Goal: Task Accomplishment & Management: Manage account settings

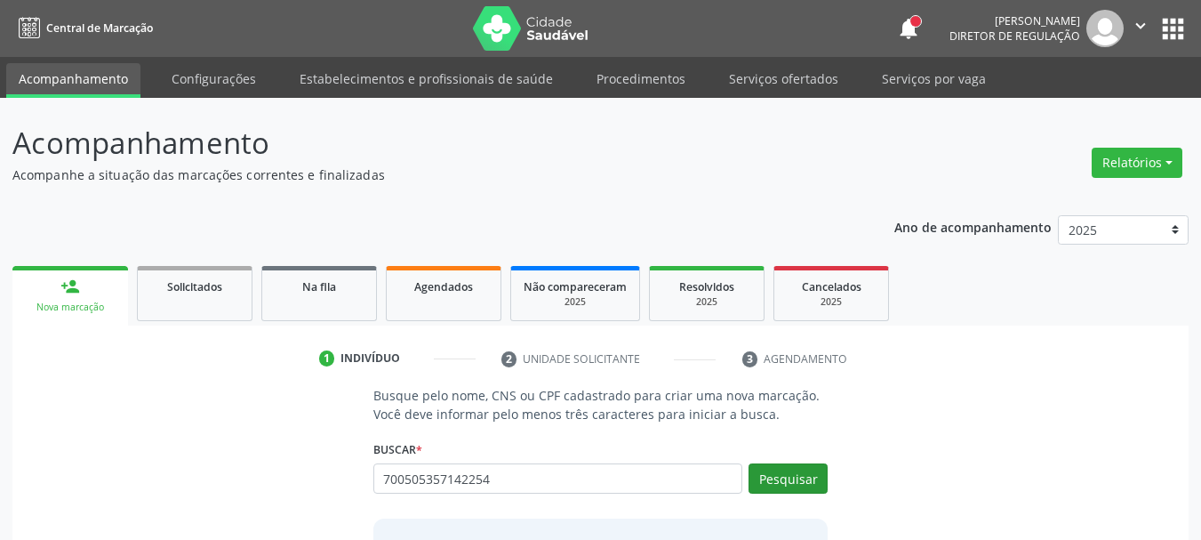
type input "700505357142254"
click at [786, 484] on button "Pesquisar" at bounding box center [787, 478] width 79 height 30
type input "700505357142254"
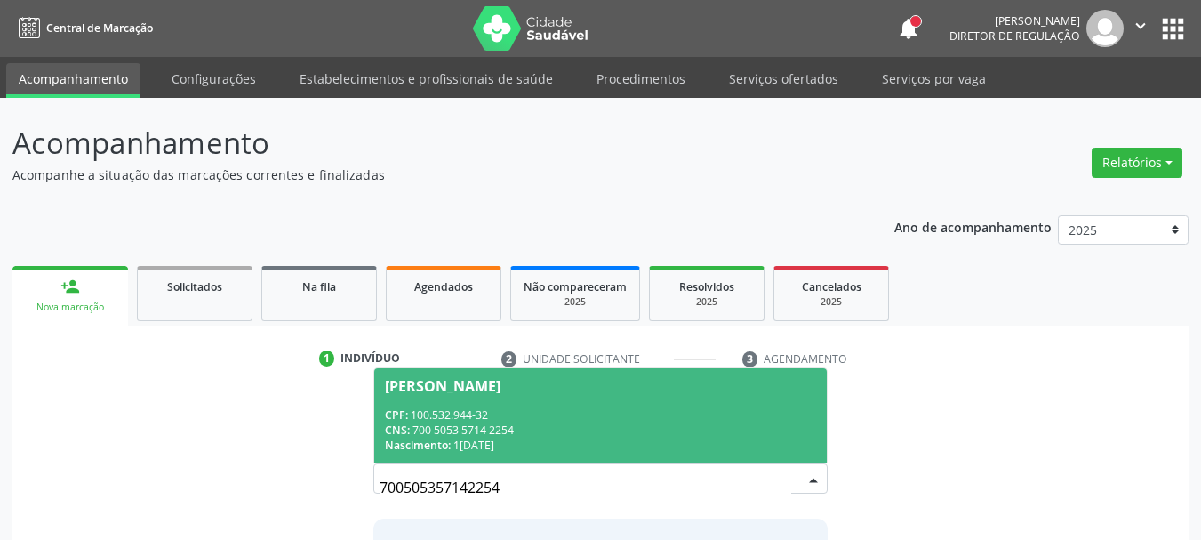
click at [545, 425] on div "CNS: 700 5053 5714 2254" at bounding box center [601, 429] width 432 height 15
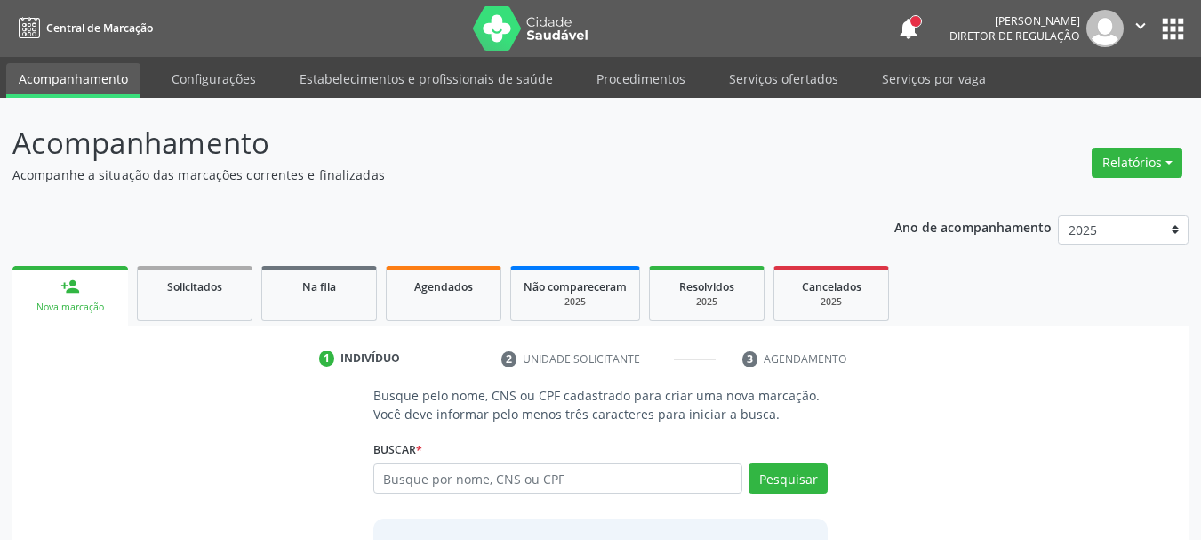
scroll to position [173, 0]
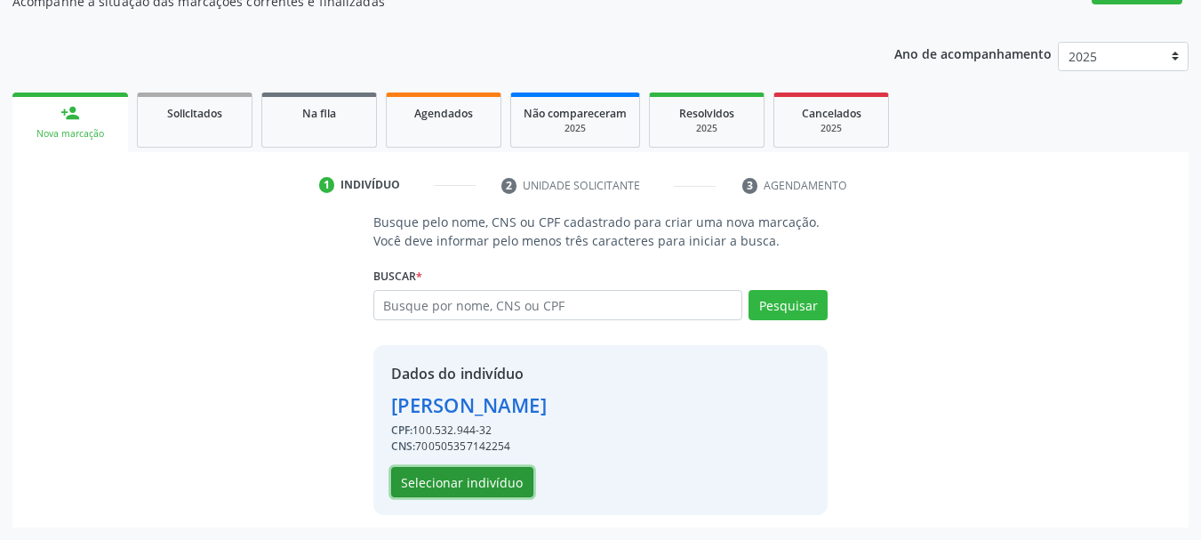
click at [490, 493] on button "Selecionar indivíduo" at bounding box center [462, 482] width 142 height 30
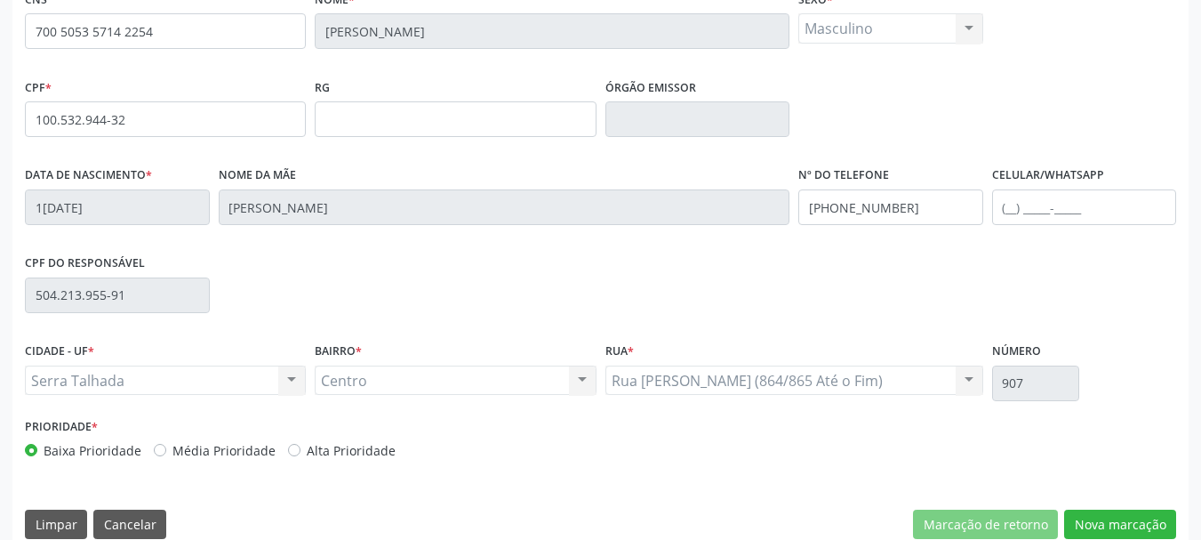
scroll to position [424, 0]
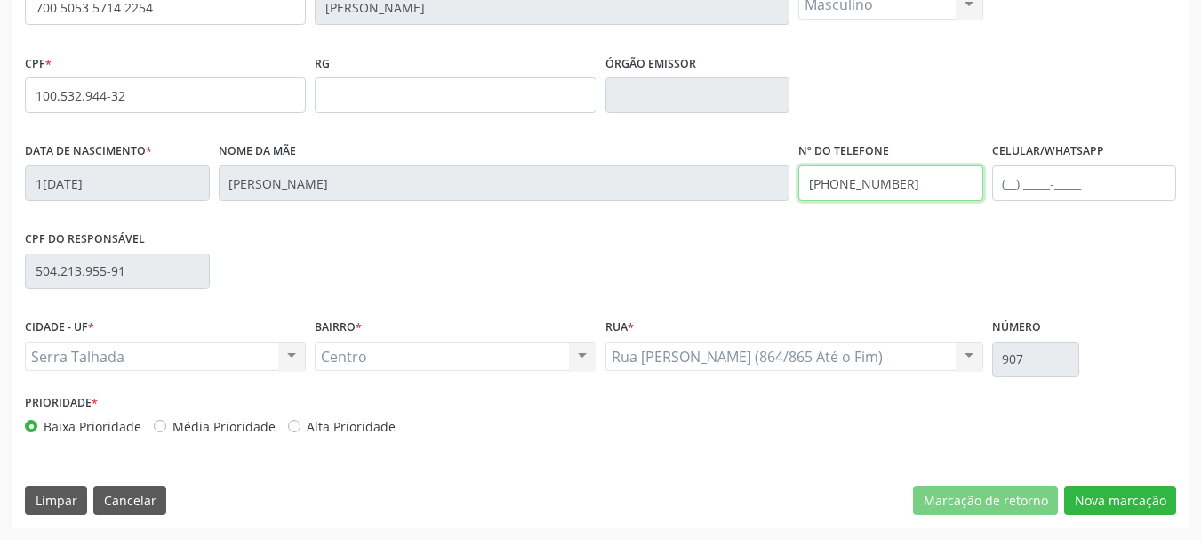
click at [918, 176] on input "[PHONE_NUMBER]" at bounding box center [890, 183] width 185 height 36
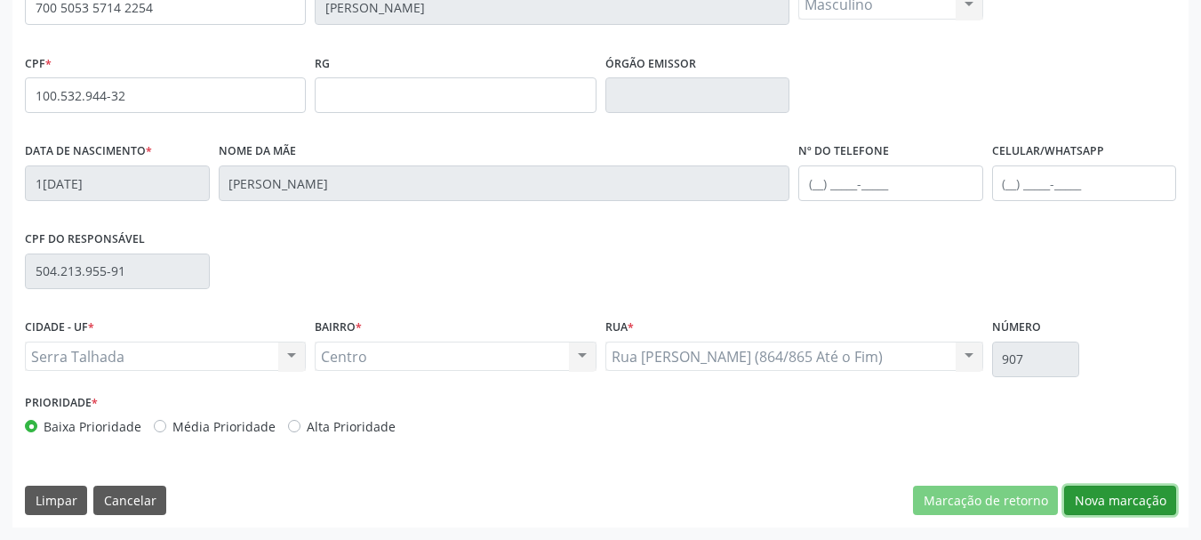
click at [1165, 501] on button "Nova marcação" at bounding box center [1120, 500] width 112 height 30
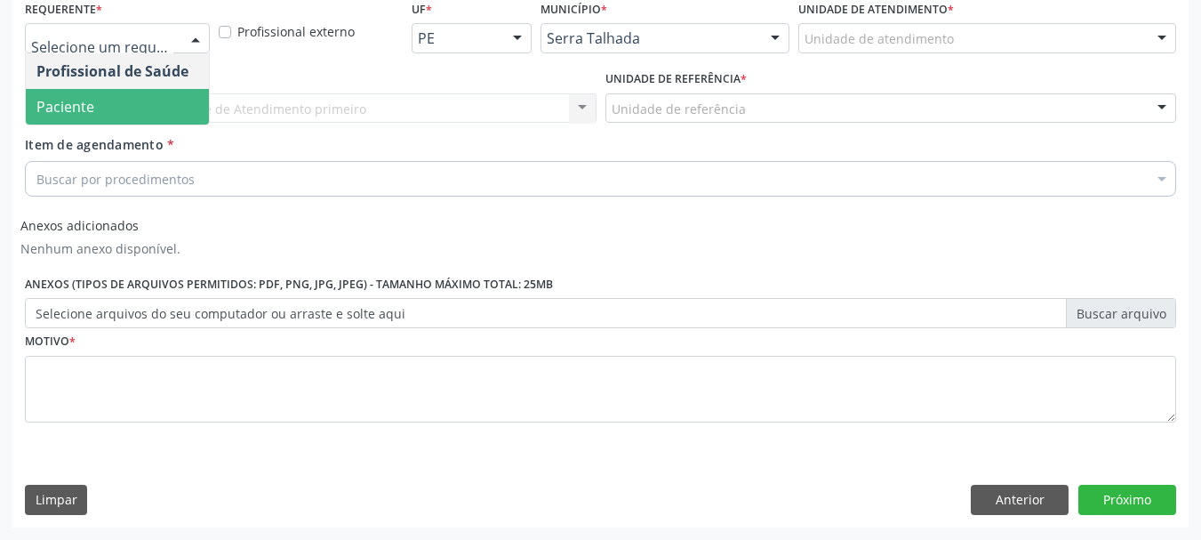
click at [108, 89] on span "Paciente" at bounding box center [117, 107] width 183 height 36
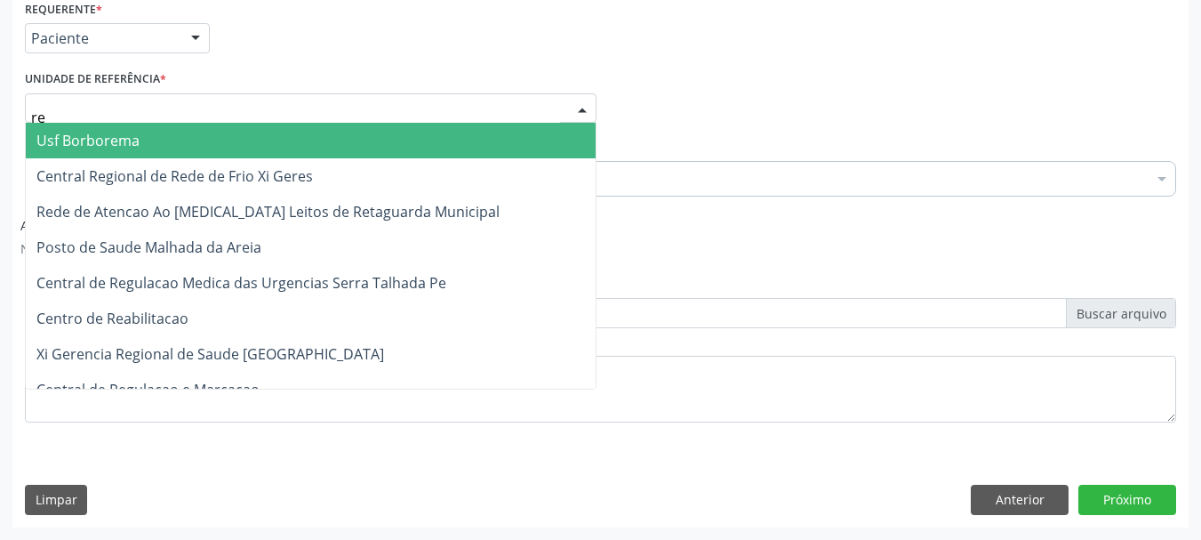
type input "rea"
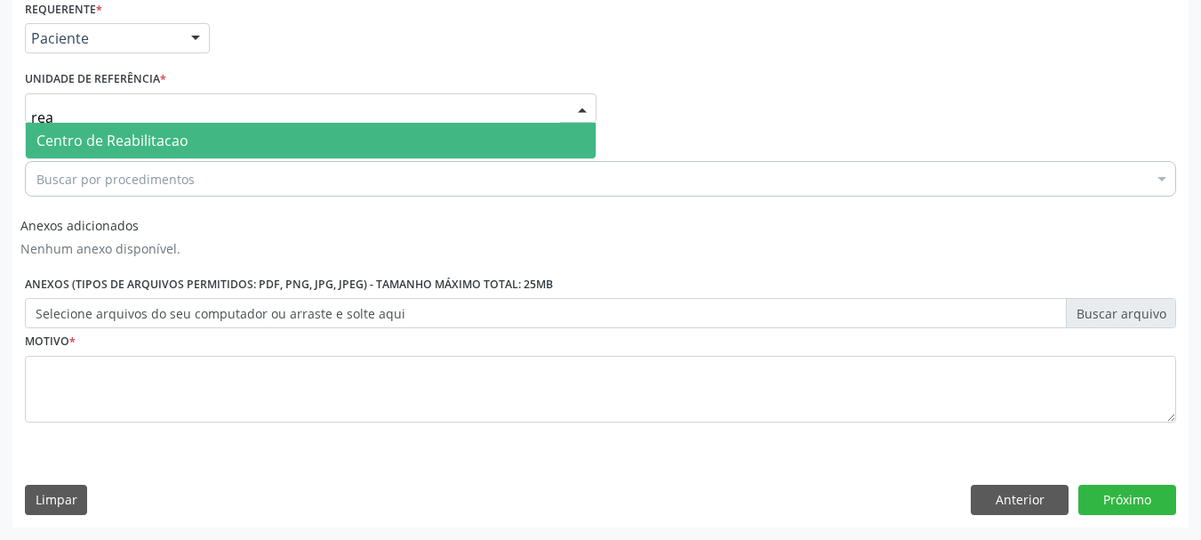
click at [131, 150] on span "Centro de Reabilitacao" at bounding box center [112, 141] width 152 height 20
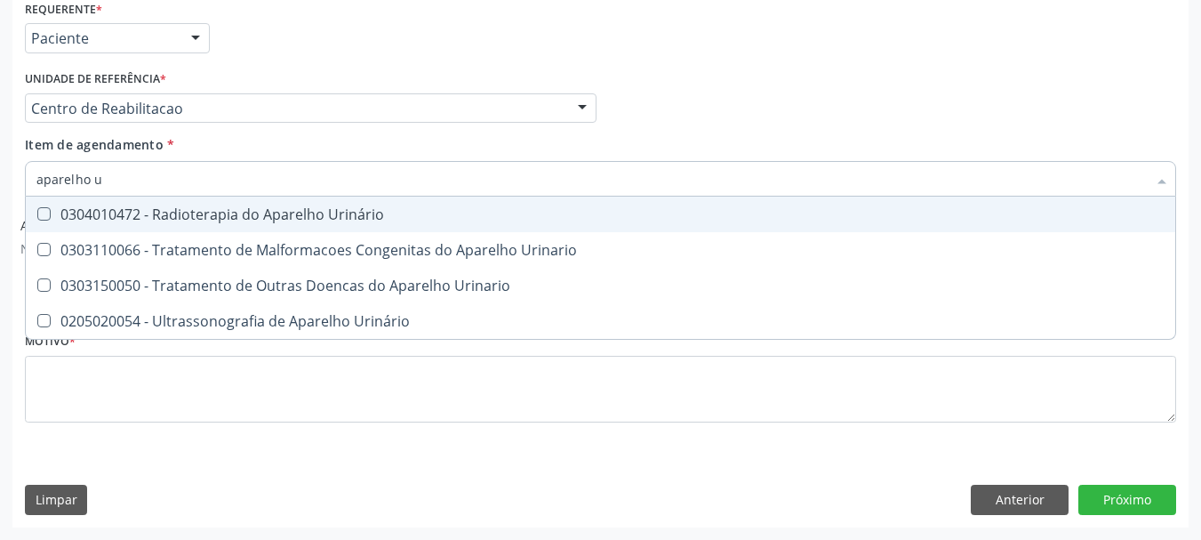
type input "aparelho ur"
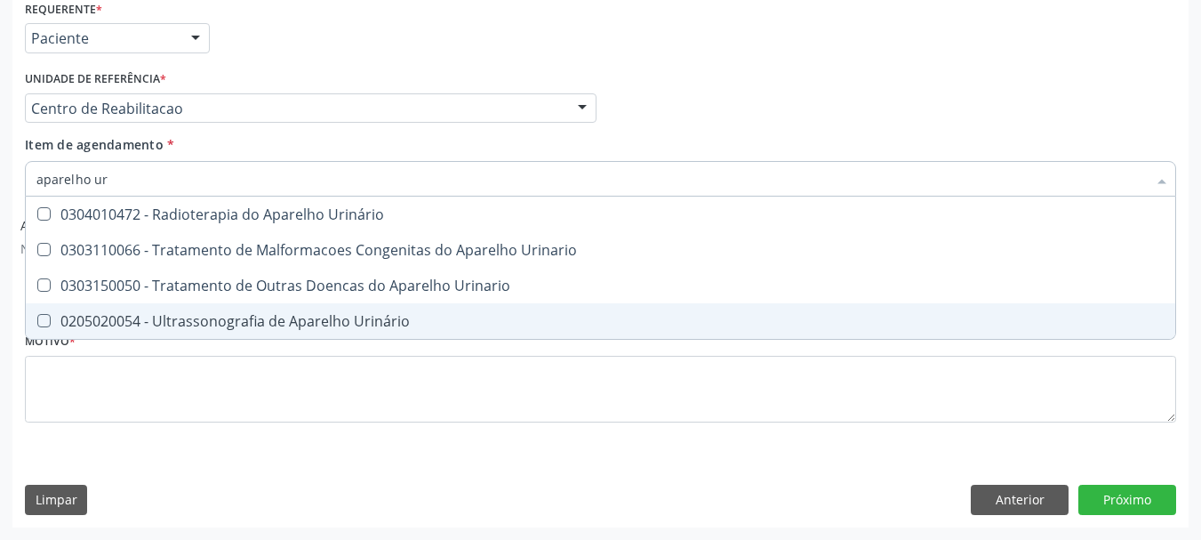
click at [208, 328] on div "0205020054 - Ultrassonografia de Aparelho Urinário" at bounding box center [600, 321] width 1128 height 14
checkbox Urinário "true"
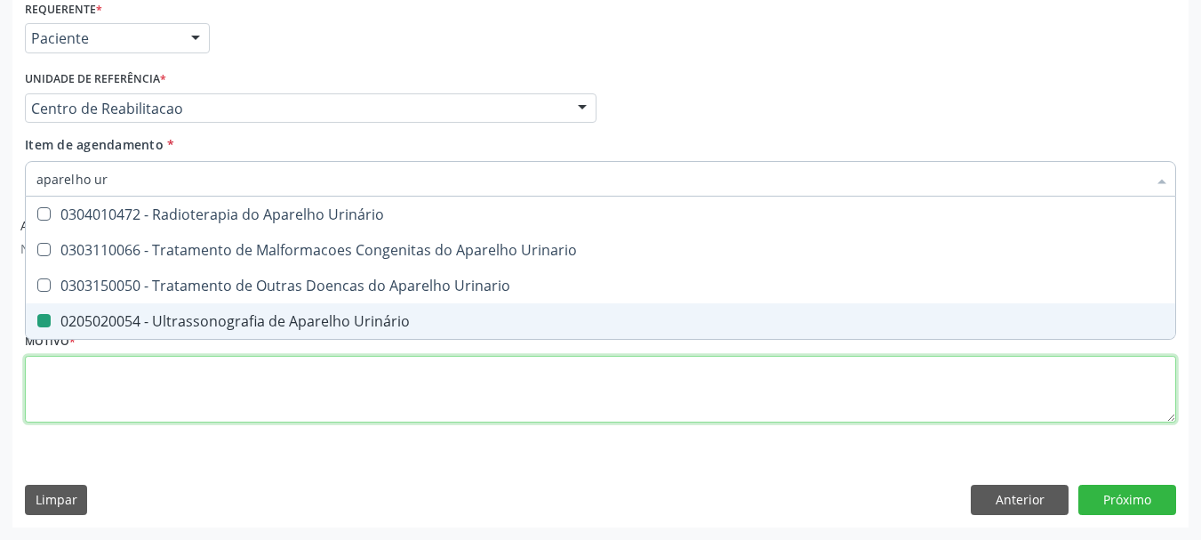
click at [204, 380] on div "Requerente * Paciente Profissional de Saúde Paciente Nenhum resultado encontrad…" at bounding box center [600, 222] width 1151 height 452
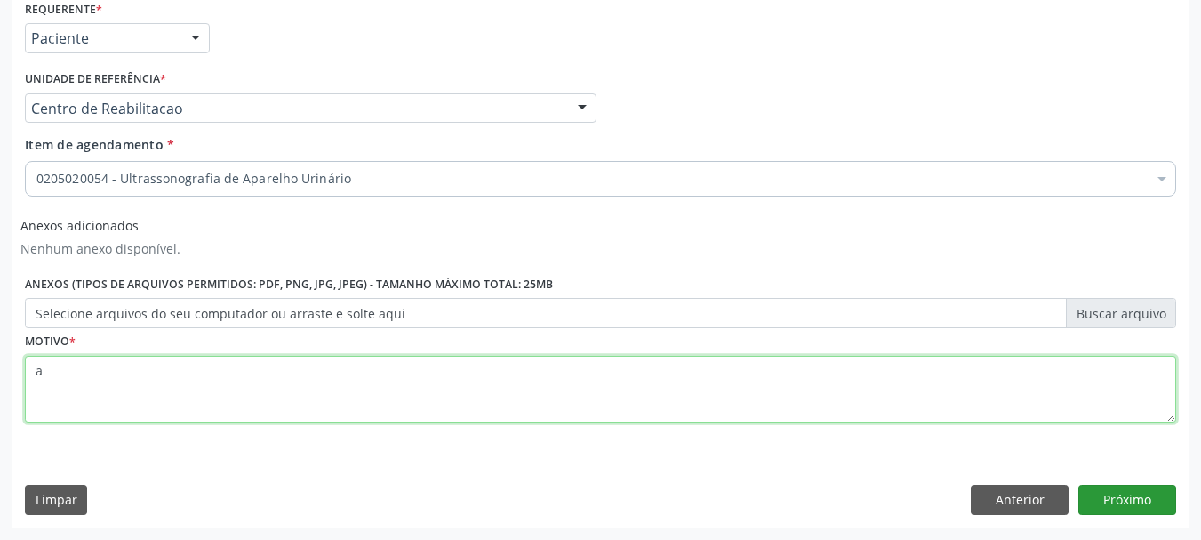
type textarea "a"
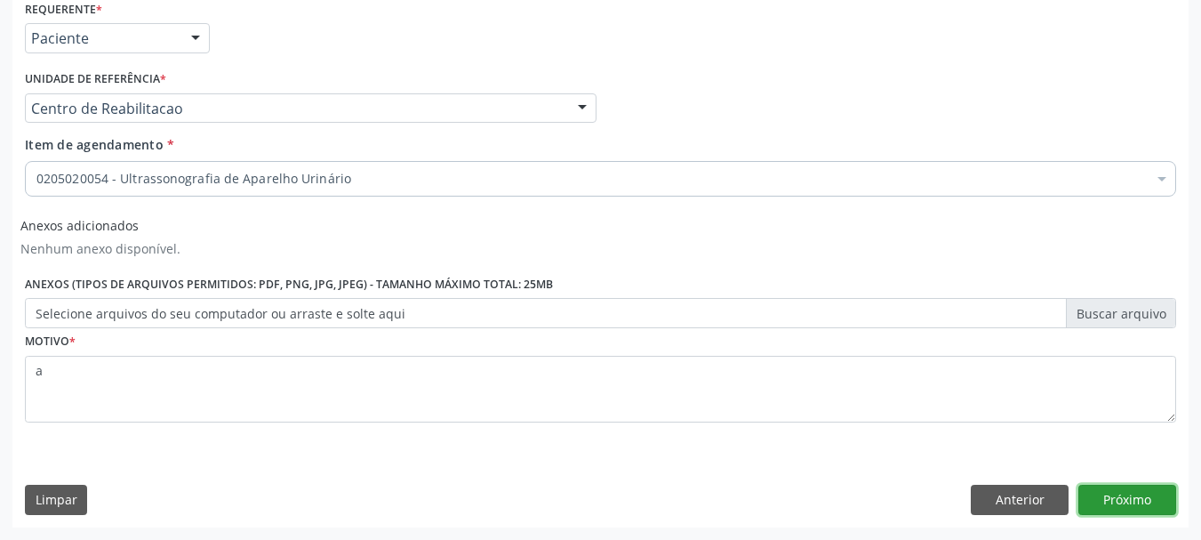
click at [1116, 501] on button "Próximo" at bounding box center [1127, 499] width 98 height 30
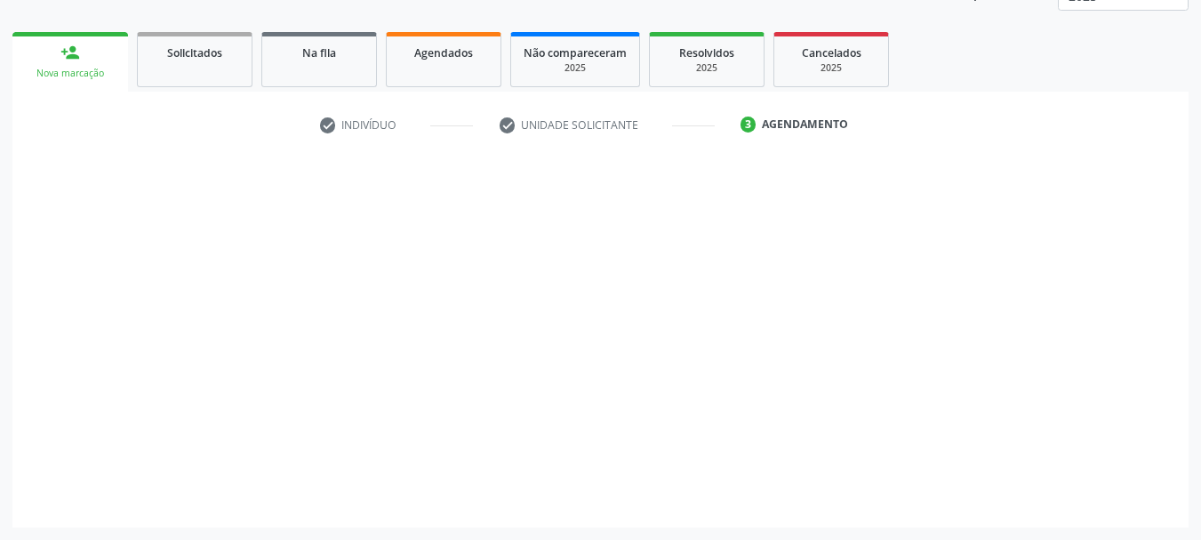
scroll to position [234, 0]
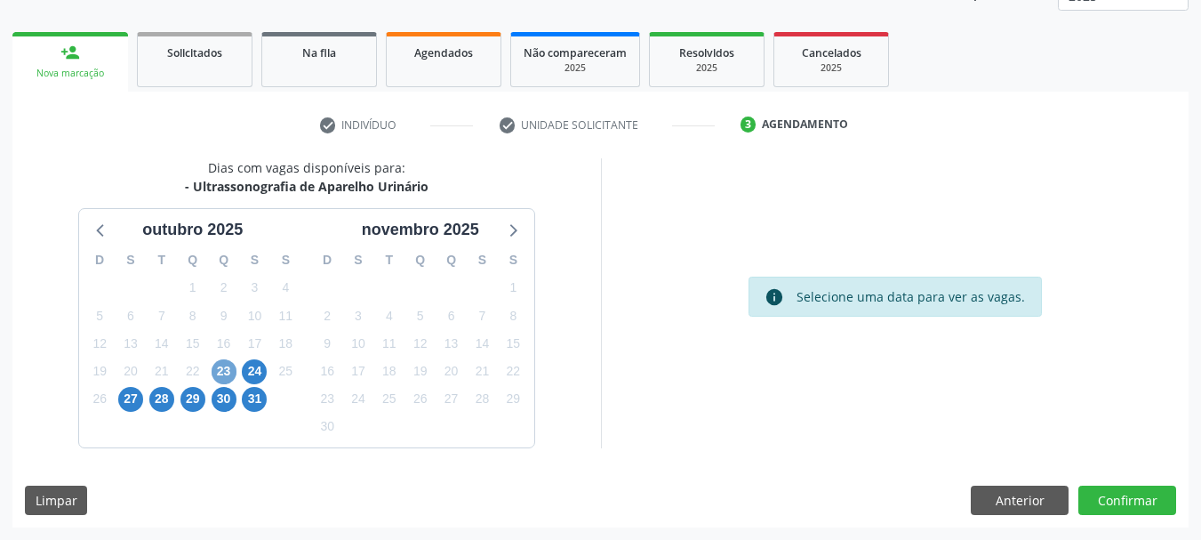
click at [221, 374] on span "23" at bounding box center [224, 371] width 25 height 25
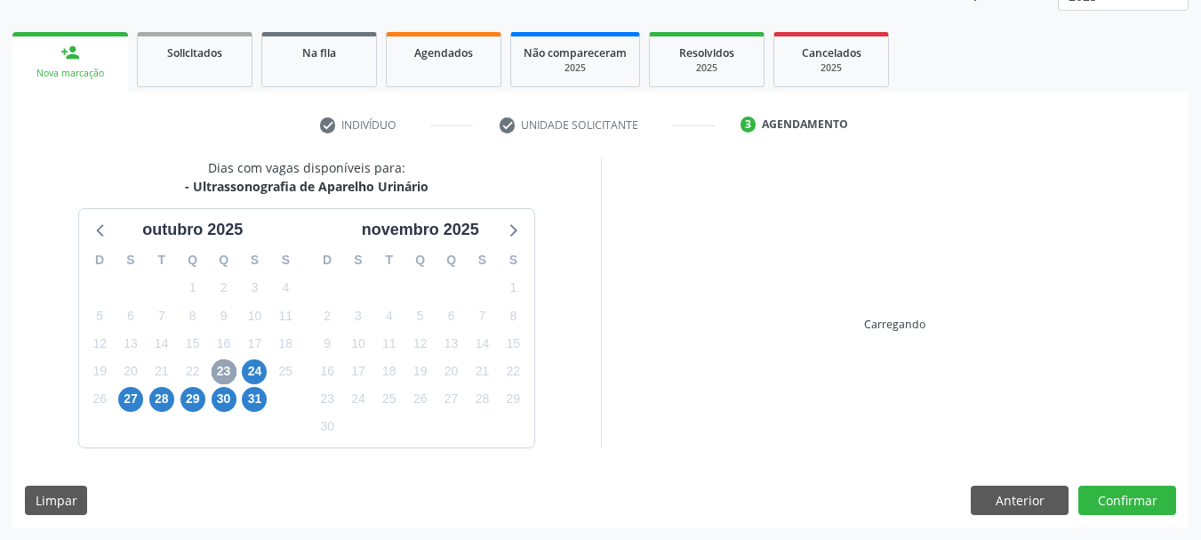
click at [221, 374] on span "23" at bounding box center [224, 371] width 25 height 25
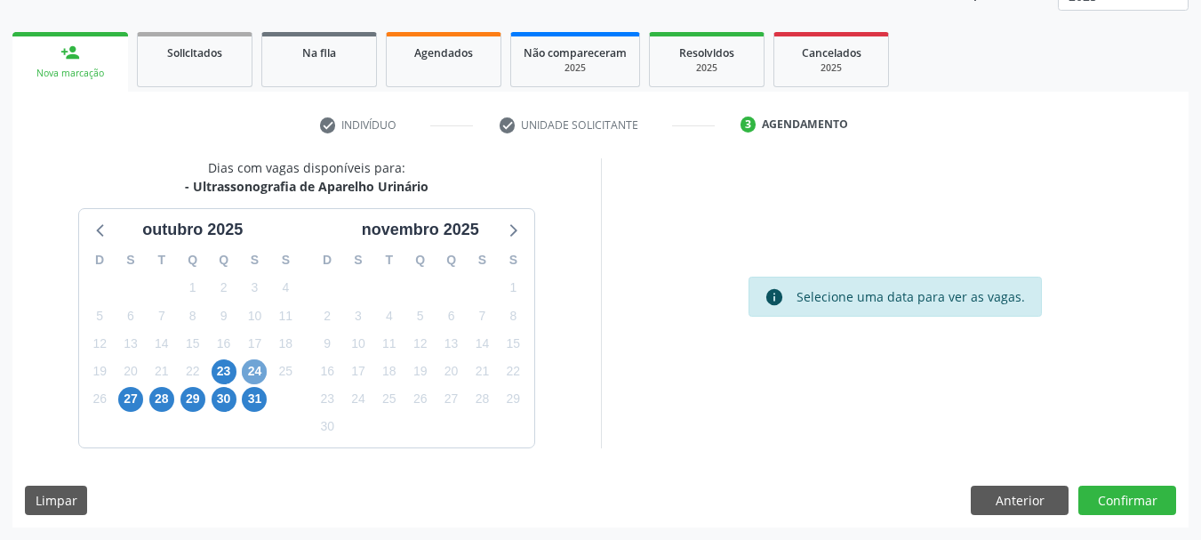
click at [261, 363] on span "24" at bounding box center [254, 371] width 25 height 25
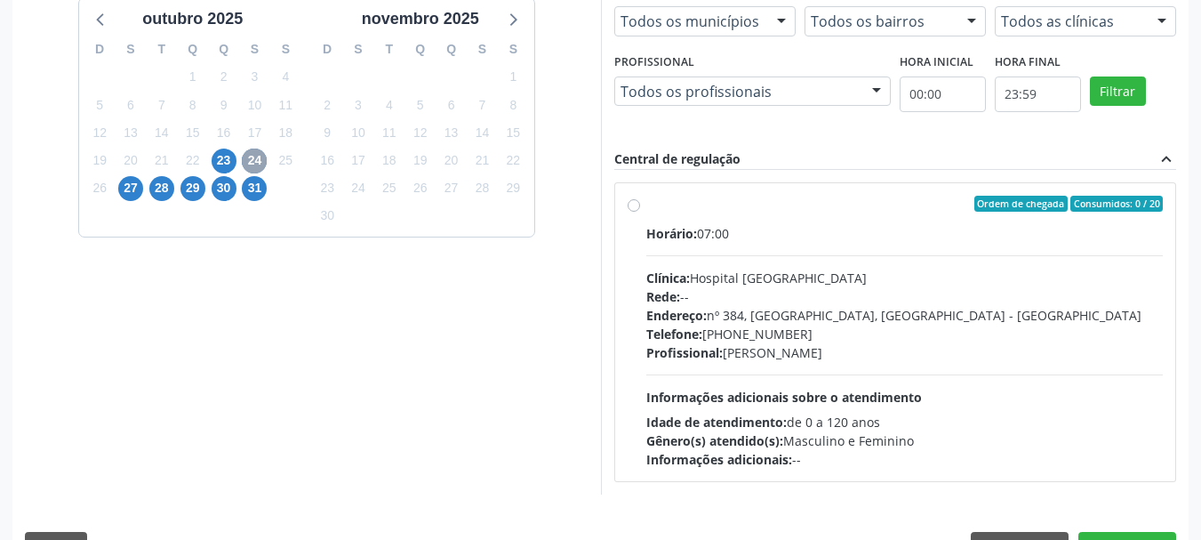
scroll to position [491, 0]
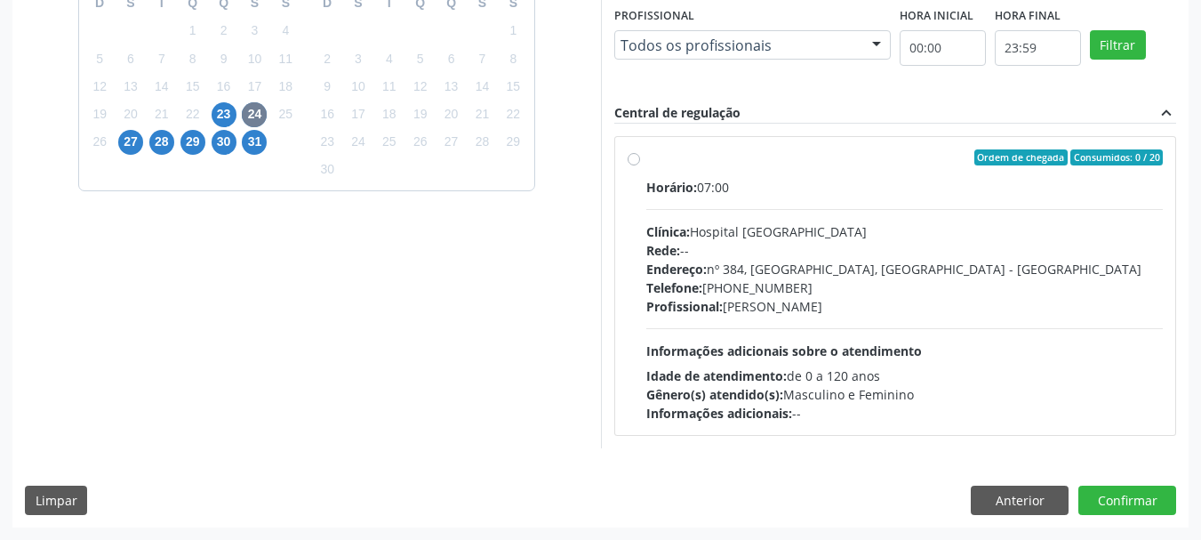
click at [794, 325] on div "Horário: 07:00 Clínica: Hospital [GEOGRAPHIC_DATA] Rede: -- Endereço: [STREET_A…" at bounding box center [904, 300] width 517 height 244
click at [640, 165] on input "Ordem de chegada Consumidos: 0 / 20 Horário: 07:00 Clínica: Hospital [GEOGRAPHI…" at bounding box center [634, 157] width 12 height 16
radio input "true"
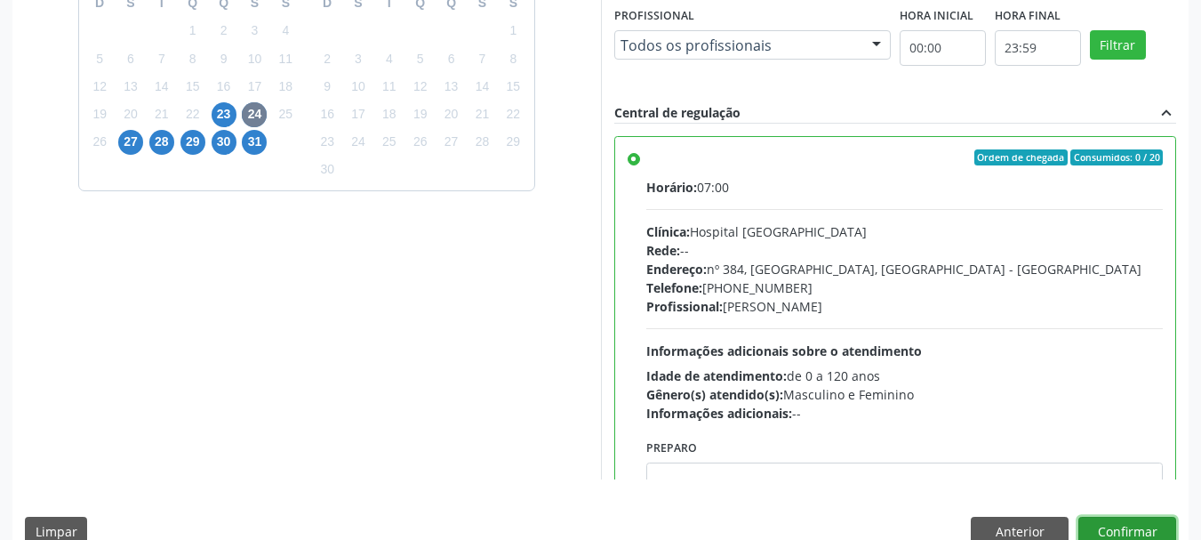
click at [1147, 528] on button "Confirmar" at bounding box center [1127, 531] width 98 height 30
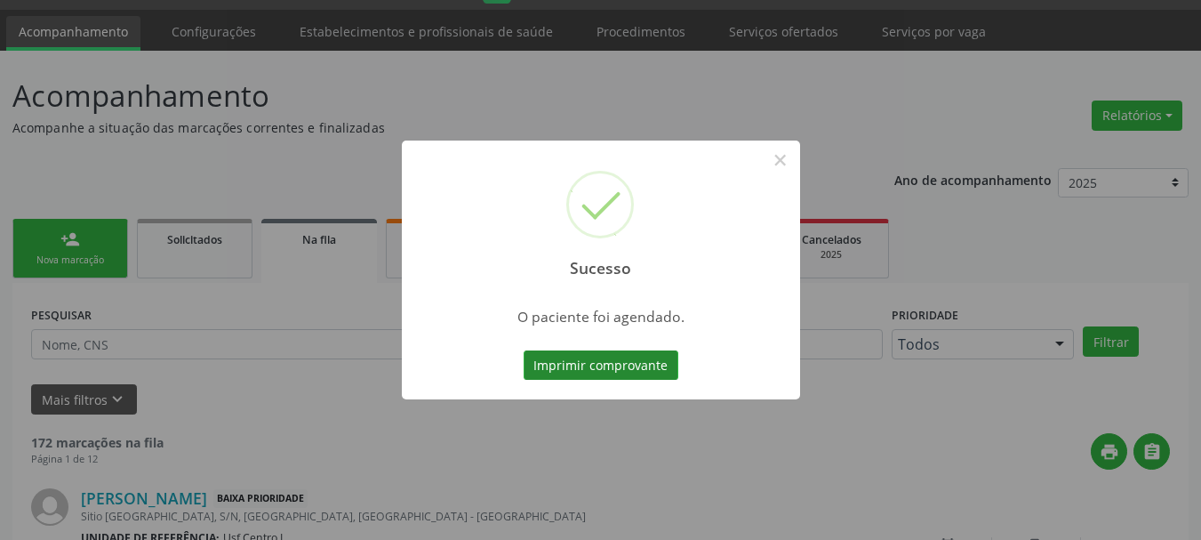
click at [638, 370] on button "Imprimir comprovante" at bounding box center [601, 365] width 155 height 30
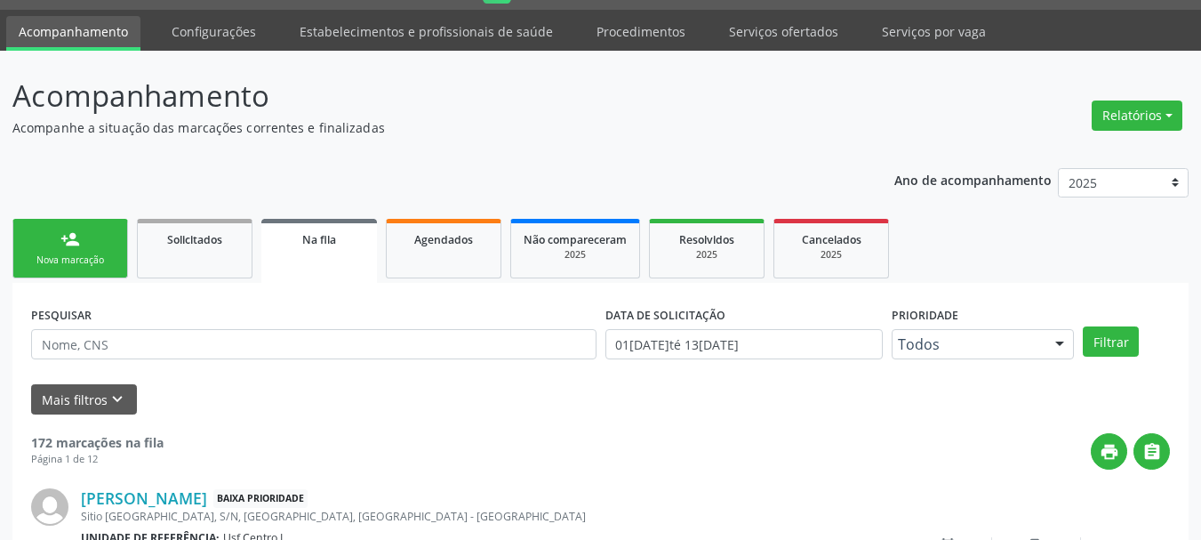
click at [96, 256] on div "Nova marcação" at bounding box center [70, 259] width 89 height 13
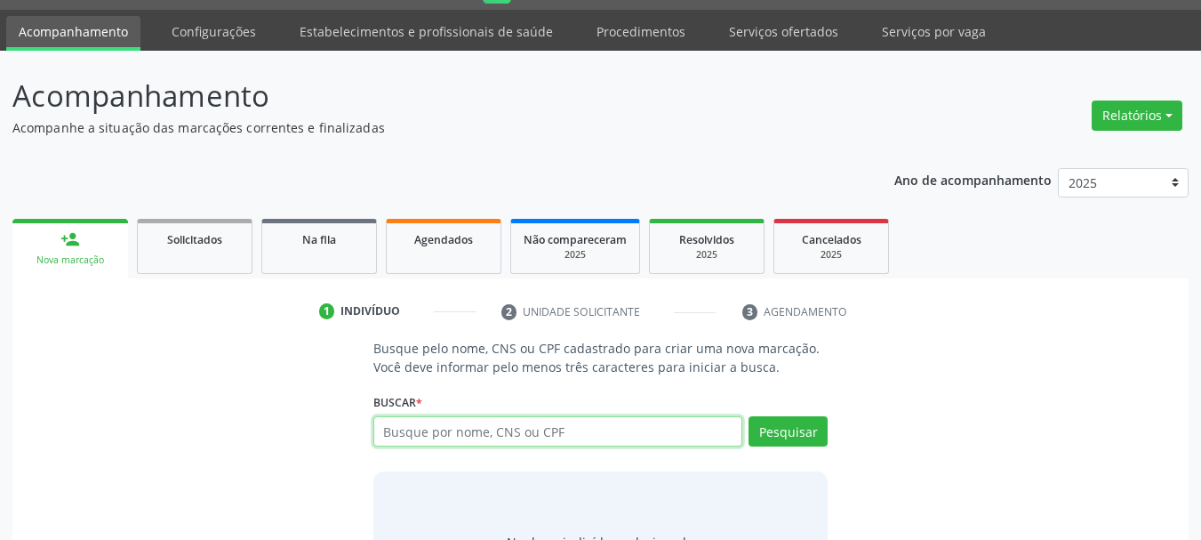
click at [452, 425] on input "text" at bounding box center [558, 431] width 370 height 30
paste input "898002996653612"
type input "898002996653612"
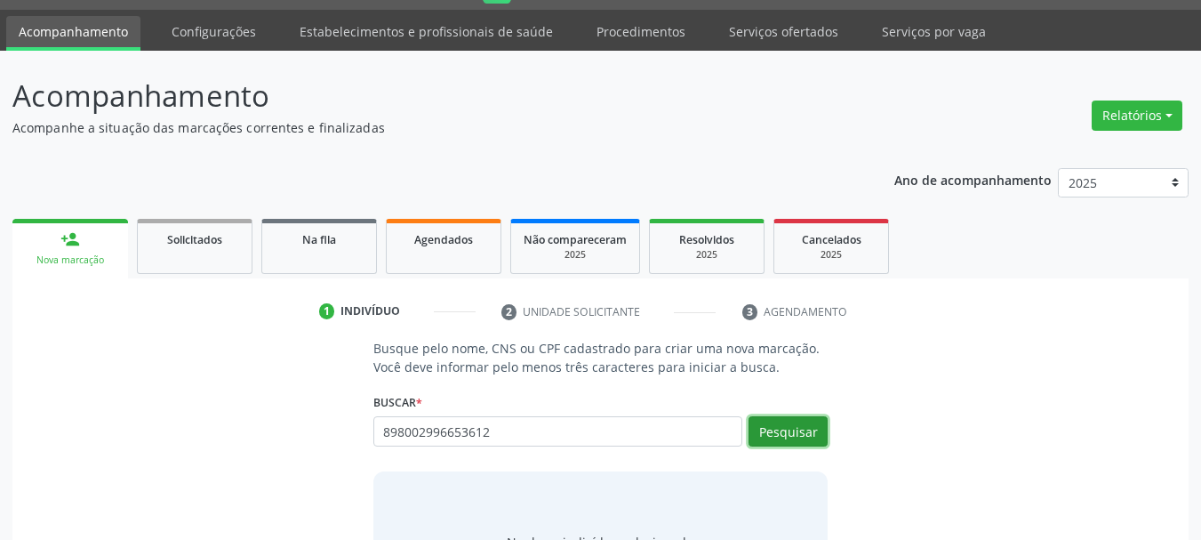
click at [773, 431] on button "Pesquisar" at bounding box center [787, 431] width 79 height 30
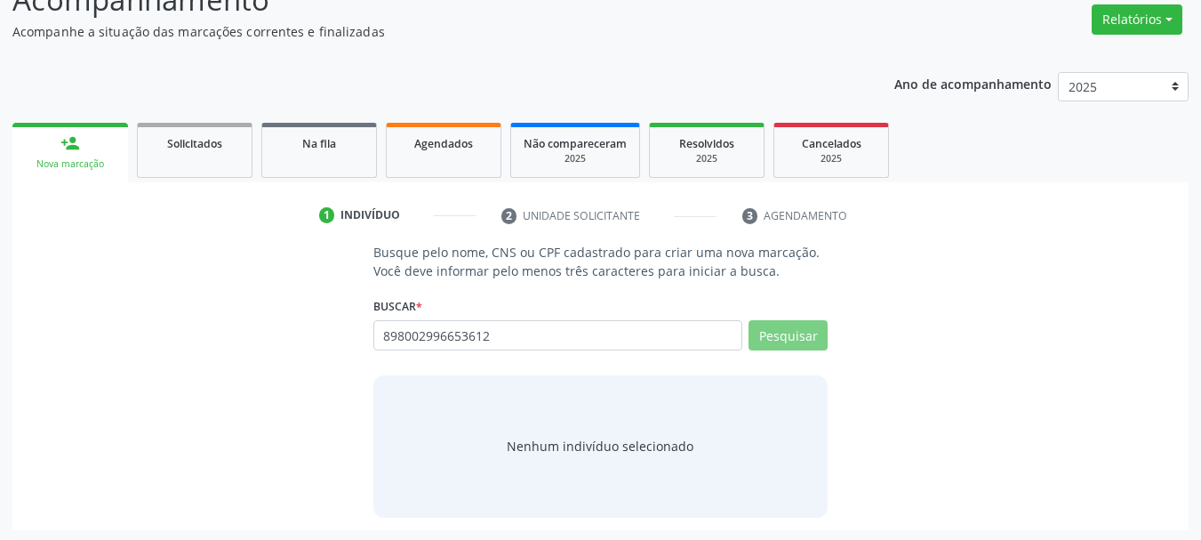
scroll to position [146, 0]
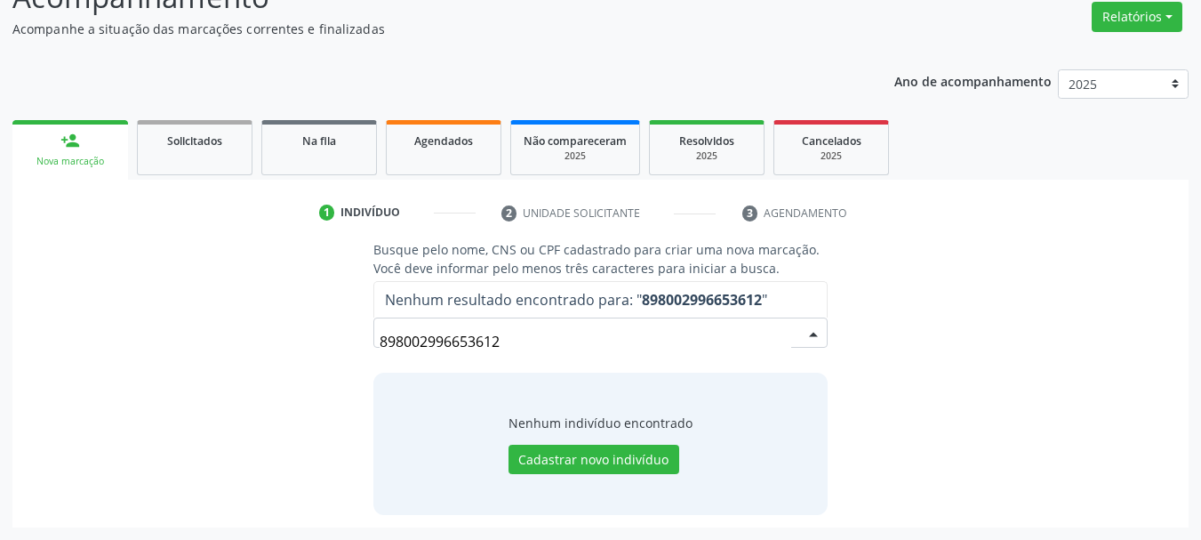
drag, startPoint x: 531, startPoint y: 340, endPoint x: 372, endPoint y: 339, distance: 159.1
click at [372, 341] on div "Busque pelo nome, CNS ou CPF cadastrado para criar uma nova marcação. Você deve…" at bounding box center [601, 377] width 480 height 274
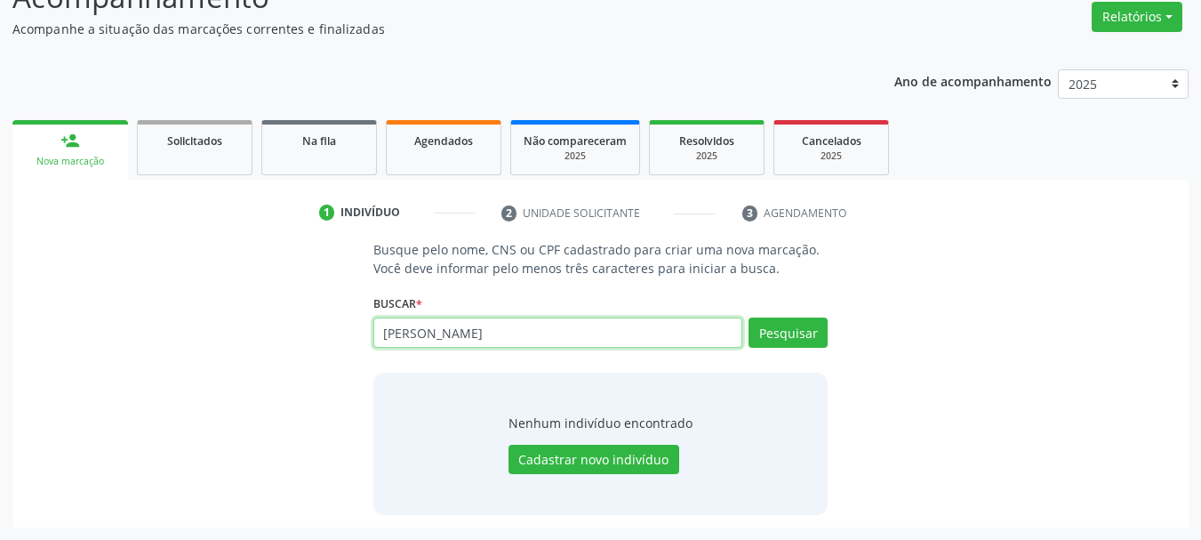
type input "[PERSON_NAME]"
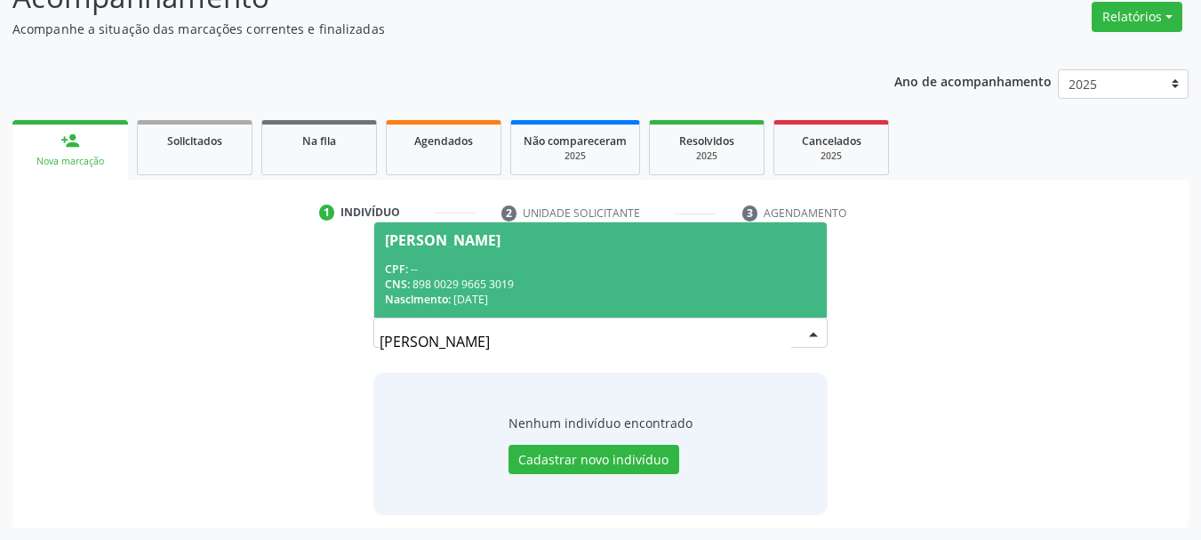
click at [594, 297] on div "Nascimento: [DATE]" at bounding box center [601, 299] width 432 height 15
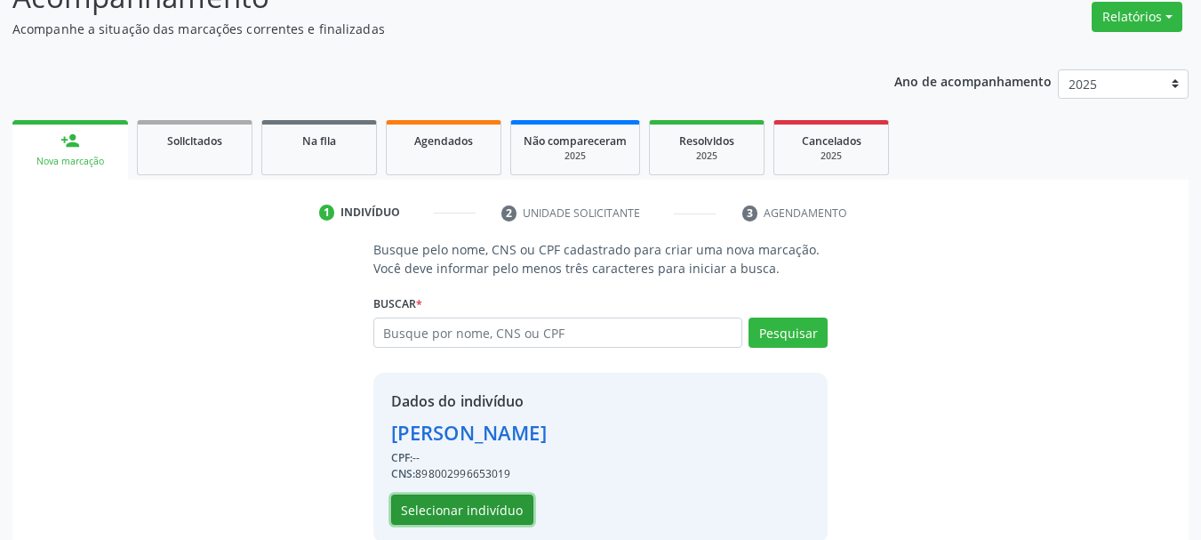
click at [483, 499] on button "Selecionar indivíduo" at bounding box center [462, 509] width 142 height 30
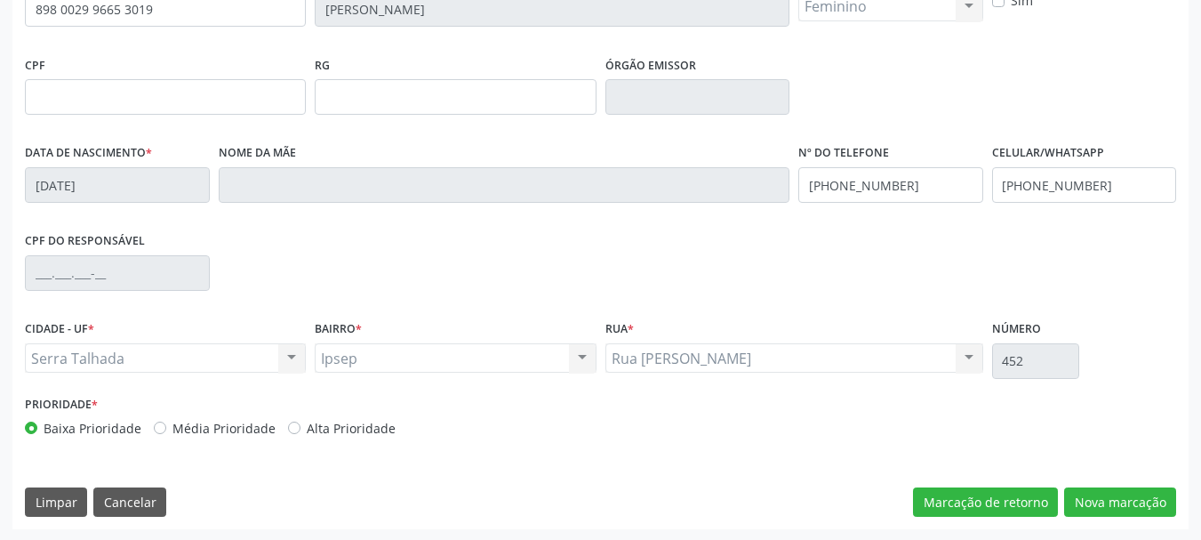
scroll to position [424, 0]
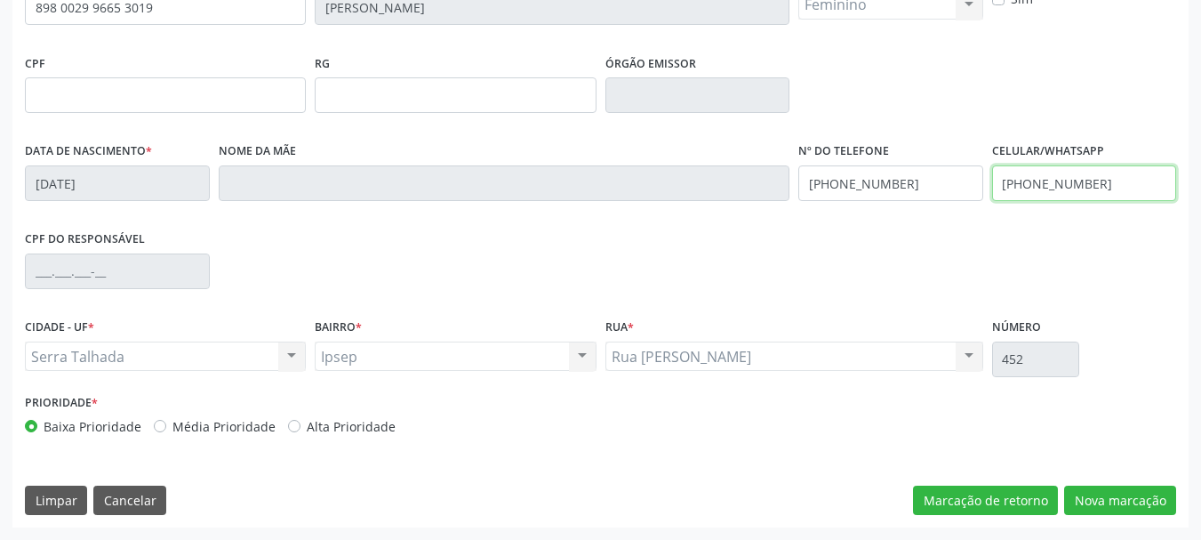
click at [1115, 186] on input "[PHONE_NUMBER]" at bounding box center [1084, 183] width 185 height 36
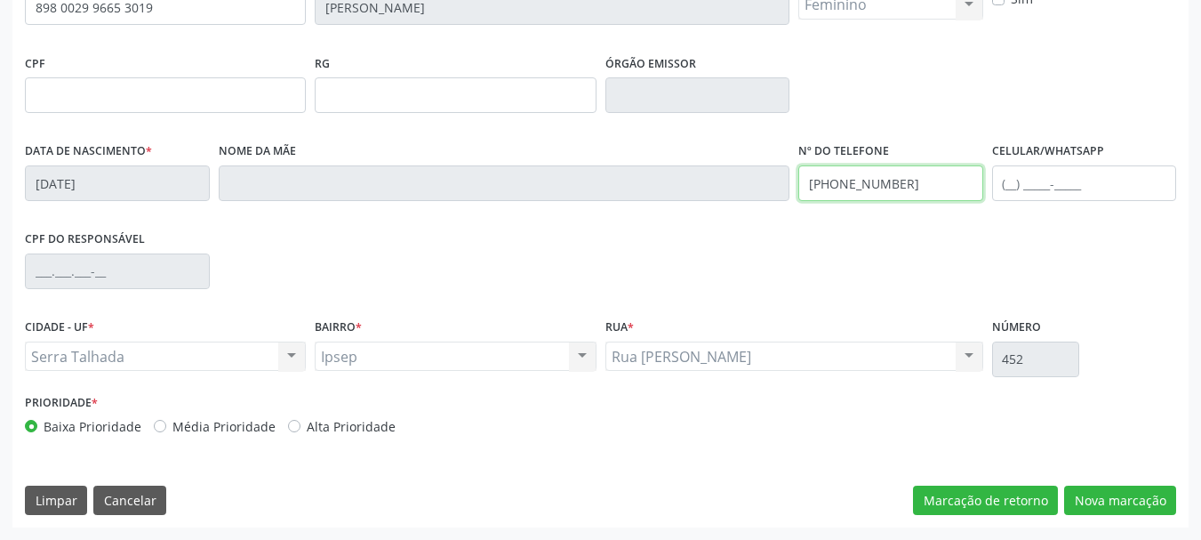
click at [885, 184] on input "[PHONE_NUMBER]" at bounding box center [890, 183] width 185 height 36
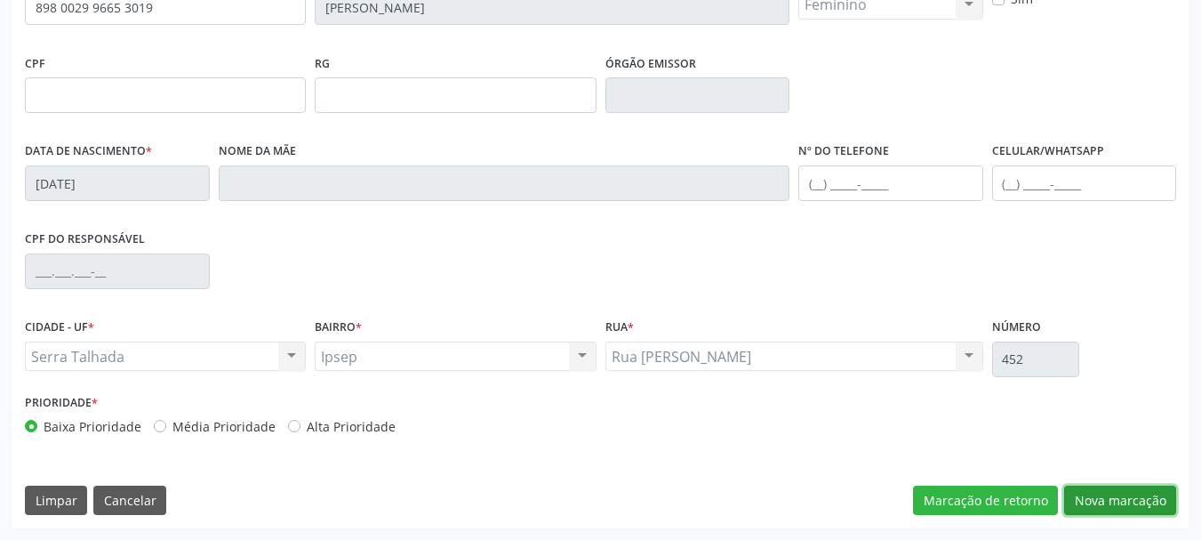
click at [1097, 504] on button "Nova marcação" at bounding box center [1120, 500] width 112 height 30
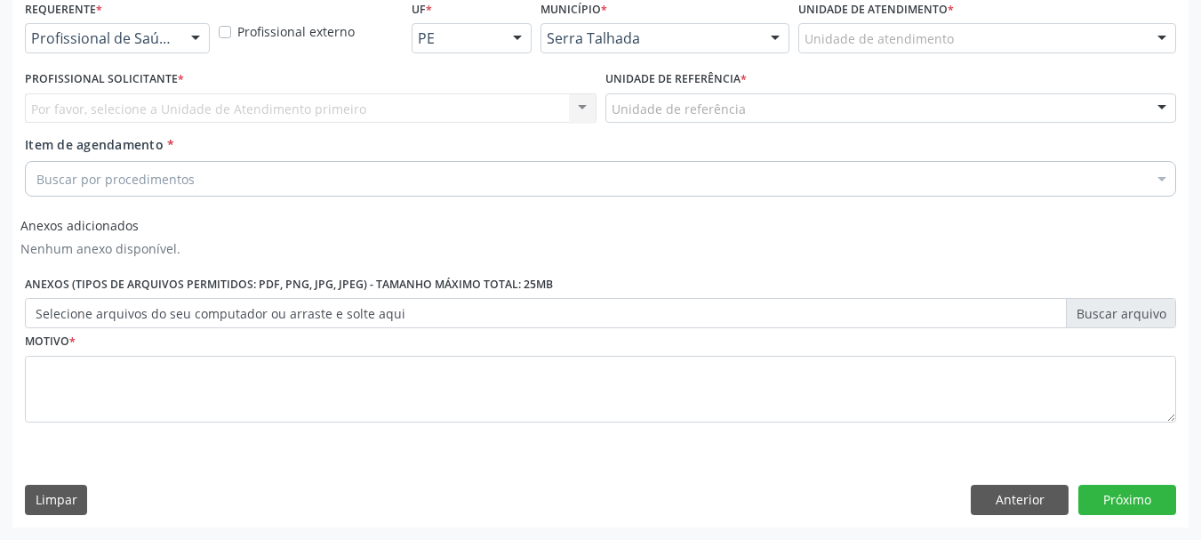
scroll to position [390, 0]
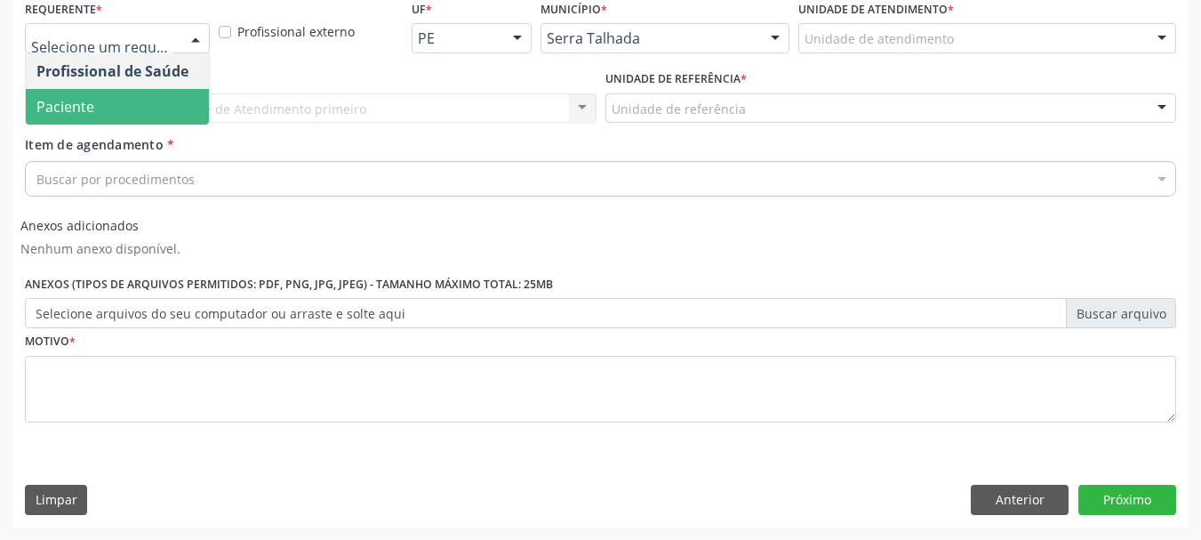
click at [84, 114] on span "Paciente" at bounding box center [65, 107] width 58 height 20
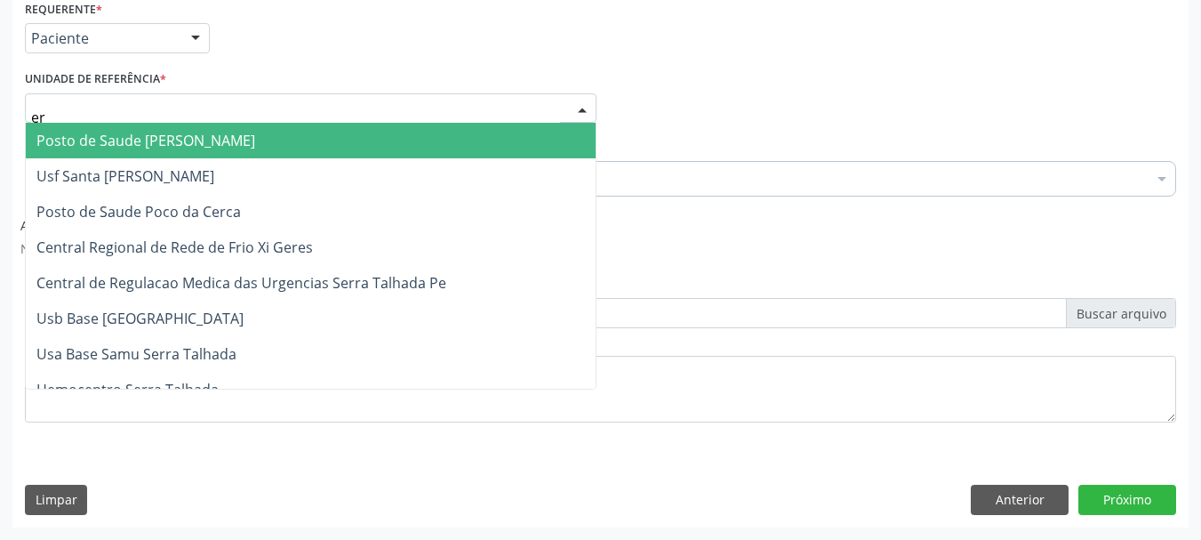
type input "e"
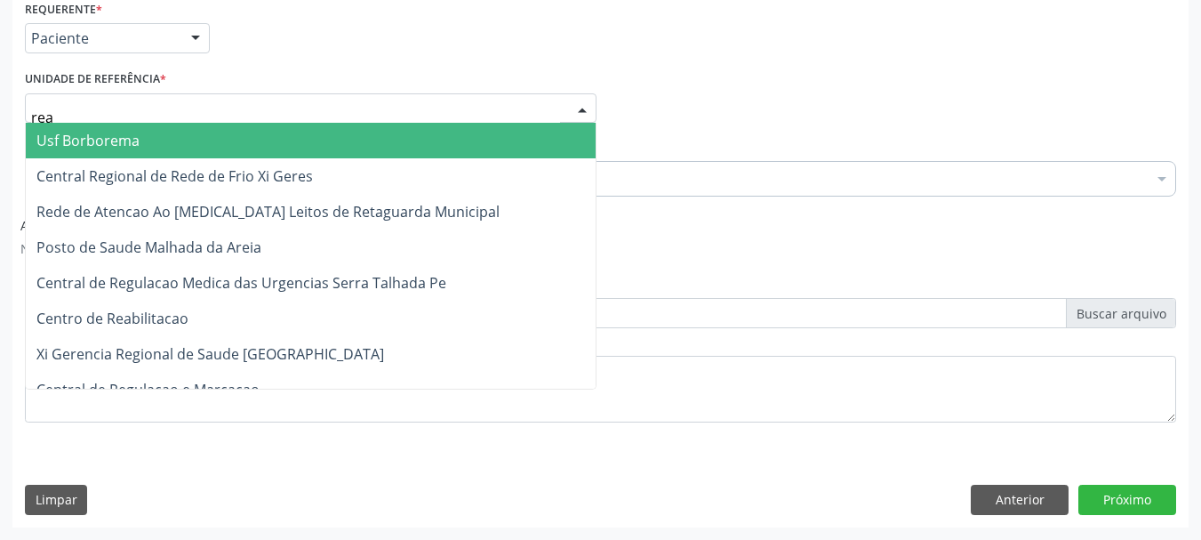
type input "reab"
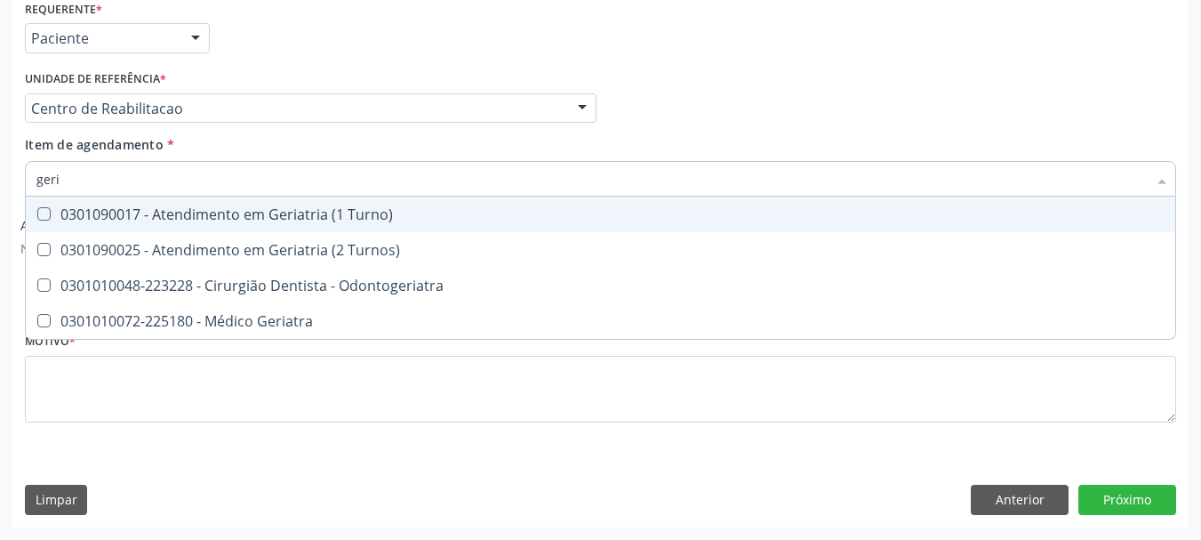
type input "geria"
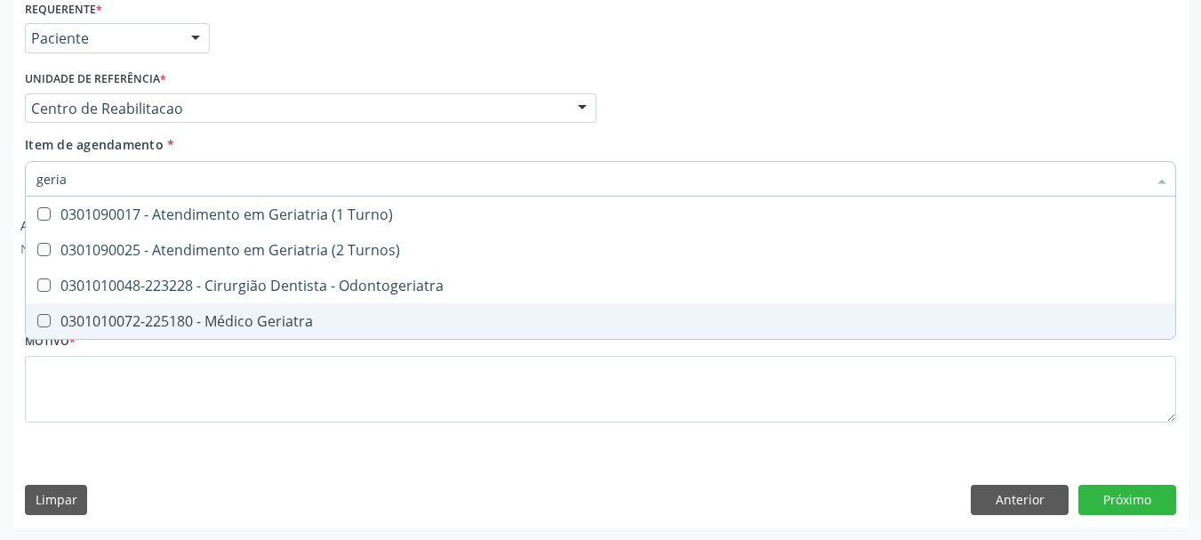
click at [329, 308] on span "0301010072-225180 - Médico Geriatra" at bounding box center [600, 321] width 1149 height 36
checkbox Geriatra "true"
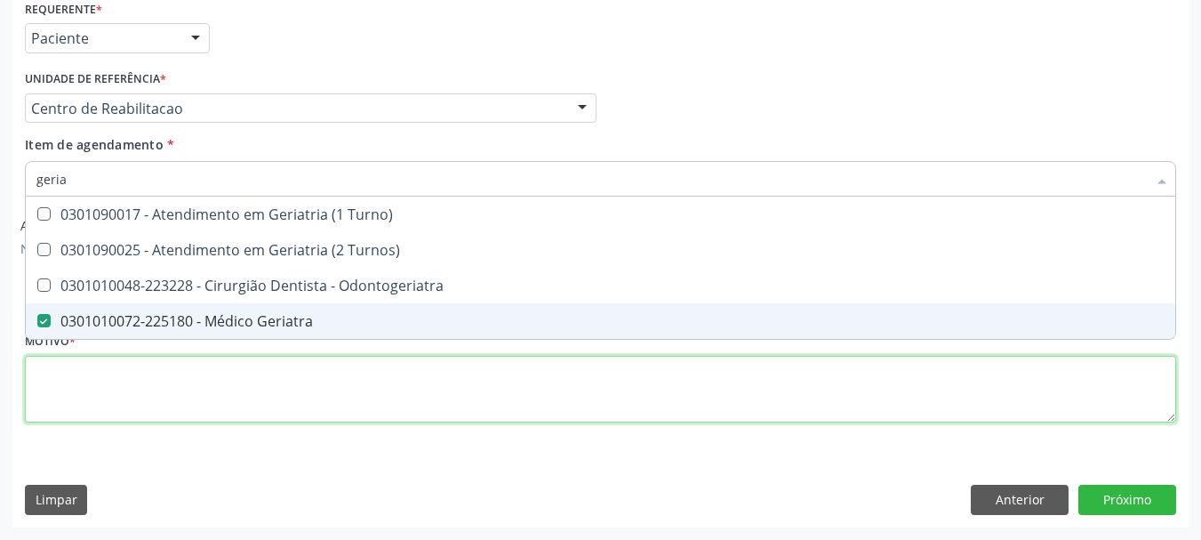
click at [250, 388] on div "Requerente * Paciente Profissional de Saúde Paciente Nenhum resultado encontrad…" at bounding box center [600, 222] width 1151 height 452
checkbox Turnos\) "true"
checkbox Geriatra "false"
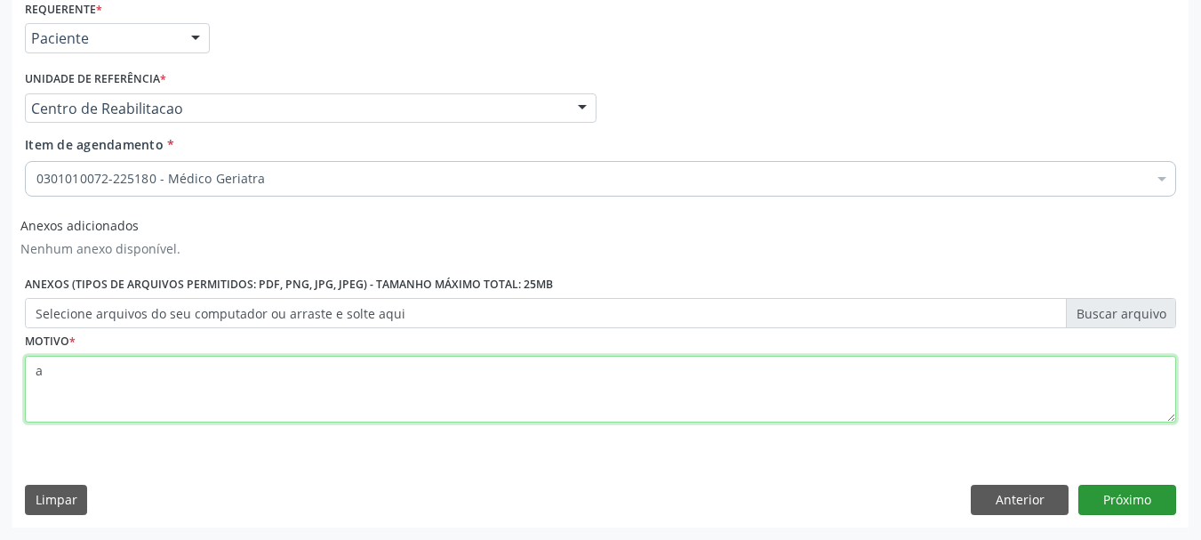
type textarea "a"
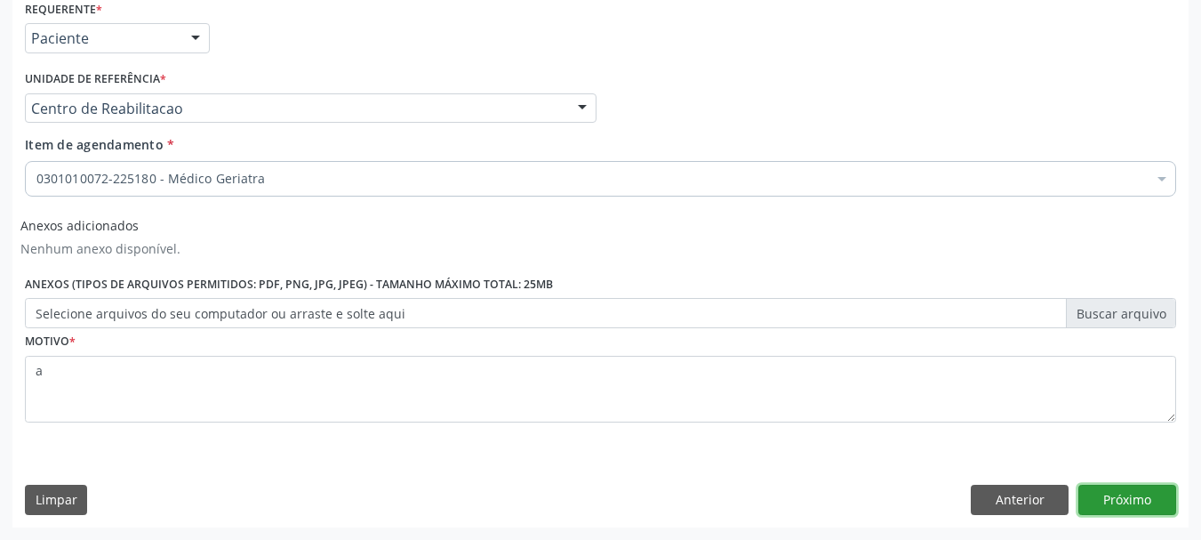
click at [1169, 500] on button "Próximo" at bounding box center [1127, 499] width 98 height 30
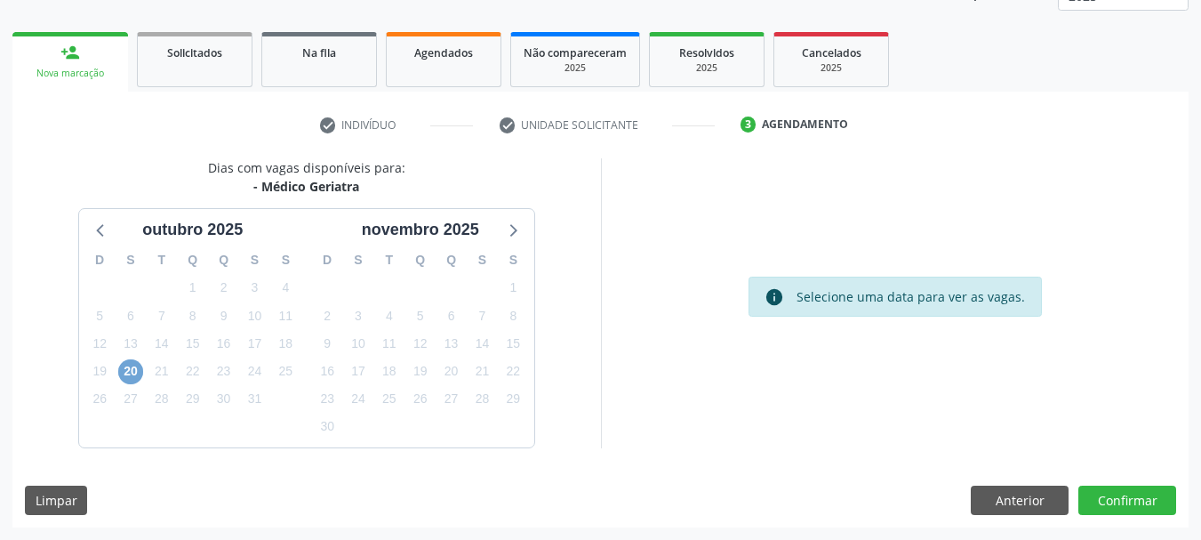
click at [127, 374] on span "20" at bounding box center [130, 371] width 25 height 25
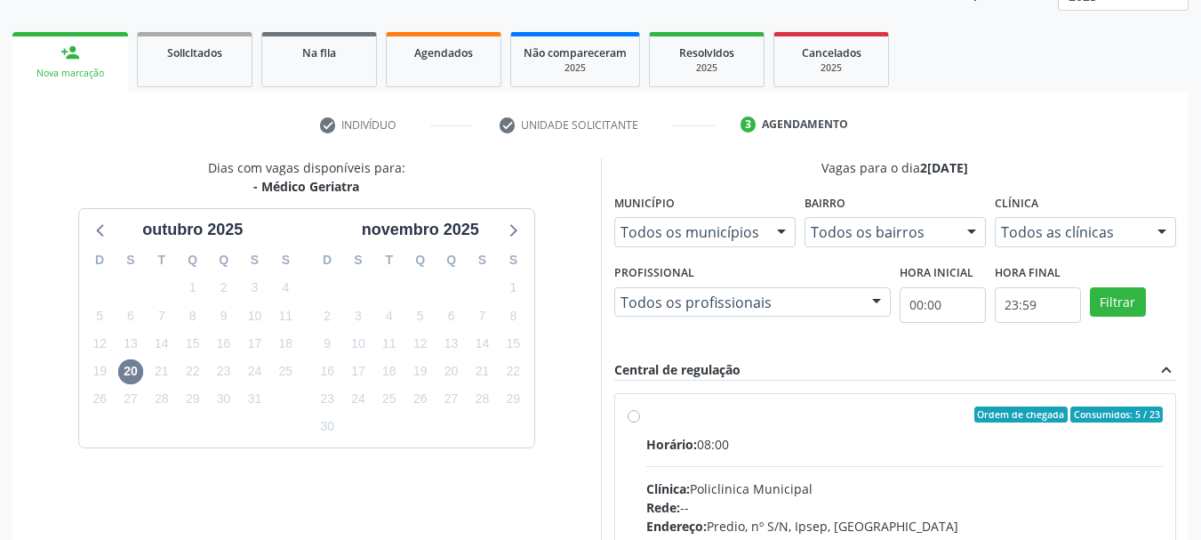
click at [793, 436] on div "Horário: 08:00" at bounding box center [904, 444] width 517 height 19
click at [640, 422] on input "Ordem de chegada Consumidos: 5 / 23 Horário: 08:00 Clínica: Policlinica Municip…" at bounding box center [634, 414] width 12 height 16
radio input "true"
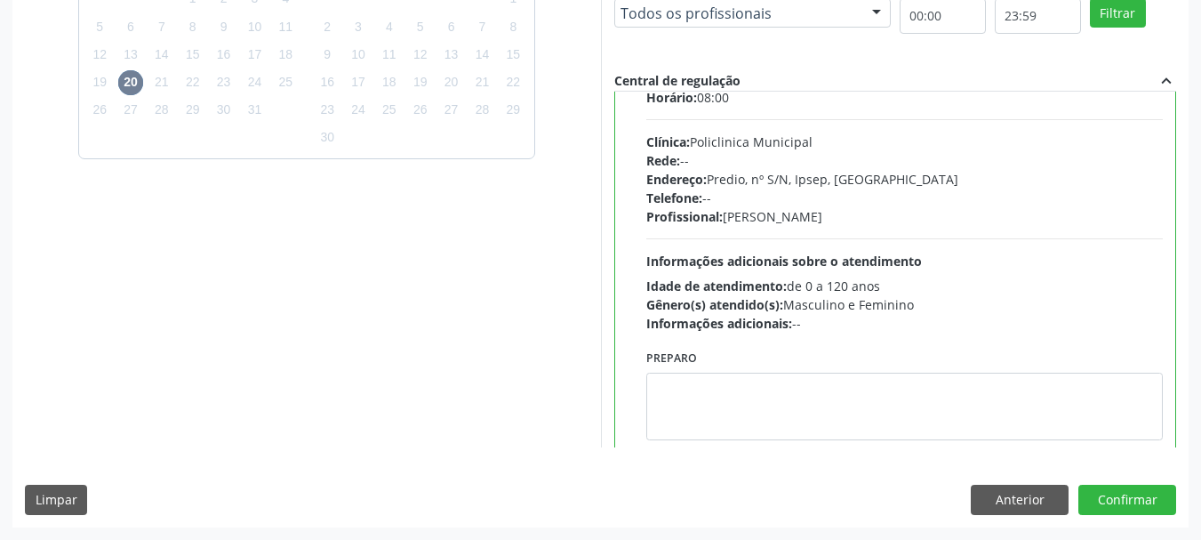
scroll to position [88, 0]
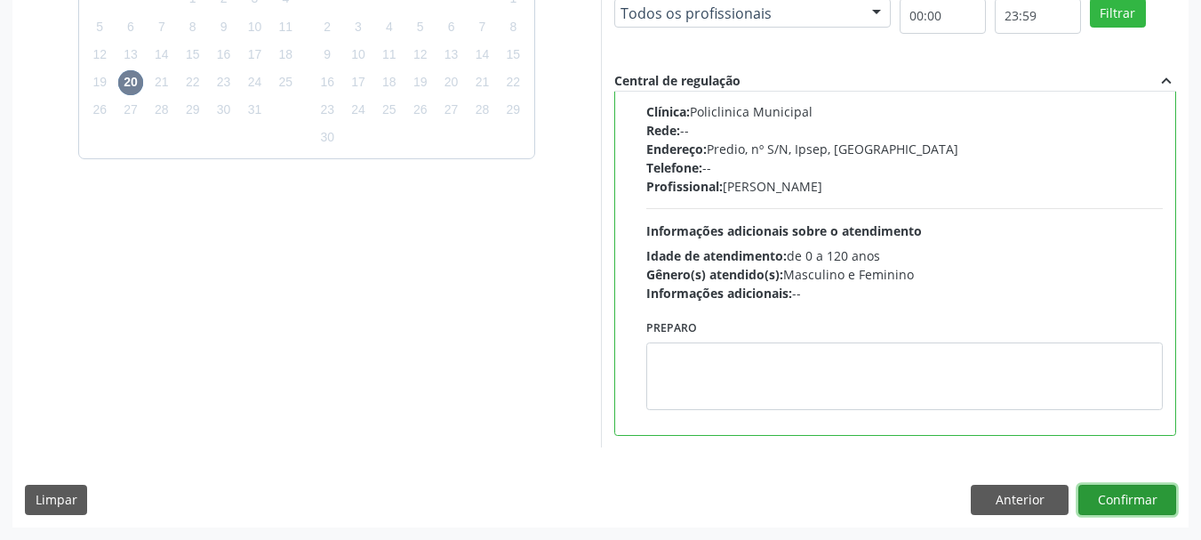
click at [1132, 507] on button "Confirmar" at bounding box center [1127, 499] width 98 height 30
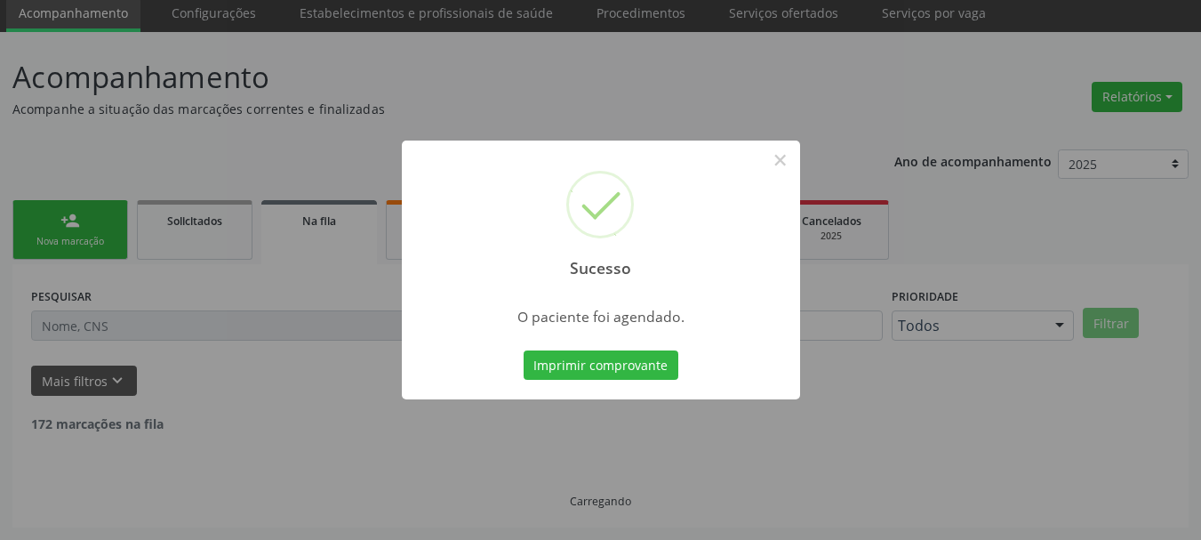
scroll to position [47, 0]
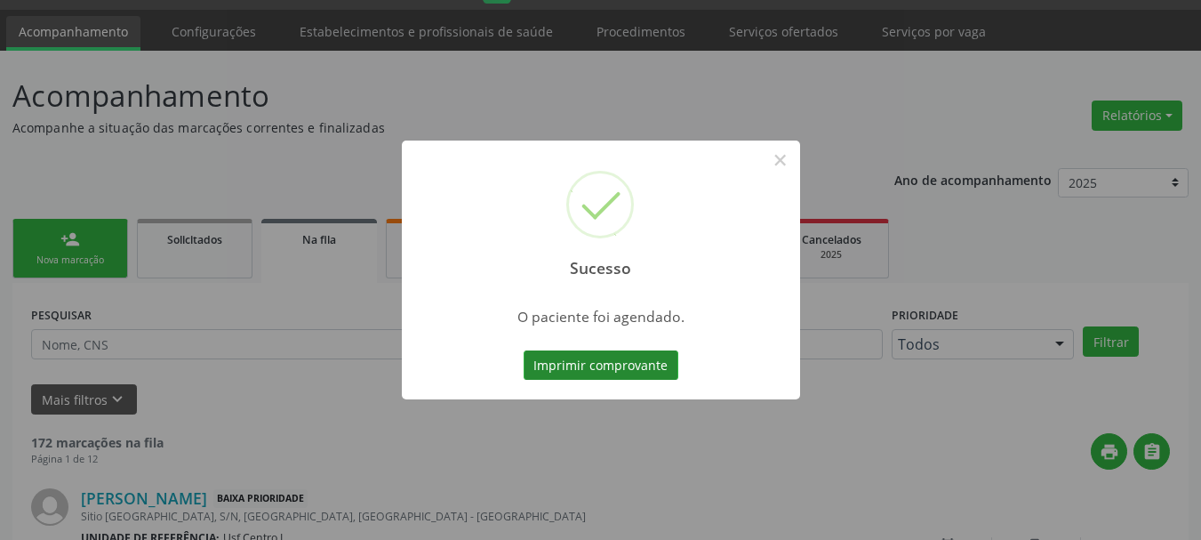
click at [642, 361] on button "Imprimir comprovante" at bounding box center [601, 365] width 155 height 30
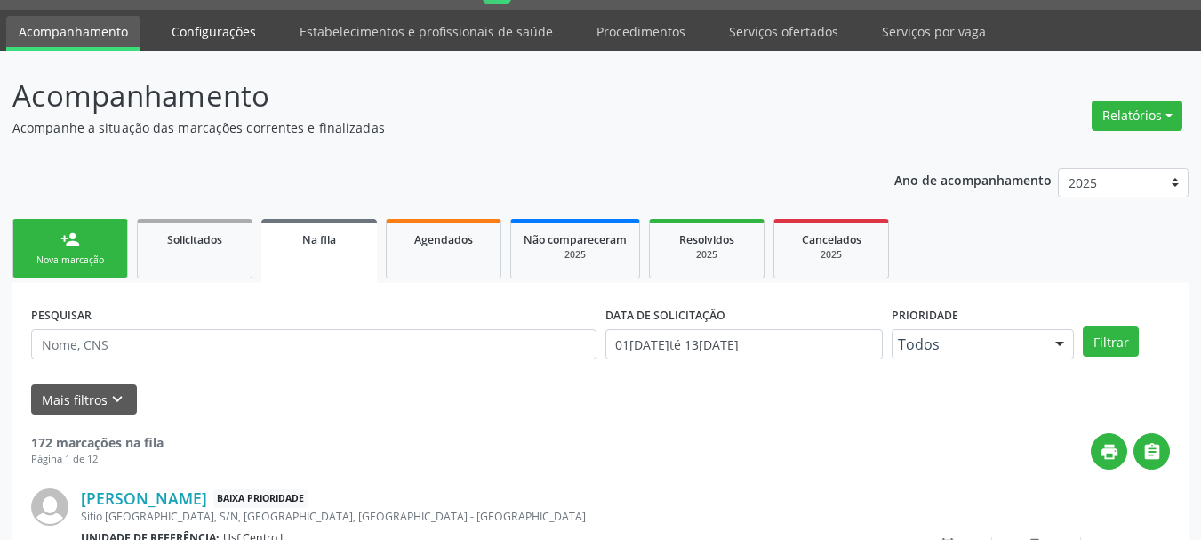
click at [202, 37] on link "Configurações" at bounding box center [213, 31] width 109 height 31
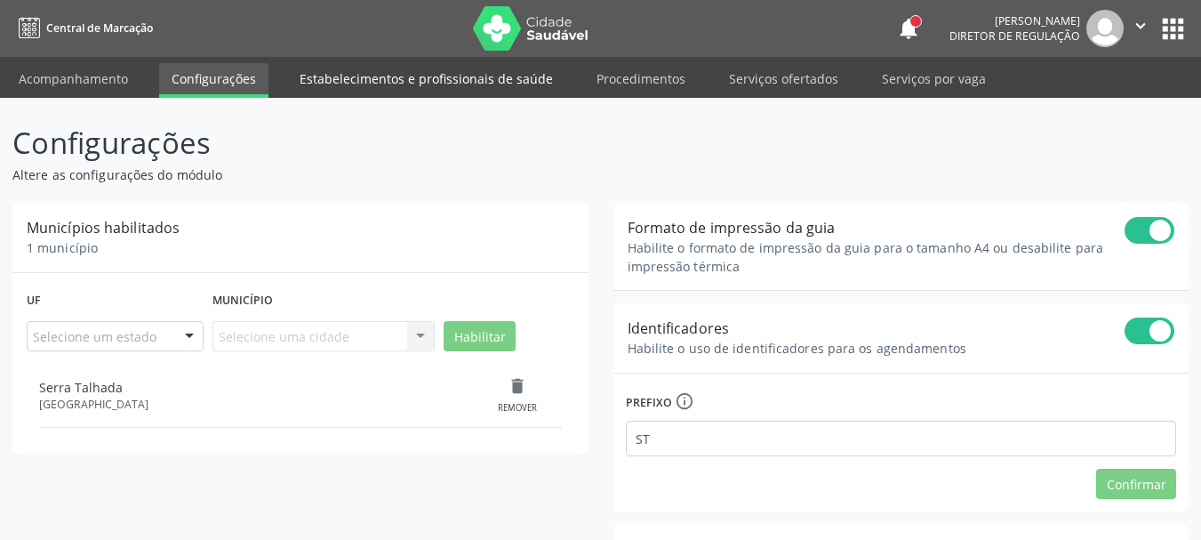
click at [420, 67] on link "Estabelecimentos e profissionais de saúde" at bounding box center [426, 78] width 278 height 31
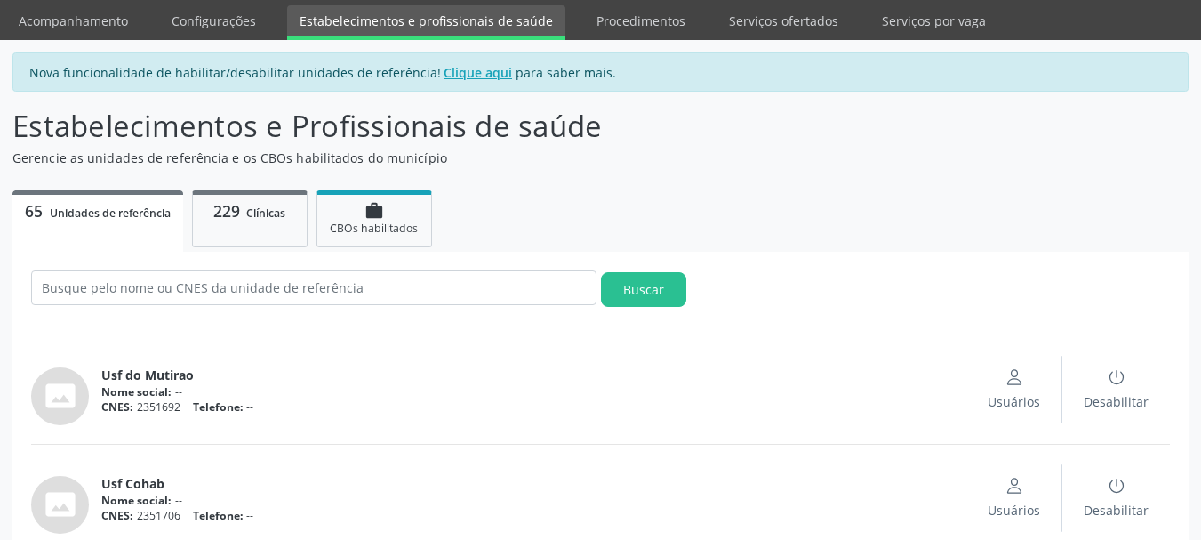
scroll to position [89, 0]
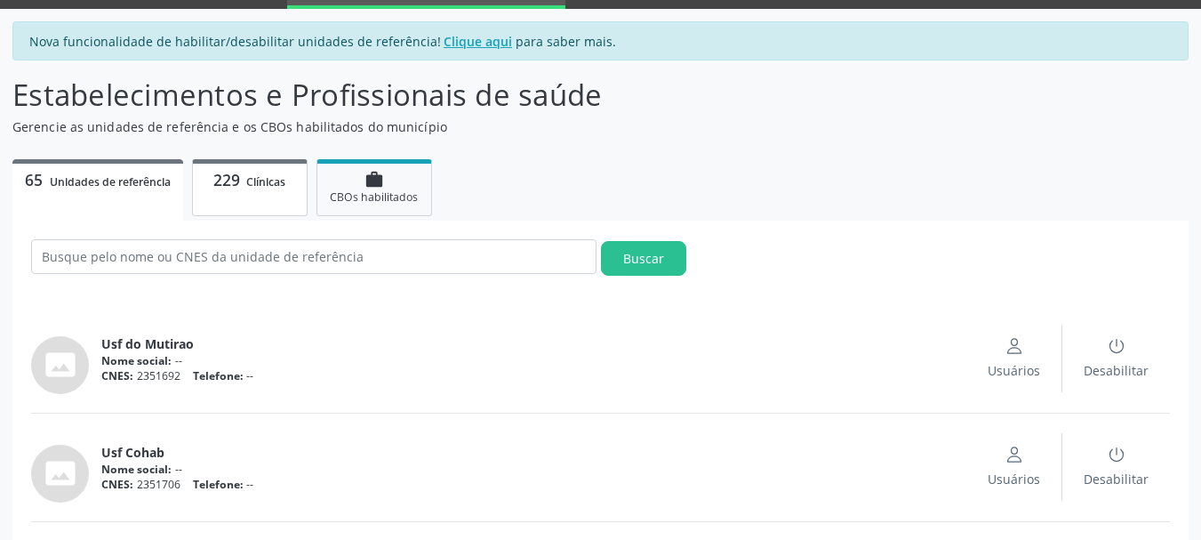
click at [240, 186] on span "229" at bounding box center [226, 179] width 27 height 21
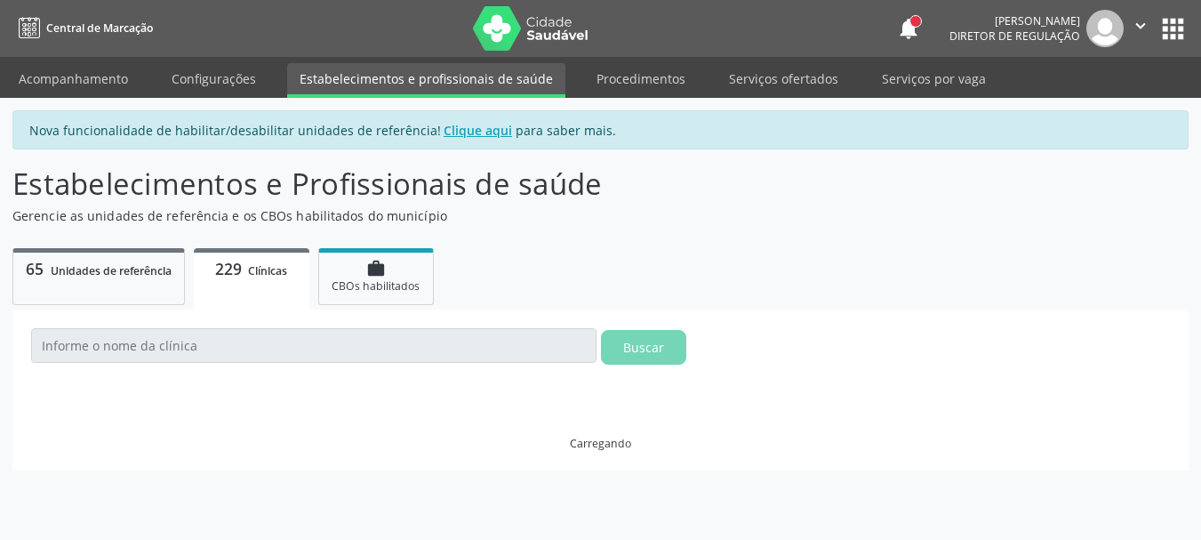
scroll to position [0, 0]
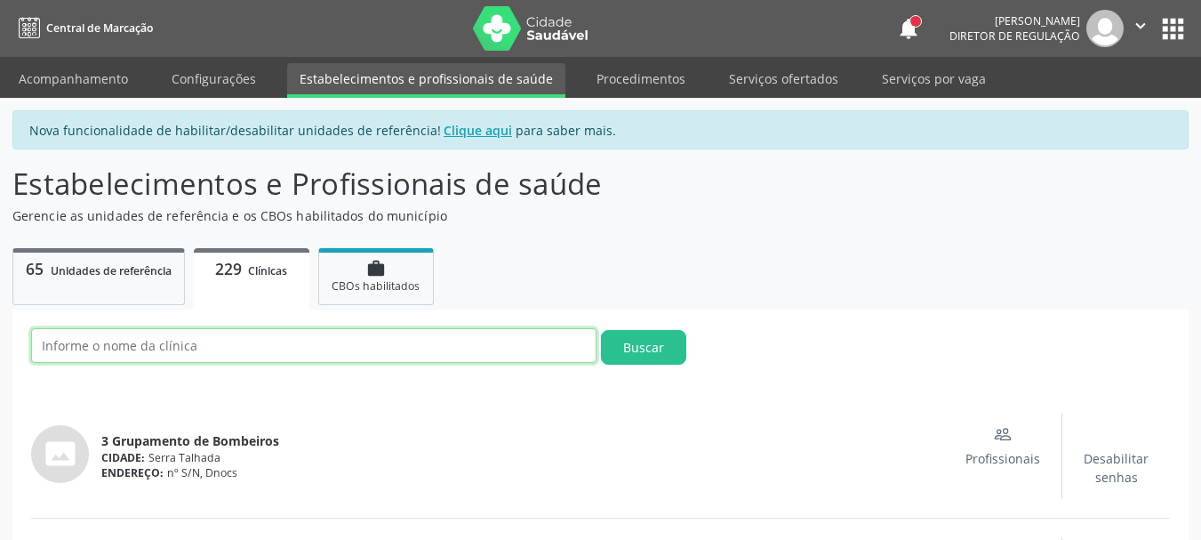
click at [230, 356] on input "text" at bounding box center [313, 345] width 565 height 35
type input "j"
type input "polilc"
click at [636, 348] on button "Buscar" at bounding box center [643, 347] width 85 height 35
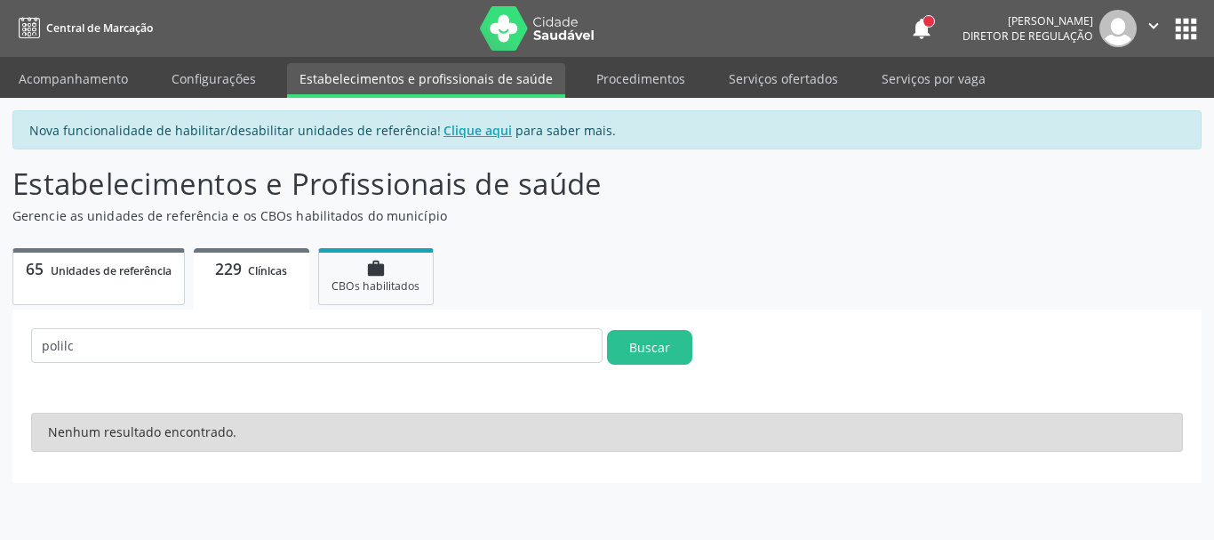
click at [117, 282] on link "65 Unidades de referência" at bounding box center [98, 276] width 172 height 57
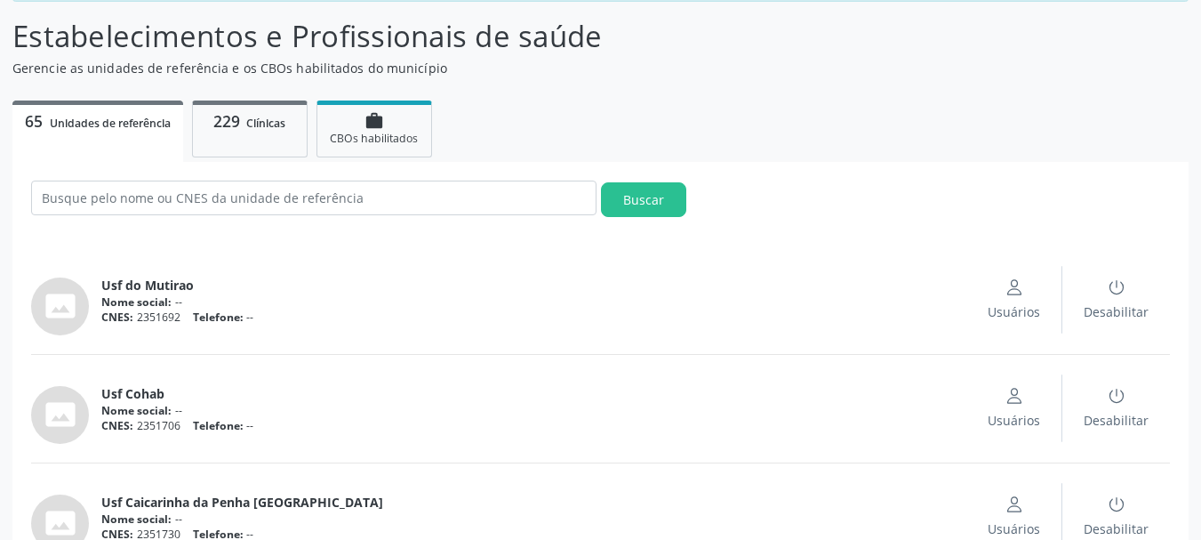
scroll to position [178, 0]
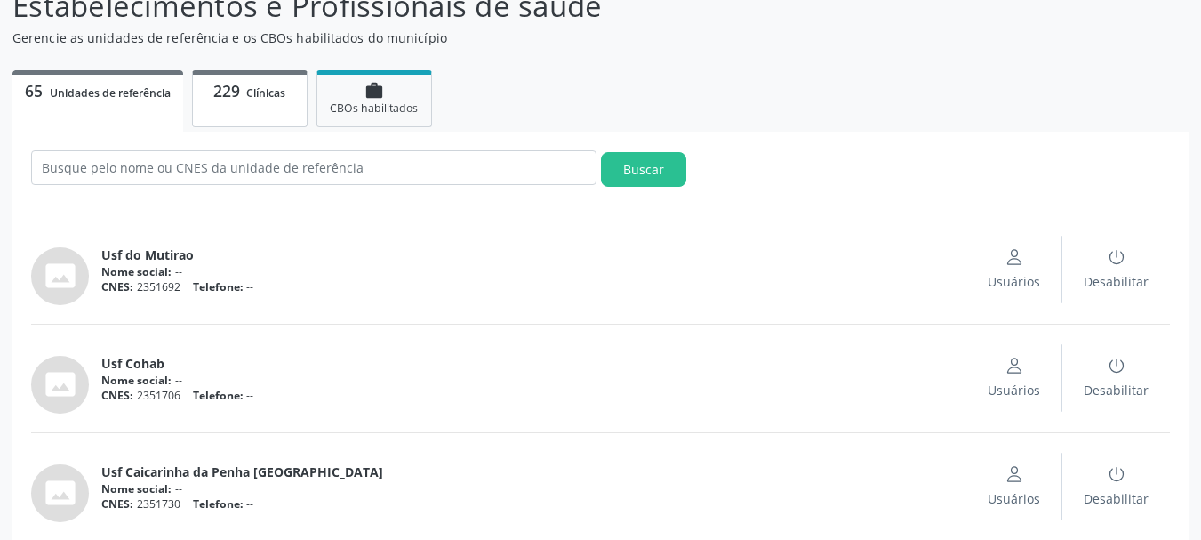
click at [250, 88] on span "Clínicas" at bounding box center [265, 92] width 39 height 15
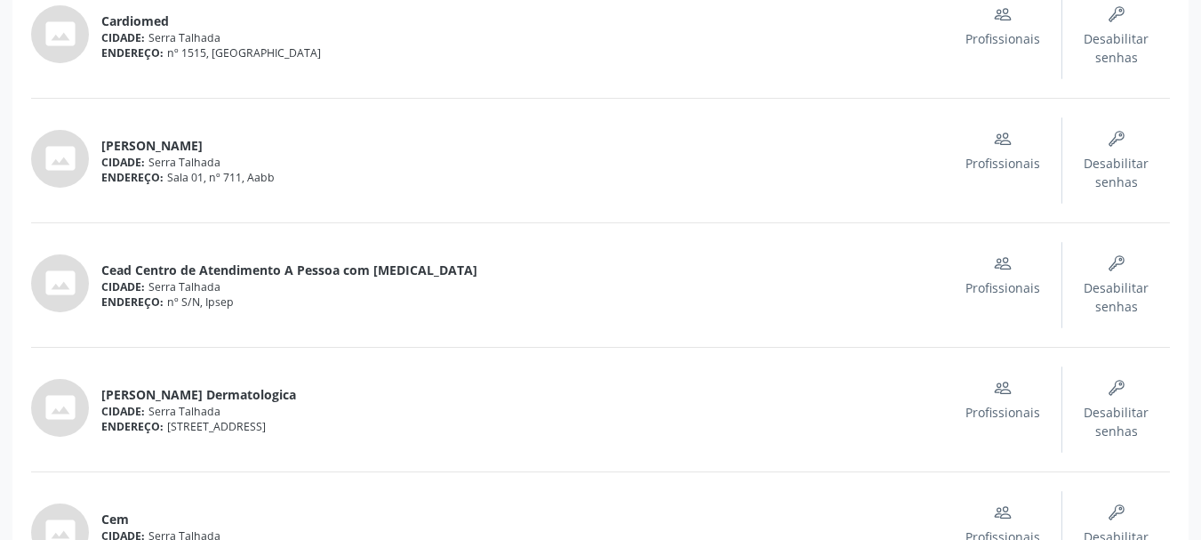
scroll to position [6269, 0]
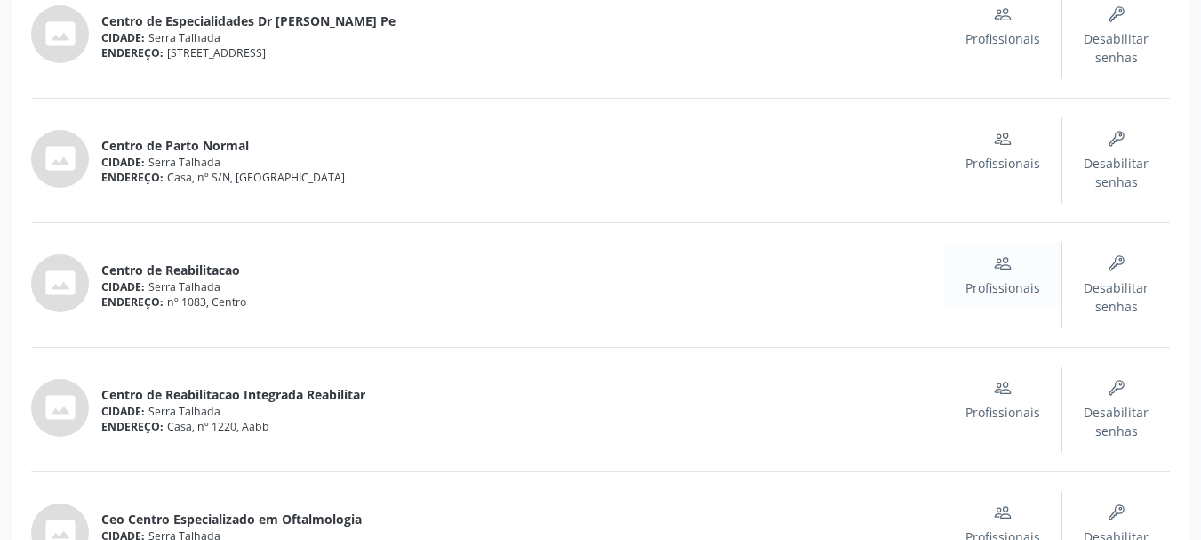
click at [994, 272] on div "Profissionais" at bounding box center [1002, 275] width 75 height 43
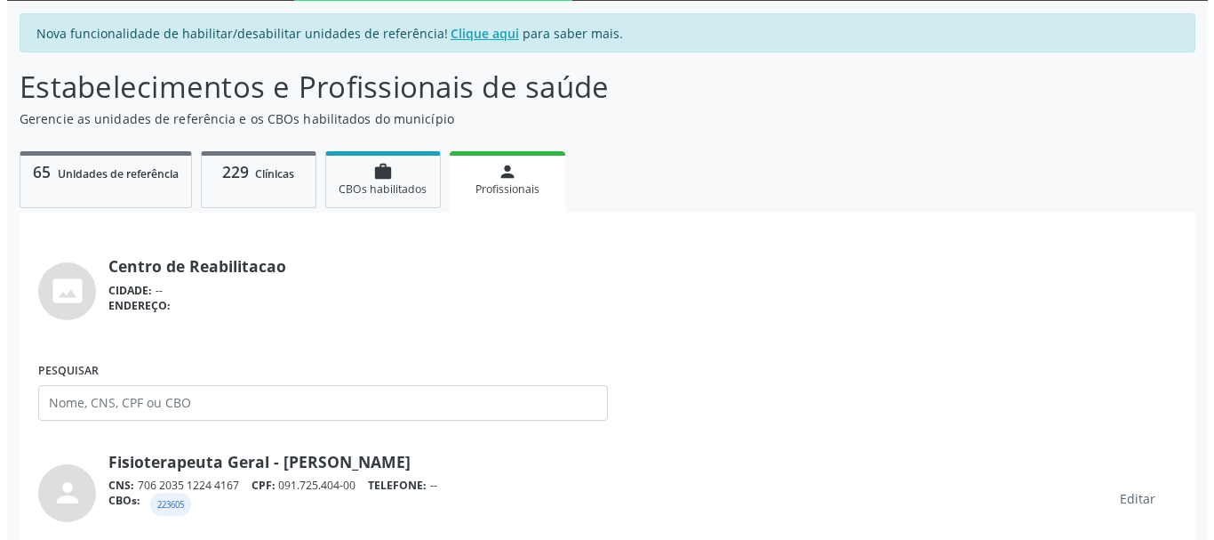
scroll to position [2401, 0]
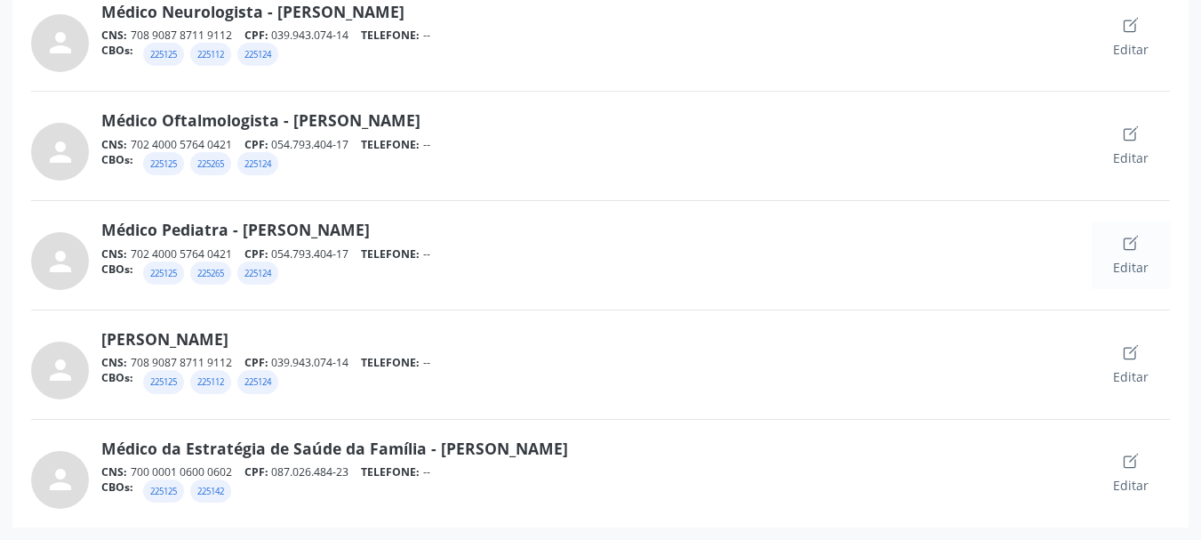
click at [1140, 247] on div "Editar" at bounding box center [1131, 255] width 36 height 43
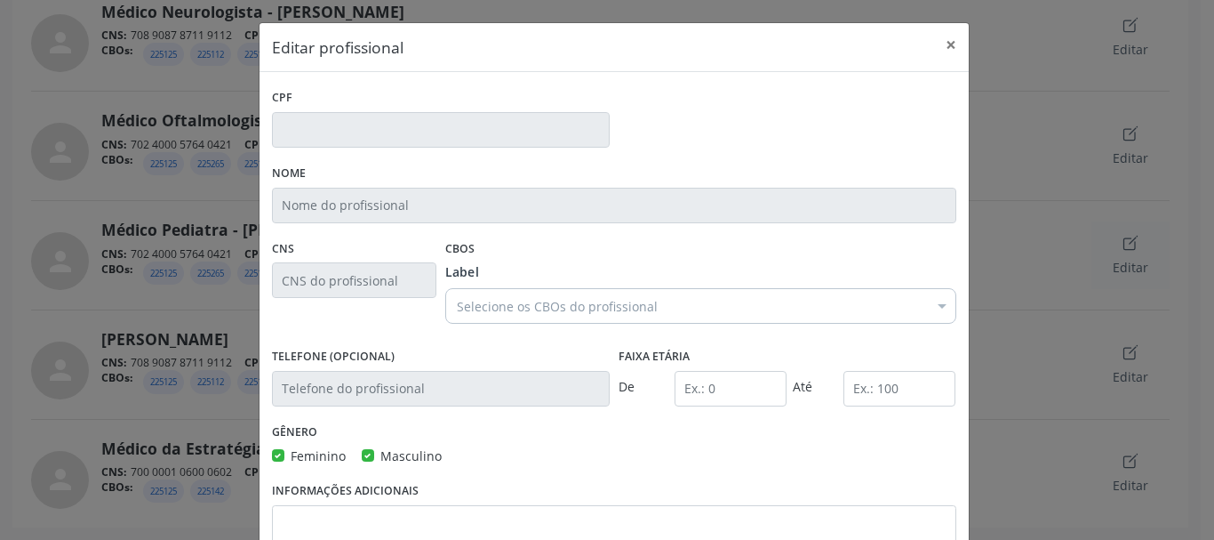
type input "054.793.404-17"
type input "Médico Pediatra - [PERSON_NAME]"
type input "702 4000 5764 0421"
type input "0"
type input "120"
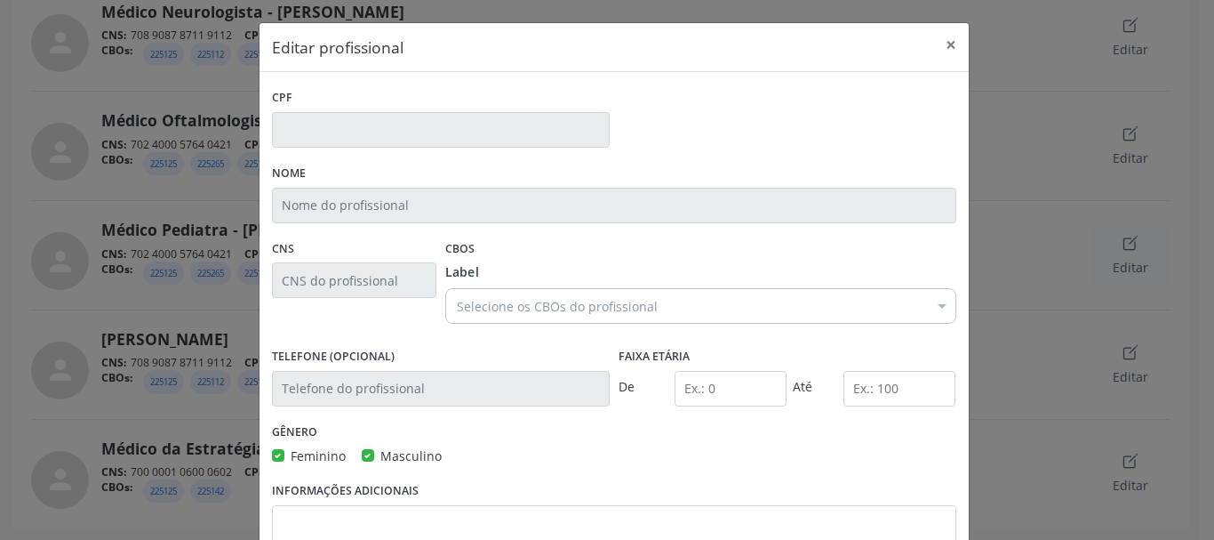
checkbox input "true"
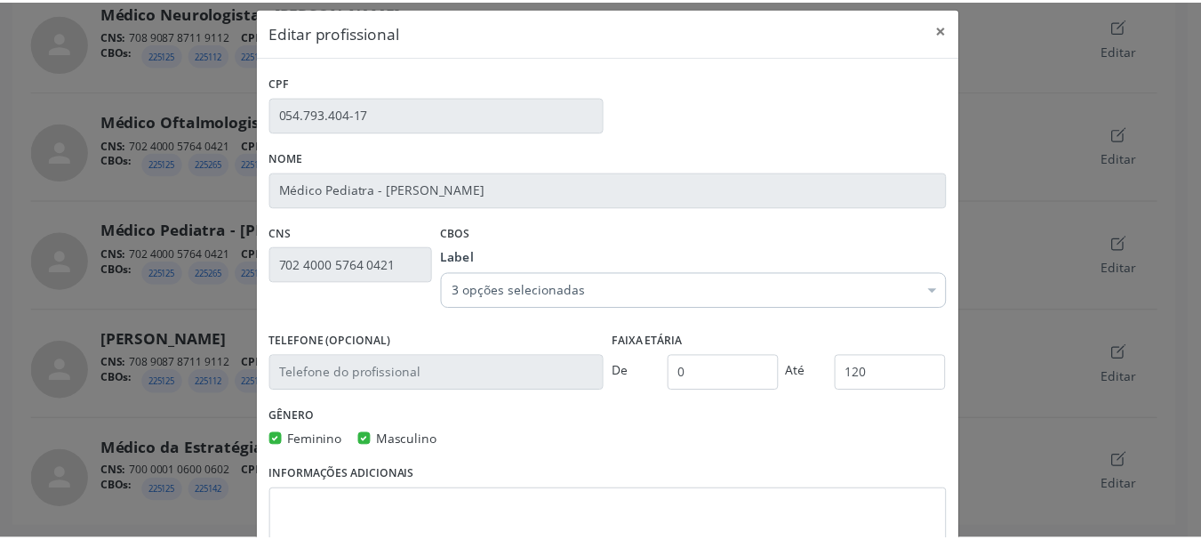
scroll to position [0, 0]
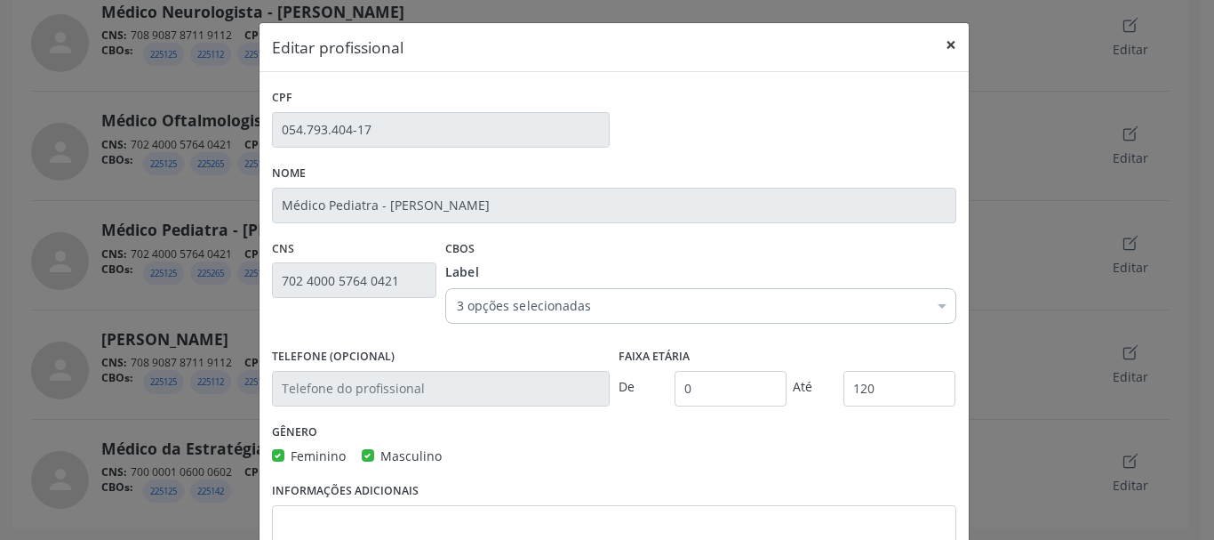
click at [948, 51] on button "×" at bounding box center [951, 45] width 36 height 44
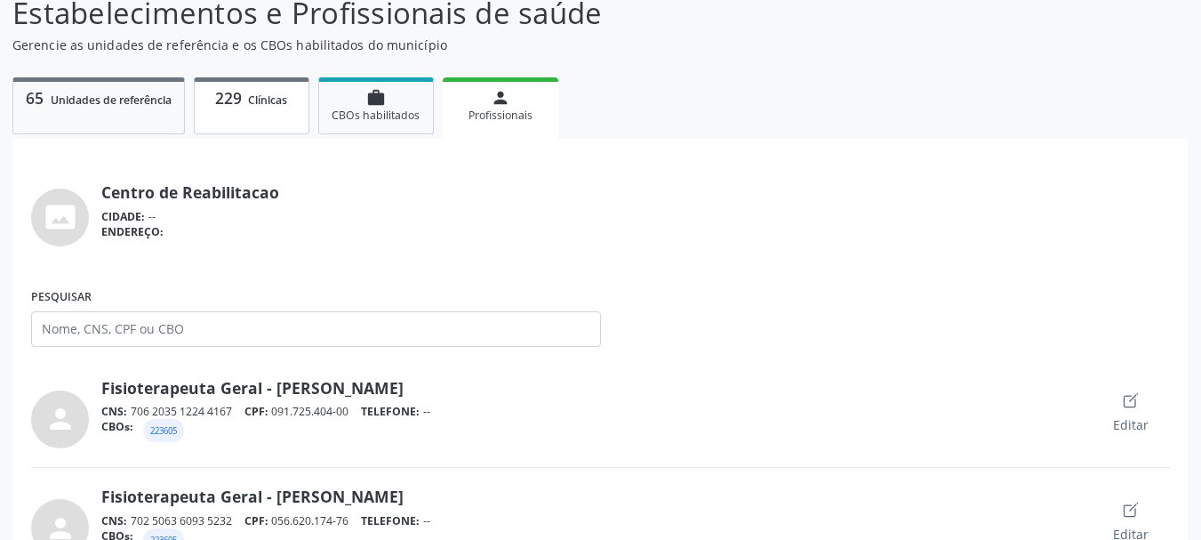
scroll to position [178, 0]
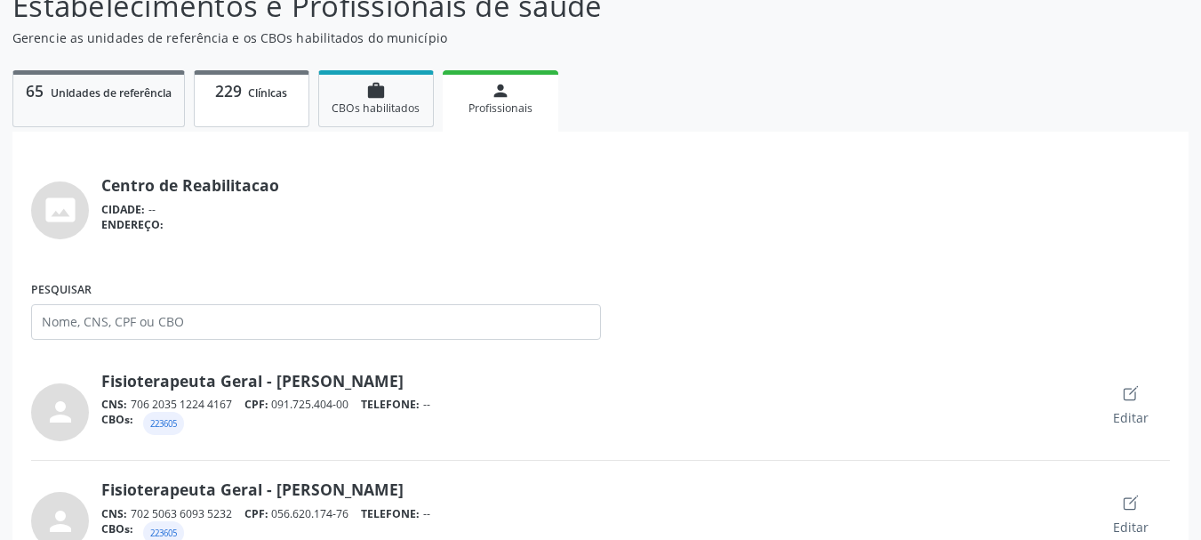
click at [241, 100] on span "229" at bounding box center [228, 90] width 27 height 21
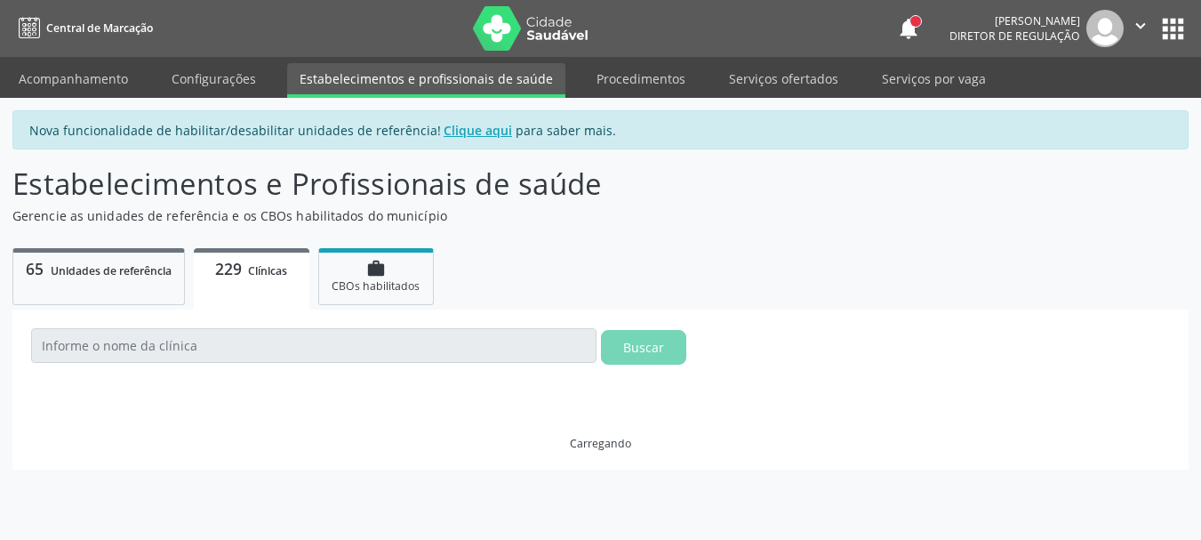
scroll to position [0, 0]
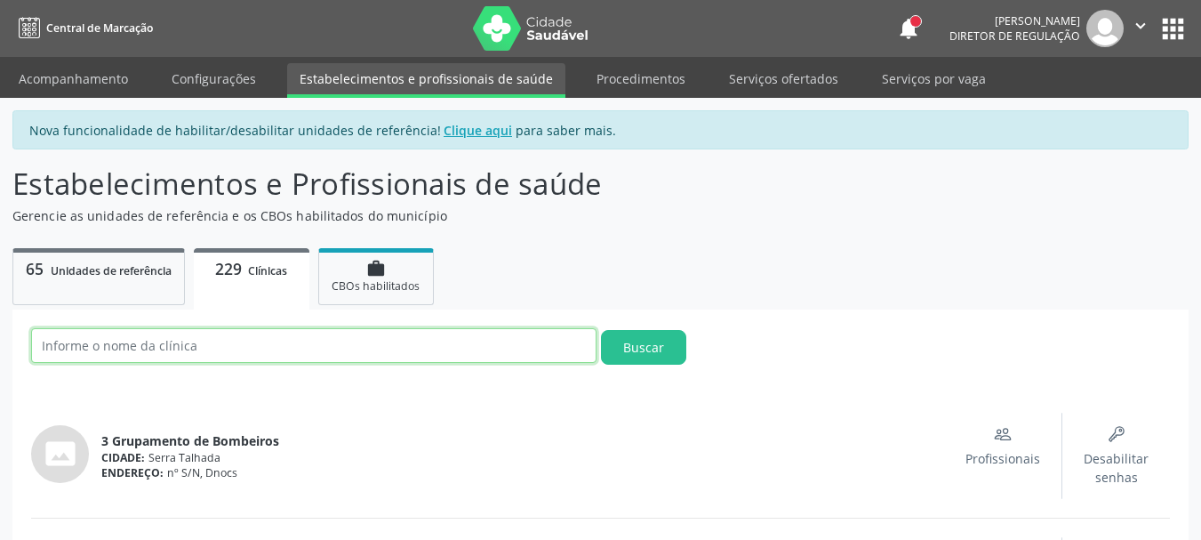
click at [139, 345] on input "text" at bounding box center [313, 345] width 565 height 35
type input "munic"
click at [601, 330] on button "Buscar" at bounding box center [643, 347] width 85 height 35
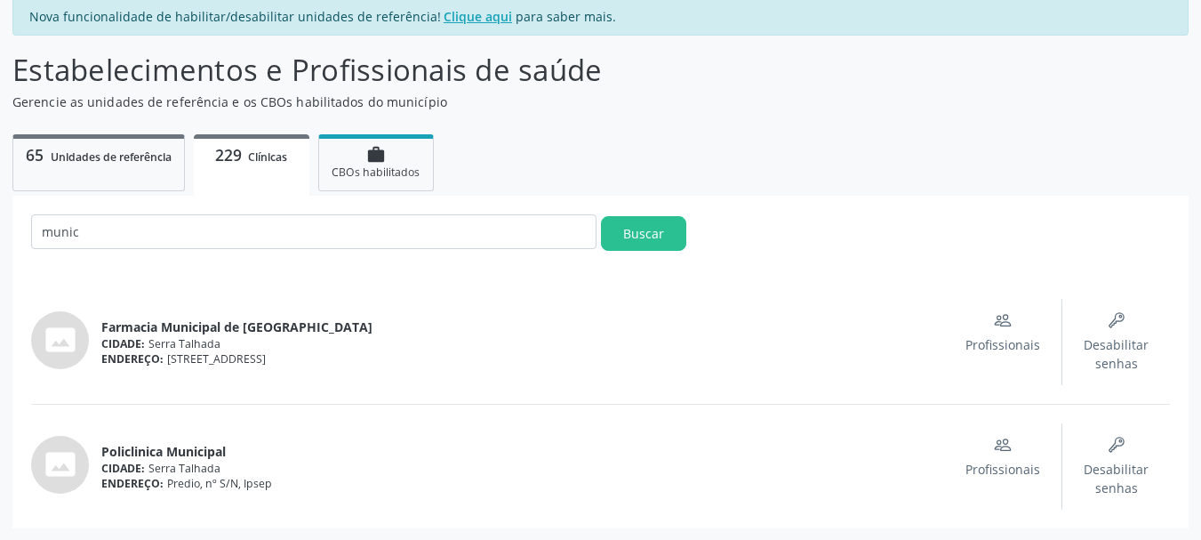
scroll to position [115, 0]
click at [1132, 465] on span "Desabilitar senhas" at bounding box center [1116, 477] width 65 height 37
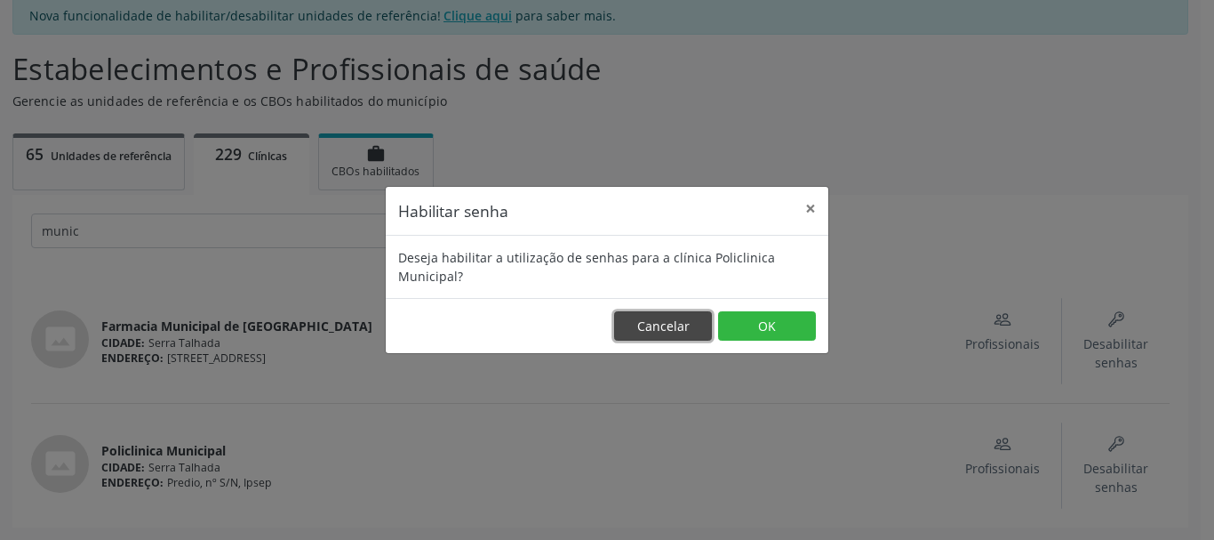
click at [655, 331] on button "Cancelar" at bounding box center [663, 326] width 98 height 30
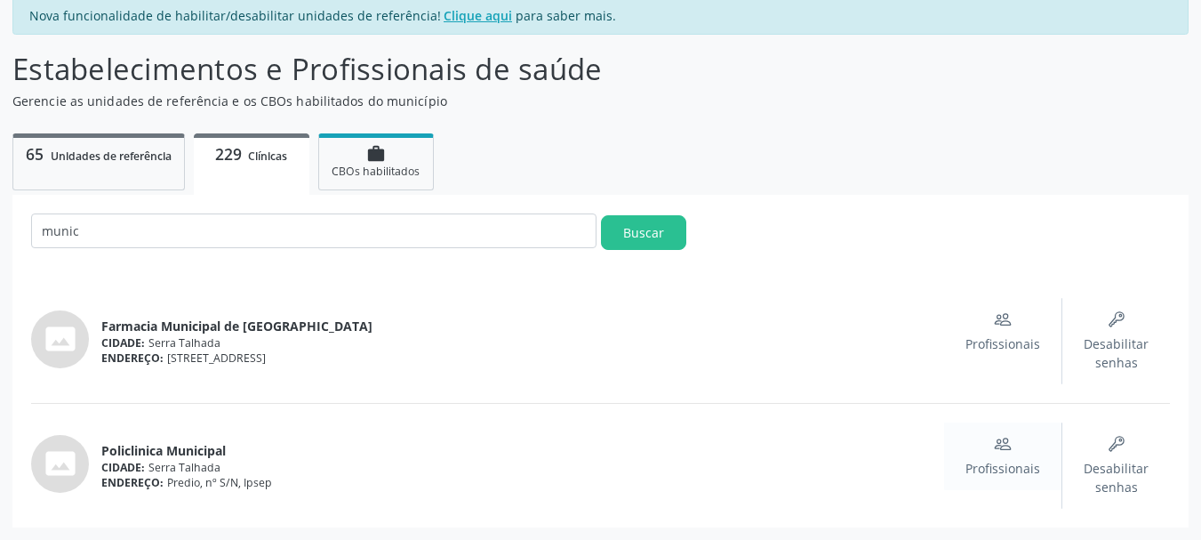
click at [1004, 457] on div "Profissionais" at bounding box center [1002, 456] width 75 height 43
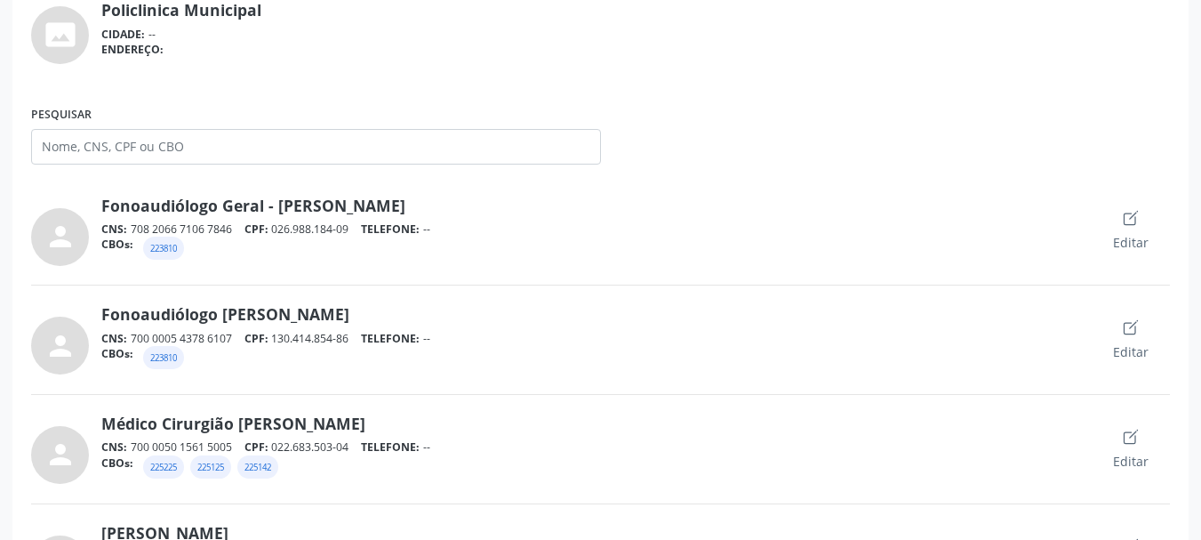
scroll to position [381, 0]
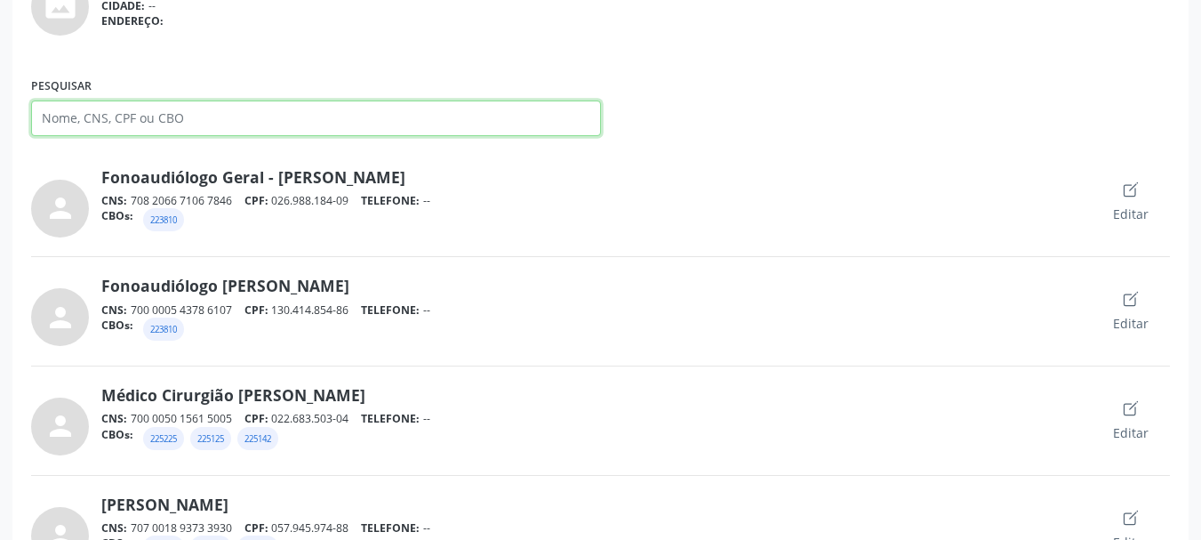
click at [248, 132] on input "Pesquisar" at bounding box center [316, 118] width 570 height 36
type input "v"
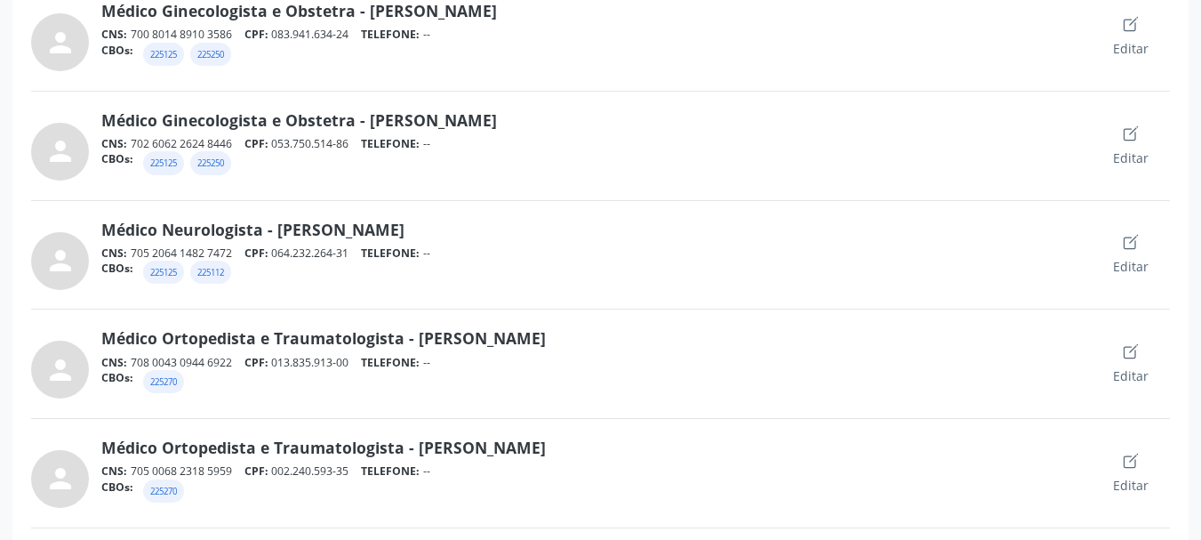
scroll to position [3012, 0]
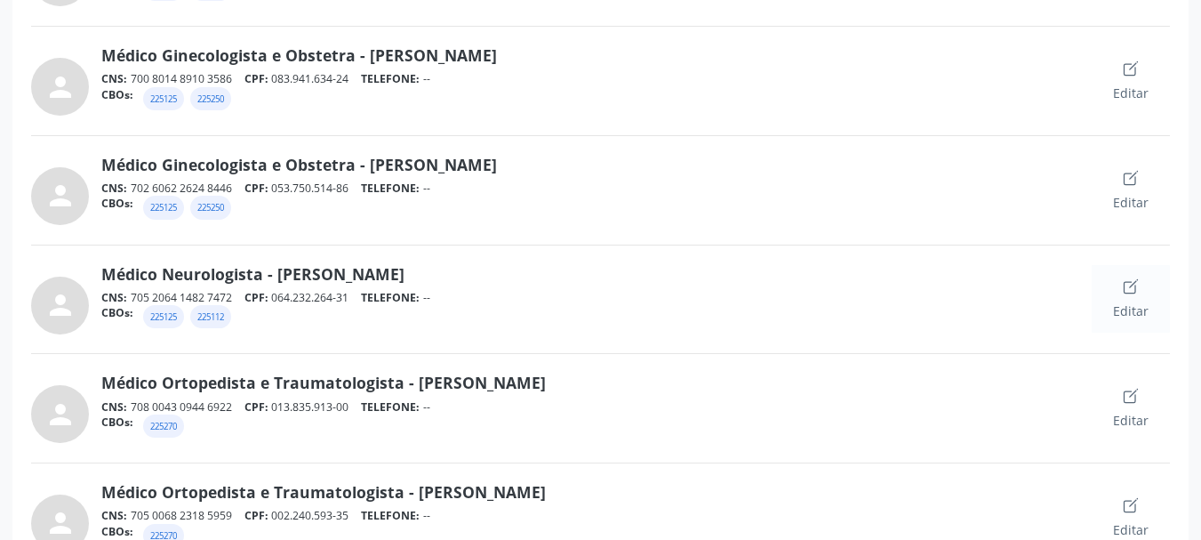
type input "[PERSON_NAME]"
click at [1122, 291] on div "Editar" at bounding box center [1131, 298] width 36 height 43
click at [1124, 288] on icon "create outline" at bounding box center [1130, 288] width 12 height 12
click at [1124, 285] on icon "create outline" at bounding box center [1130, 288] width 12 height 12
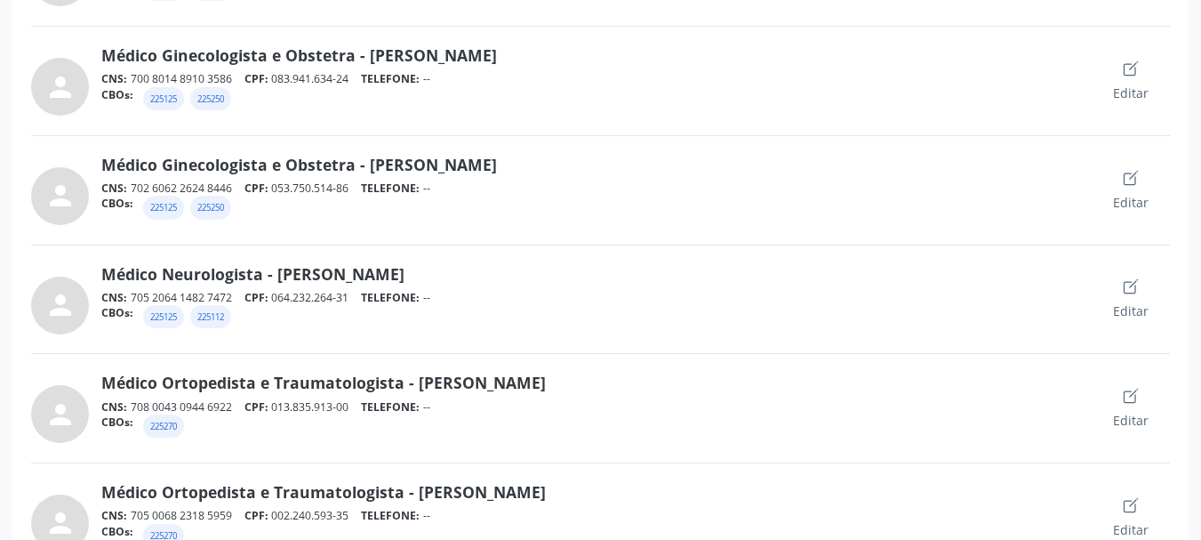
click at [620, 340] on div "person Médico Neurologista - [PERSON_NAME] CNS: 705 2064 1482 7472 CPF: 064.232…" at bounding box center [600, 309] width 1139 height 91
click at [67, 299] on icon "person" at bounding box center [60, 305] width 32 height 32
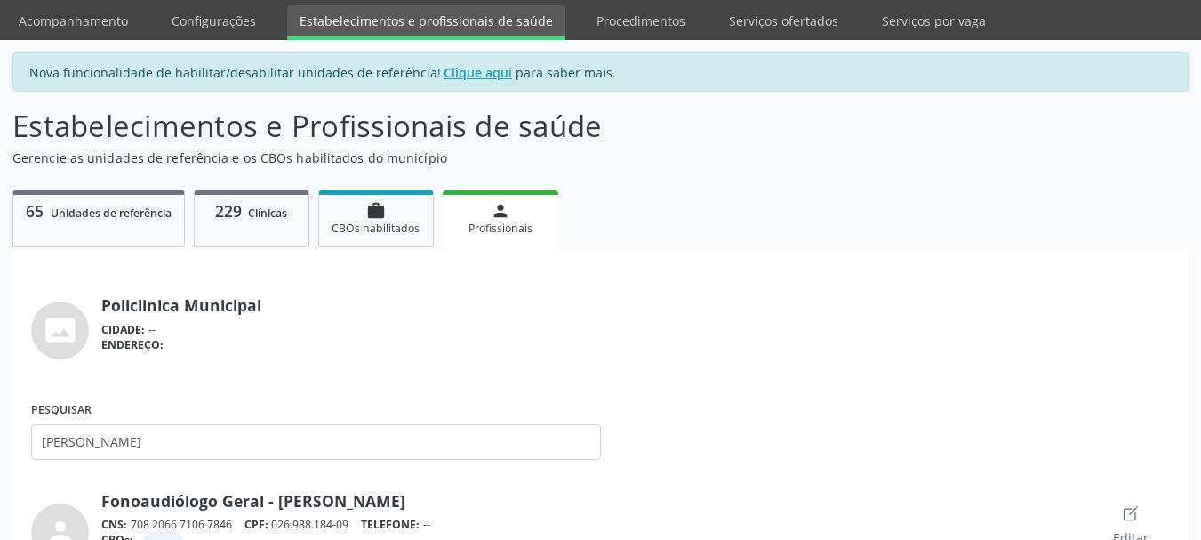
scroll to position [89, 0]
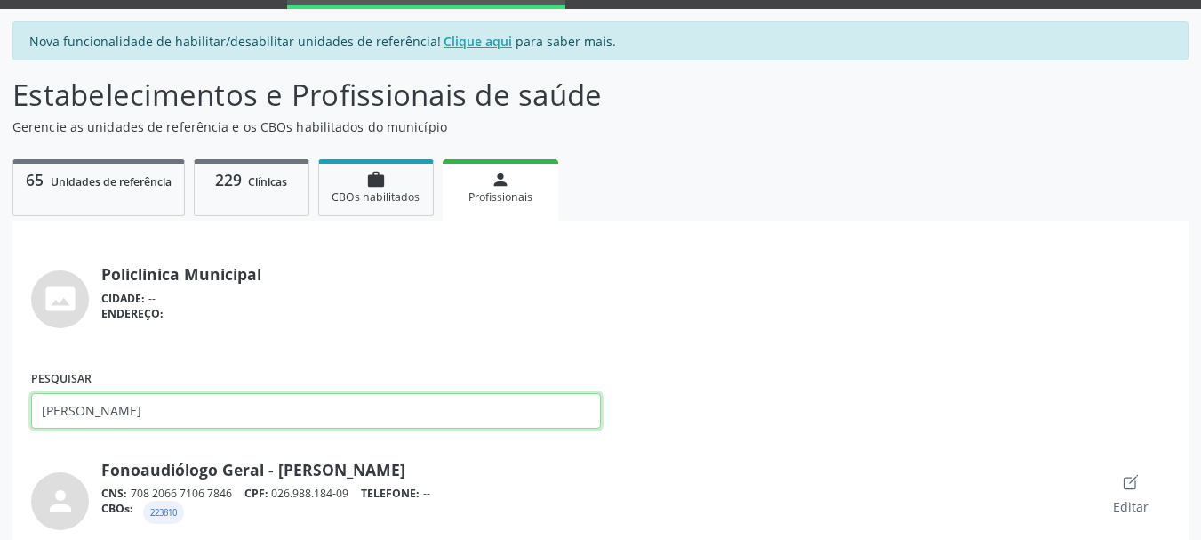
click at [77, 405] on input "[PERSON_NAME]" at bounding box center [316, 411] width 570 height 36
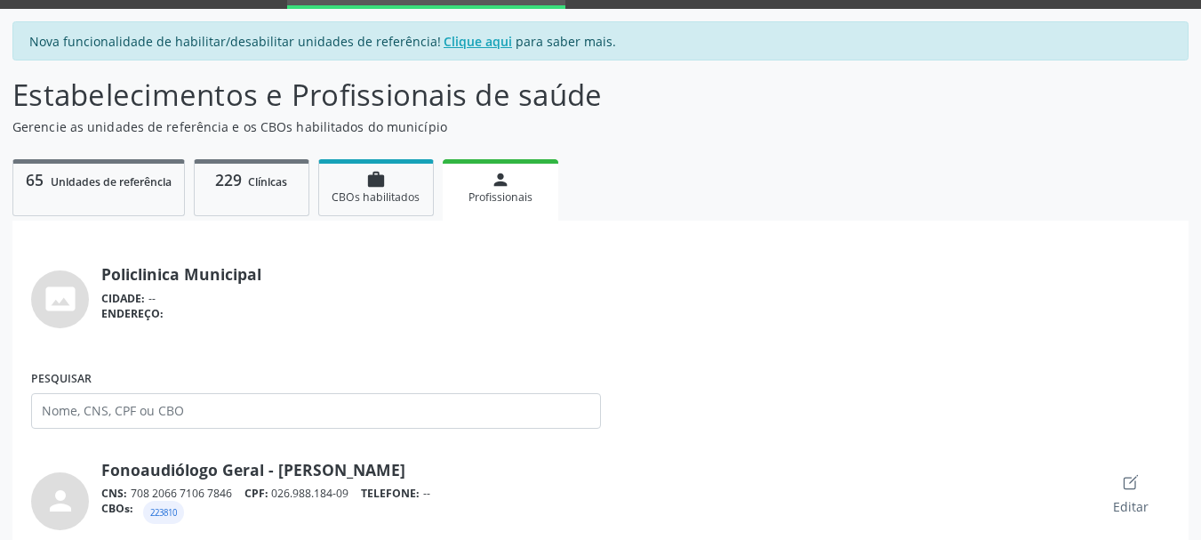
click at [510, 194] on span "Profissionais" at bounding box center [500, 196] width 64 height 15
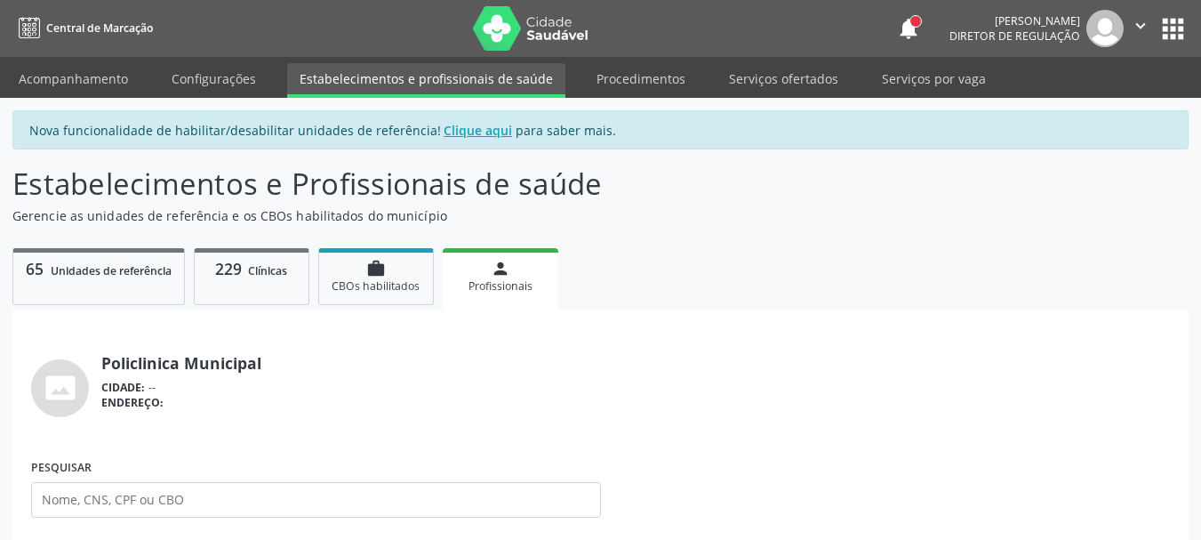
scroll to position [1380, 0]
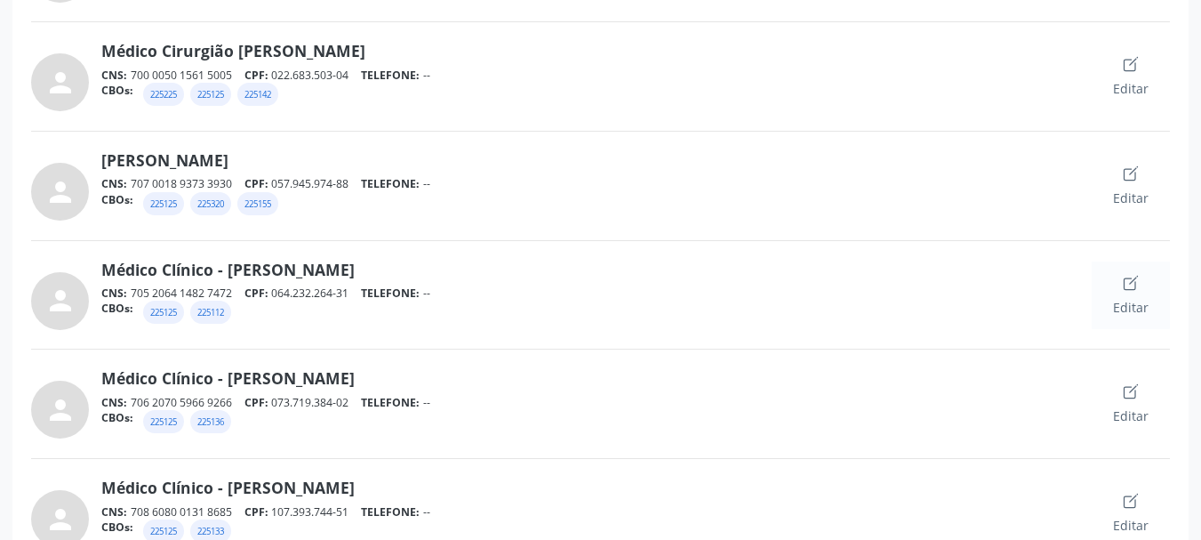
click at [1133, 296] on div "Editar" at bounding box center [1131, 295] width 36 height 43
click at [1127, 277] on icon "Create" at bounding box center [1131, 283] width 18 height 18
click at [355, 266] on link "Médico Clínico - [PERSON_NAME]" at bounding box center [227, 270] width 253 height 20
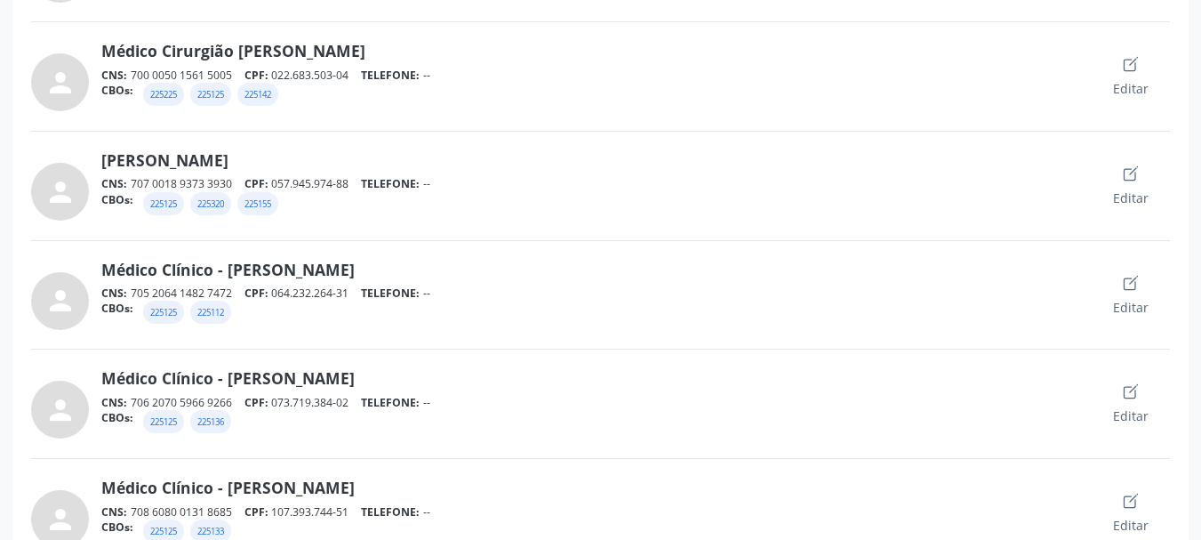
click at [42, 284] on div "person" at bounding box center [60, 301] width 58 height 58
drag, startPoint x: 44, startPoint y: 284, endPoint x: 69, endPoint y: 275, distance: 27.3
click at [45, 284] on div "person" at bounding box center [60, 301] width 58 height 58
click at [185, 269] on link "Médico Clínico - [PERSON_NAME]" at bounding box center [227, 270] width 253 height 20
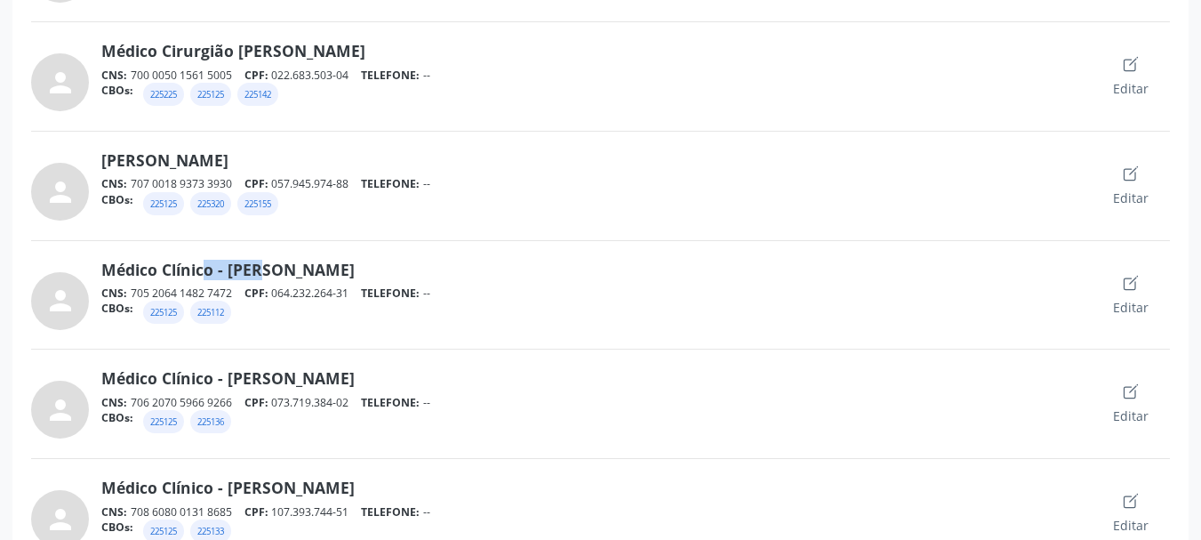
click at [185, 269] on link "Médico Clínico - [PERSON_NAME]" at bounding box center [227, 270] width 253 height 20
click at [1123, 396] on icon "Create" at bounding box center [1131, 391] width 18 height 18
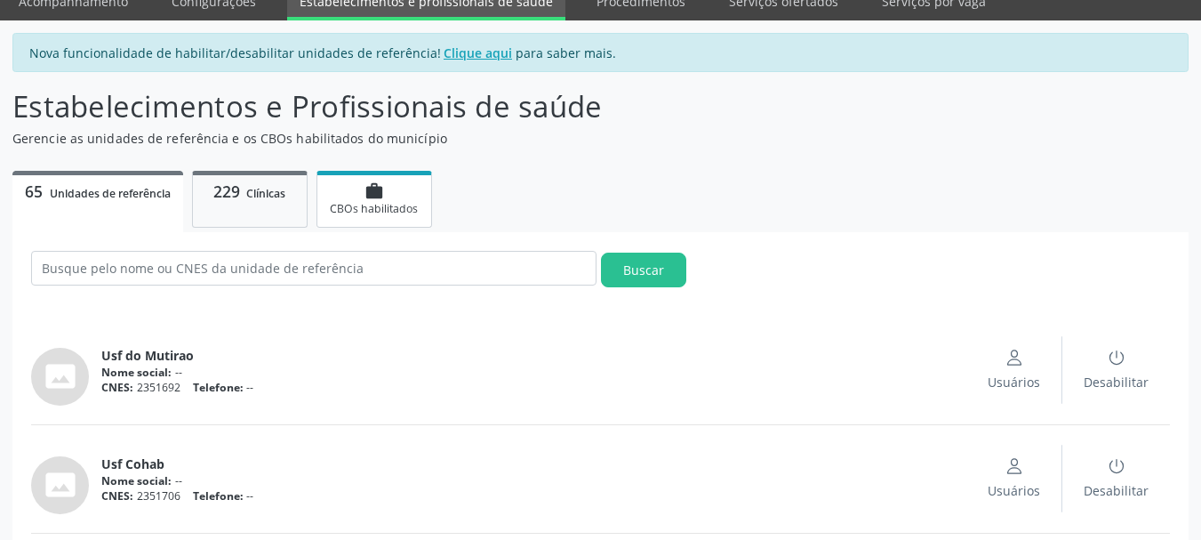
scroll to position [267, 0]
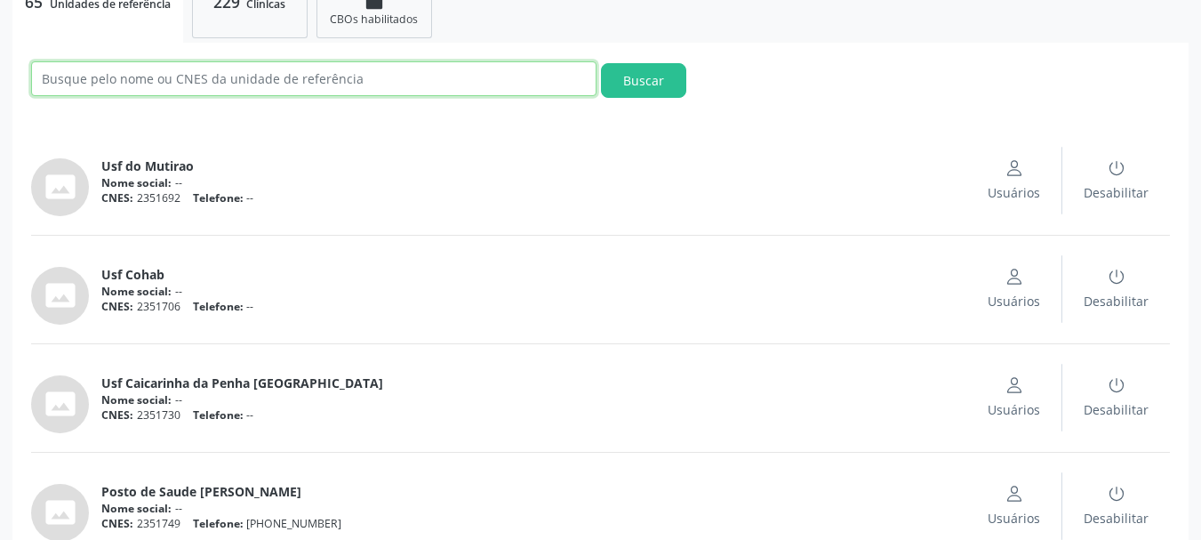
click at [299, 83] on input "text" at bounding box center [313, 78] width 565 height 35
type input "munici"
click at [601, 63] on button "Buscar" at bounding box center [643, 80] width 85 height 35
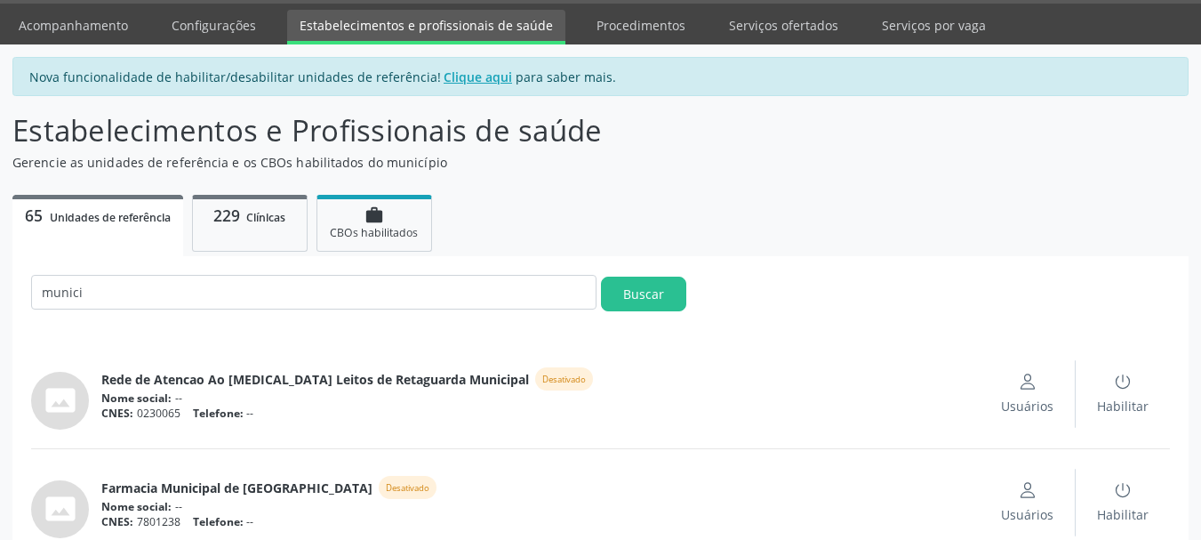
scroll to position [83, 0]
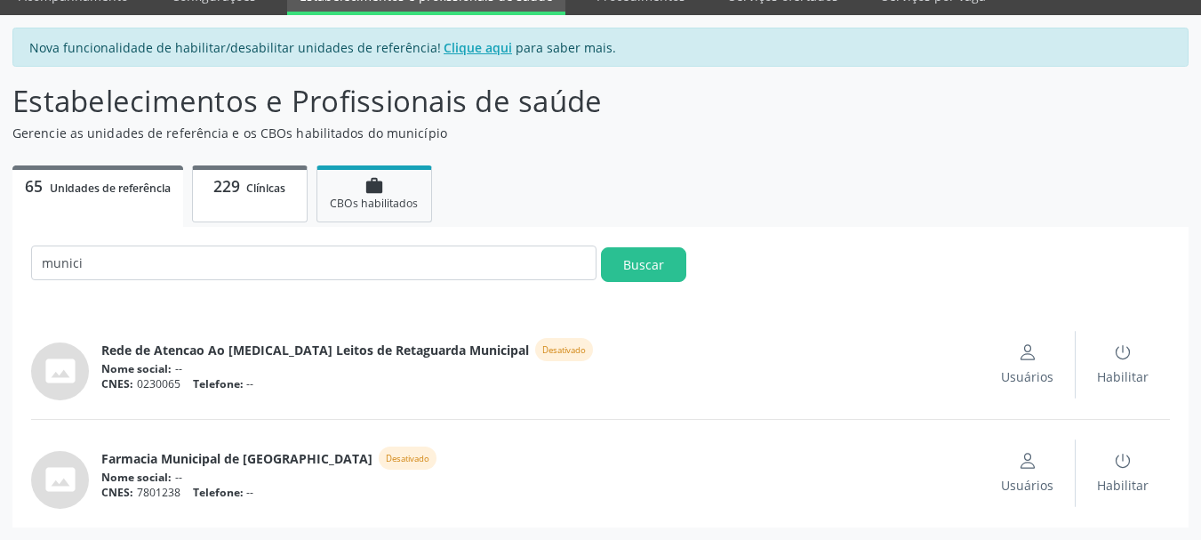
click at [249, 187] on span "Clínicas" at bounding box center [265, 187] width 39 height 15
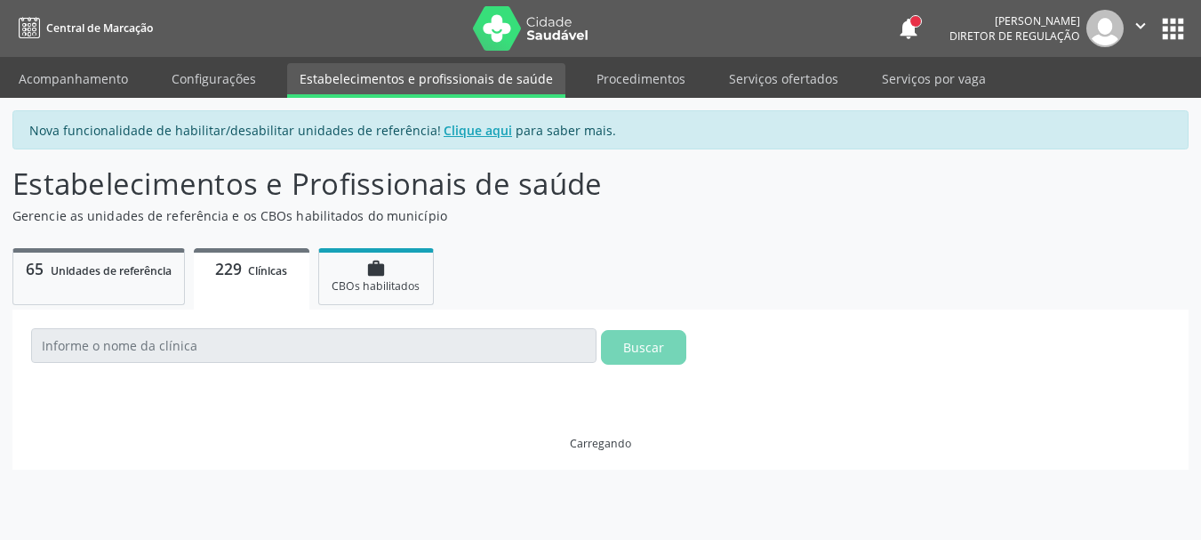
scroll to position [0, 0]
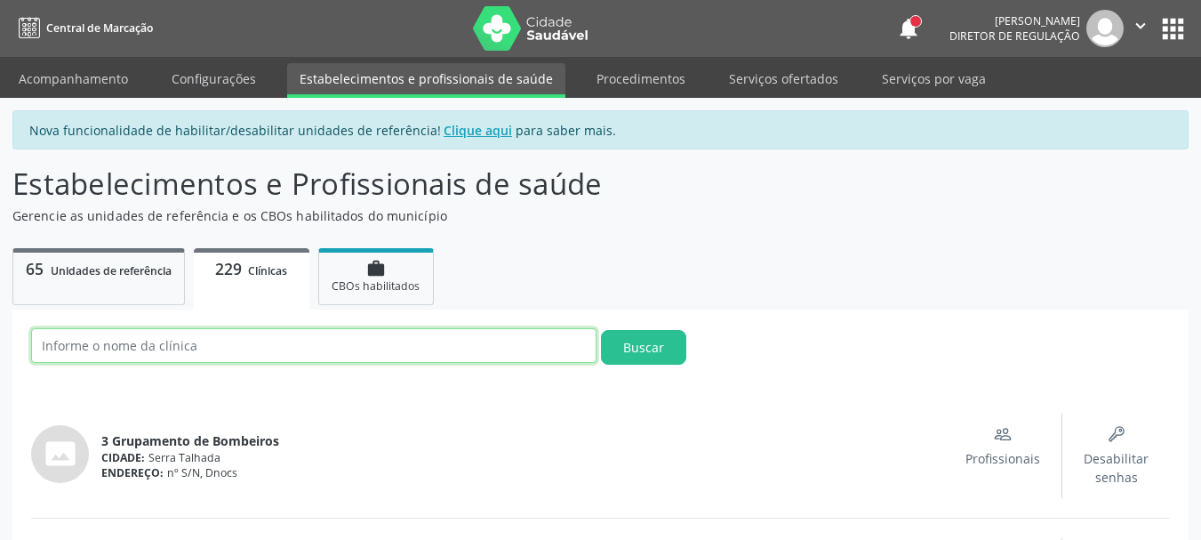
click at [219, 349] on input "text" at bounding box center [313, 345] width 565 height 35
type input "municipal"
click at [601, 330] on button "Buscar" at bounding box center [643, 347] width 85 height 35
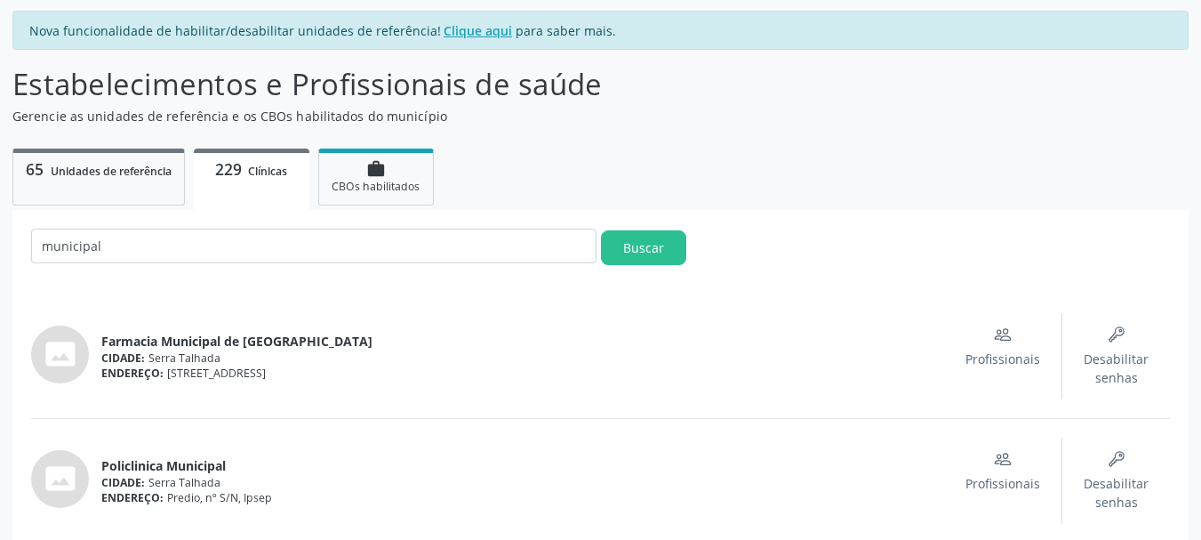
scroll to position [115, 0]
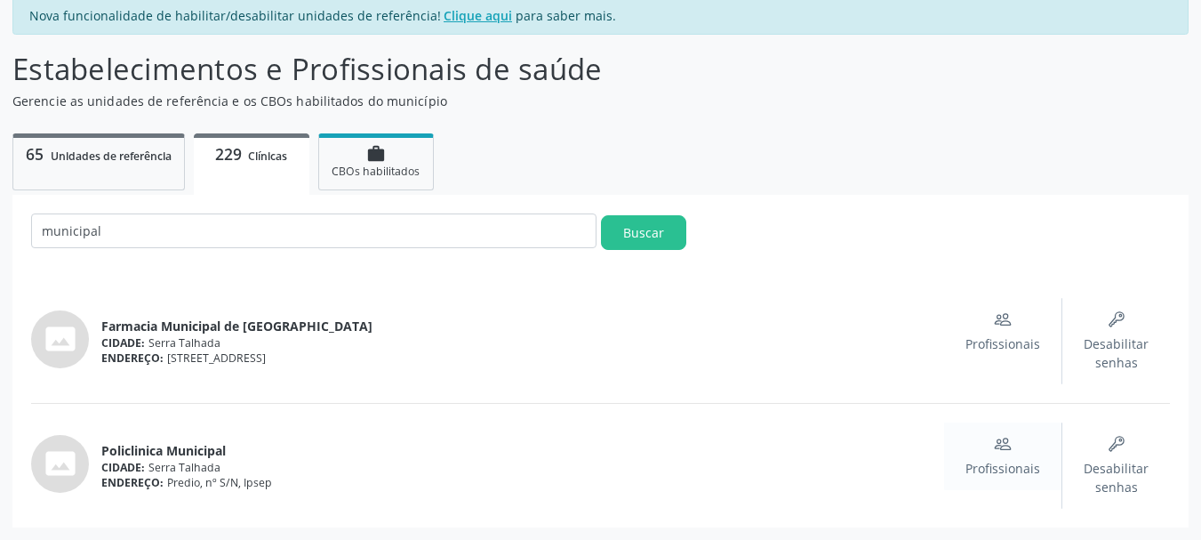
click at [995, 453] on div "Profissionais" at bounding box center [1002, 456] width 75 height 43
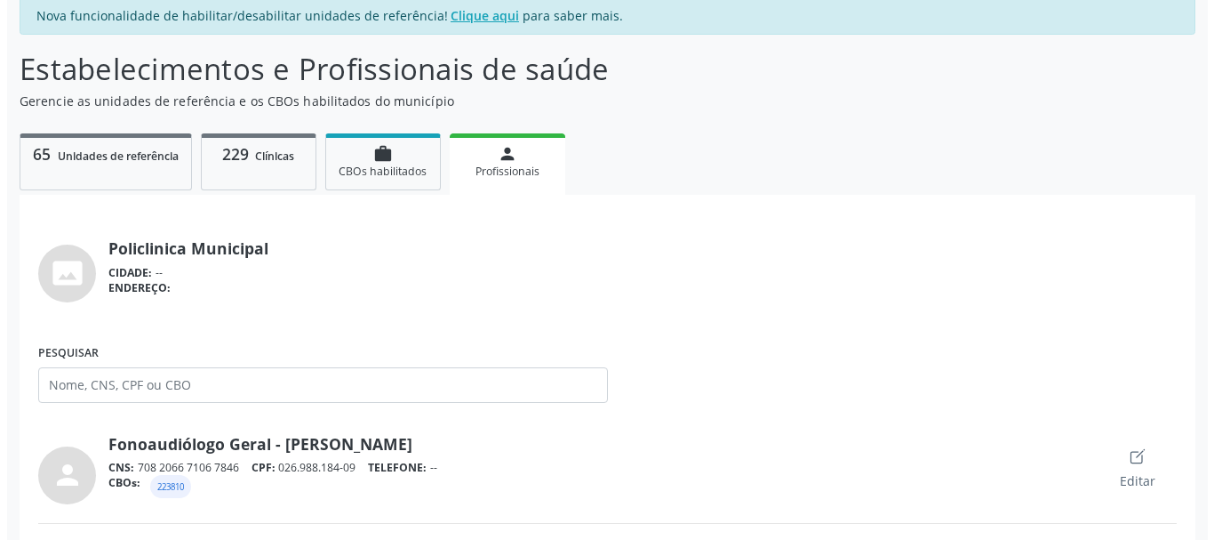
scroll to position [725, 0]
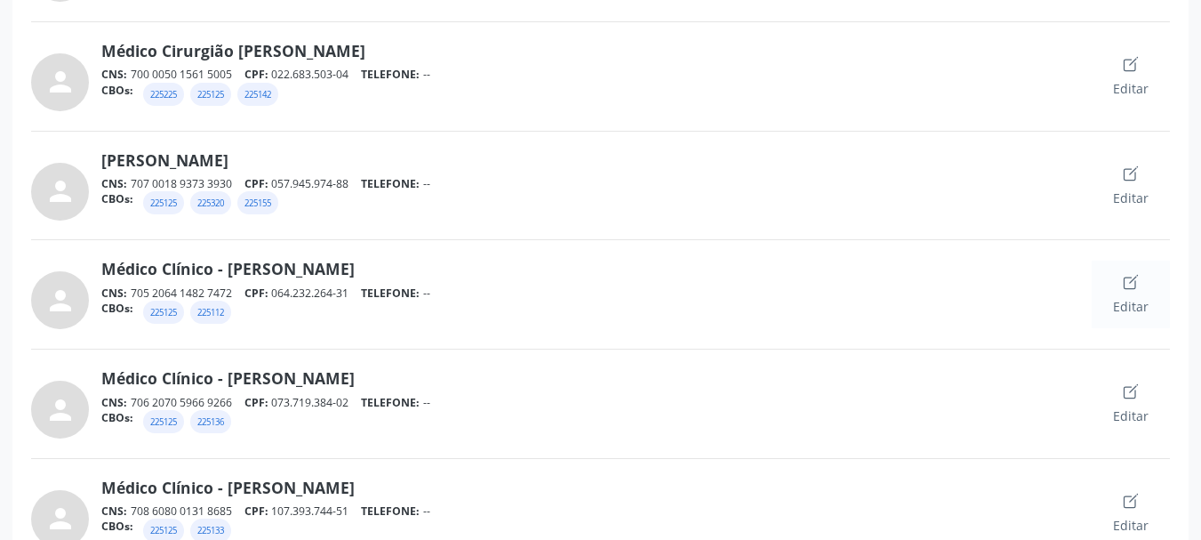
click at [1136, 293] on div "Editar" at bounding box center [1131, 294] width 36 height 43
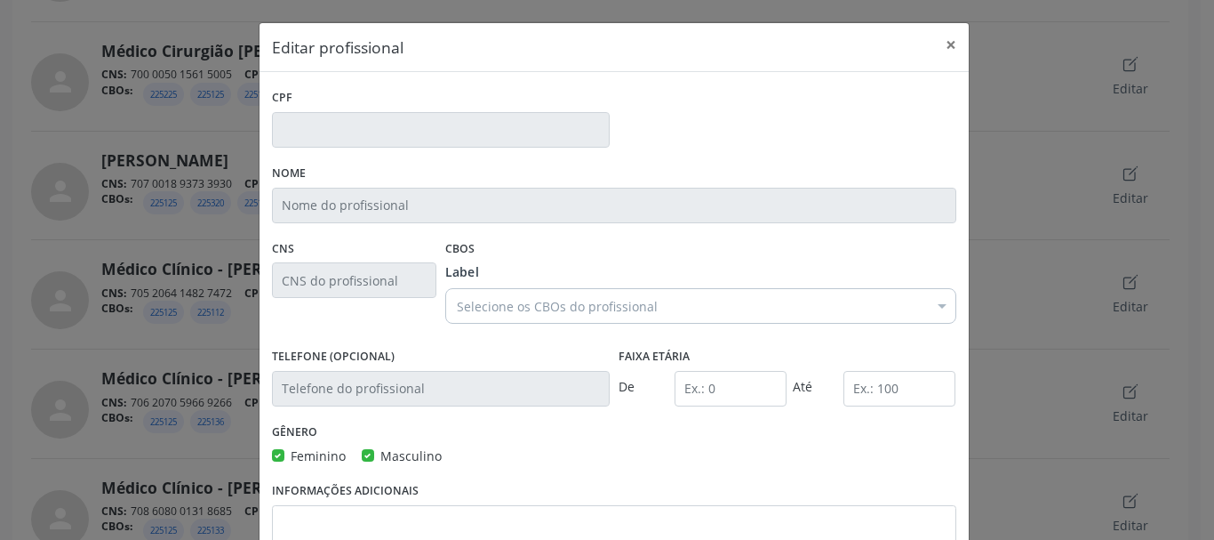
type input "064.232.264-31"
type input "Médico Clínico - [PERSON_NAME]"
type input "705 2064 1482 7472"
type input "0"
type input "120"
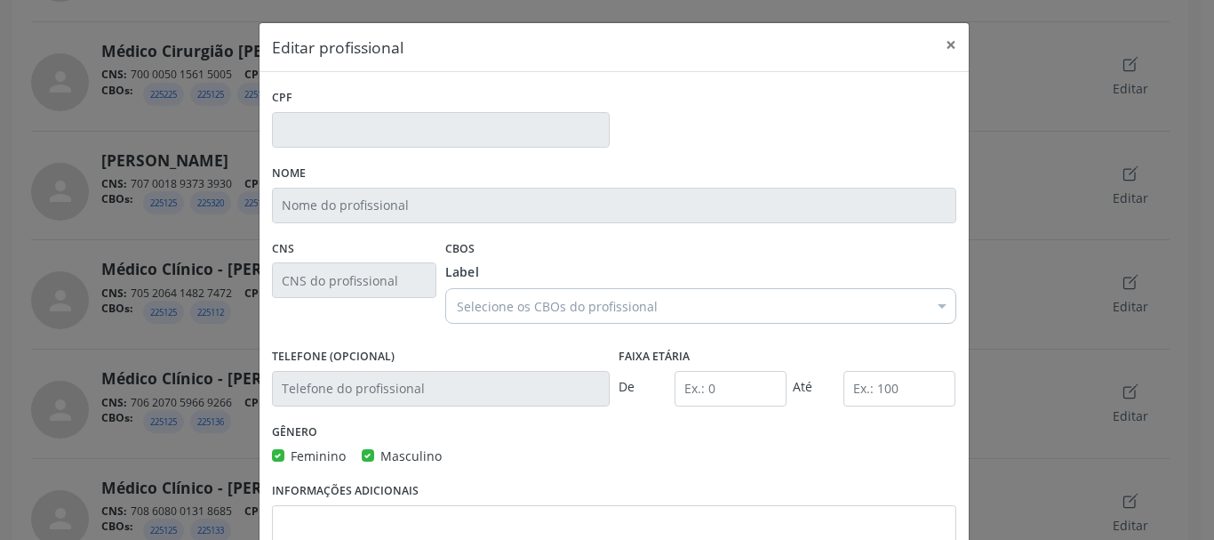
checkbox input "true"
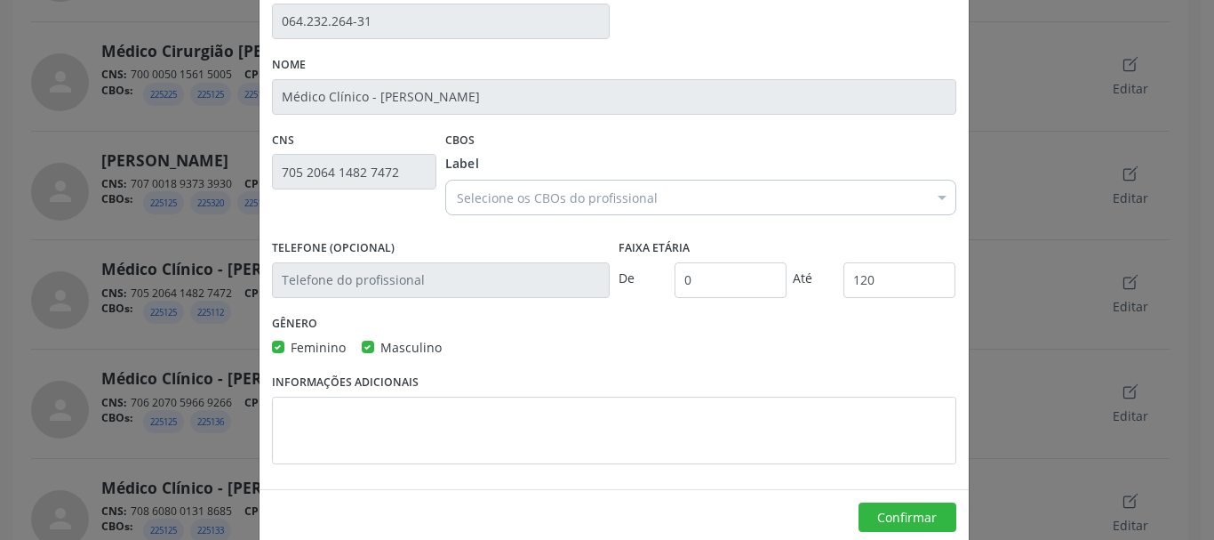
scroll to position [136, 0]
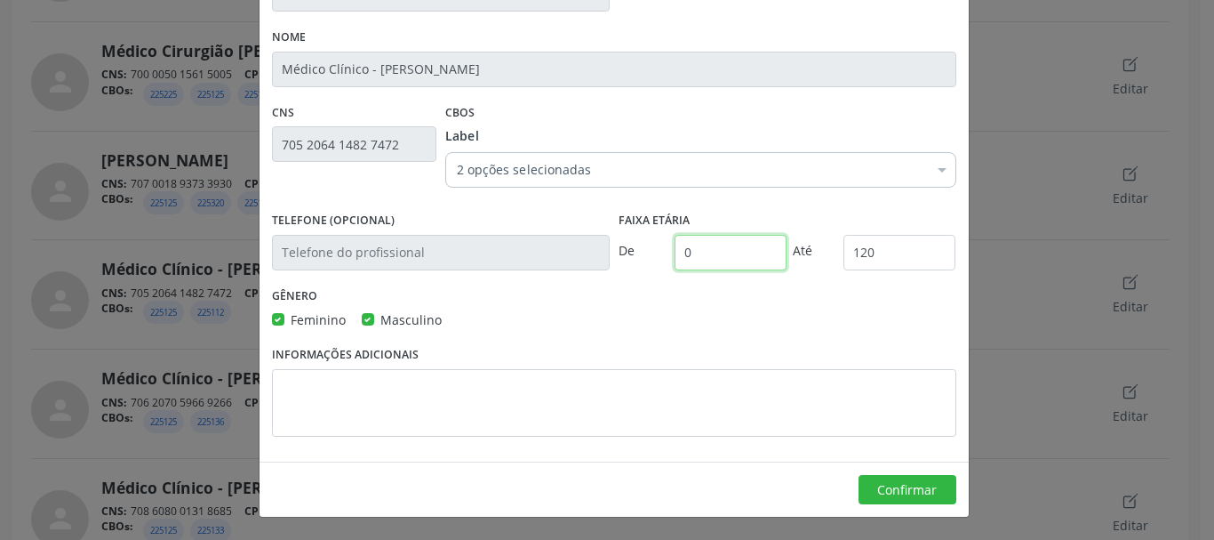
click at [704, 250] on input "0" at bounding box center [731, 253] width 113 height 36
click at [695, 250] on input "12" at bounding box center [731, 253] width 113 height 36
click at [863, 255] on input "120" at bounding box center [900, 253] width 113 height 36
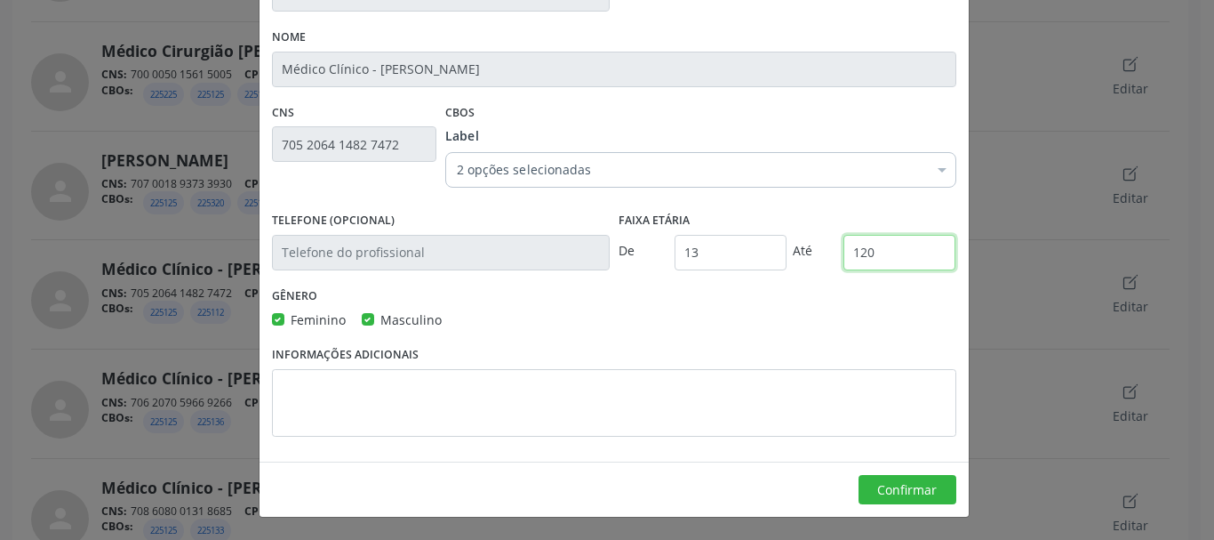
click at [863, 255] on input "120" at bounding box center [900, 253] width 113 height 36
click at [748, 253] on input "13" at bounding box center [731, 253] width 113 height 36
type input "12"
click at [868, 248] on input "120" at bounding box center [900, 253] width 113 height 36
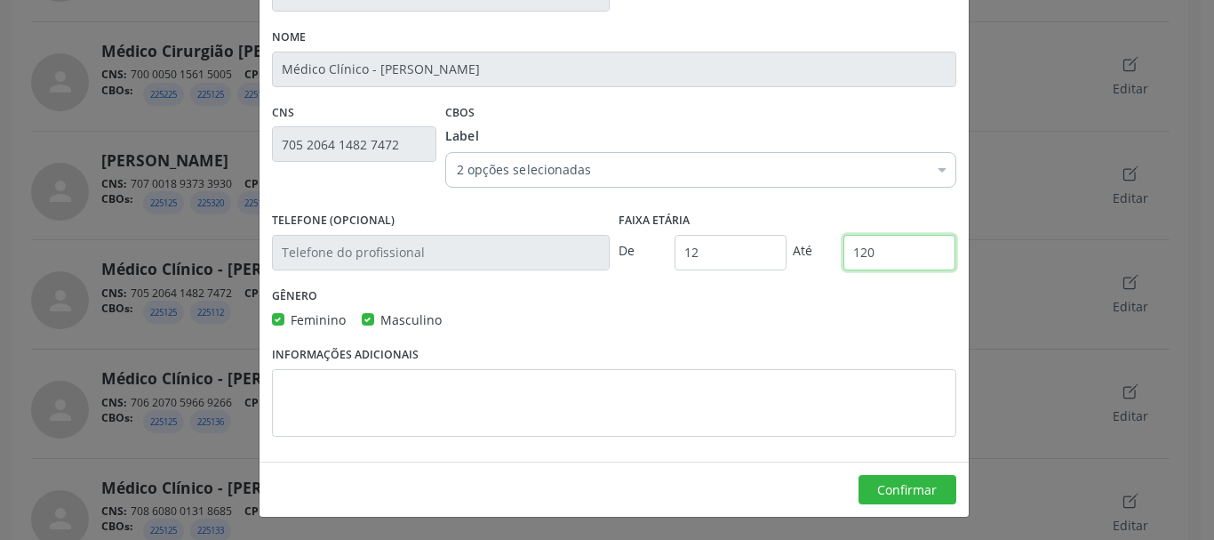
click at [868, 248] on input "120" at bounding box center [900, 253] width 113 height 36
type input "110"
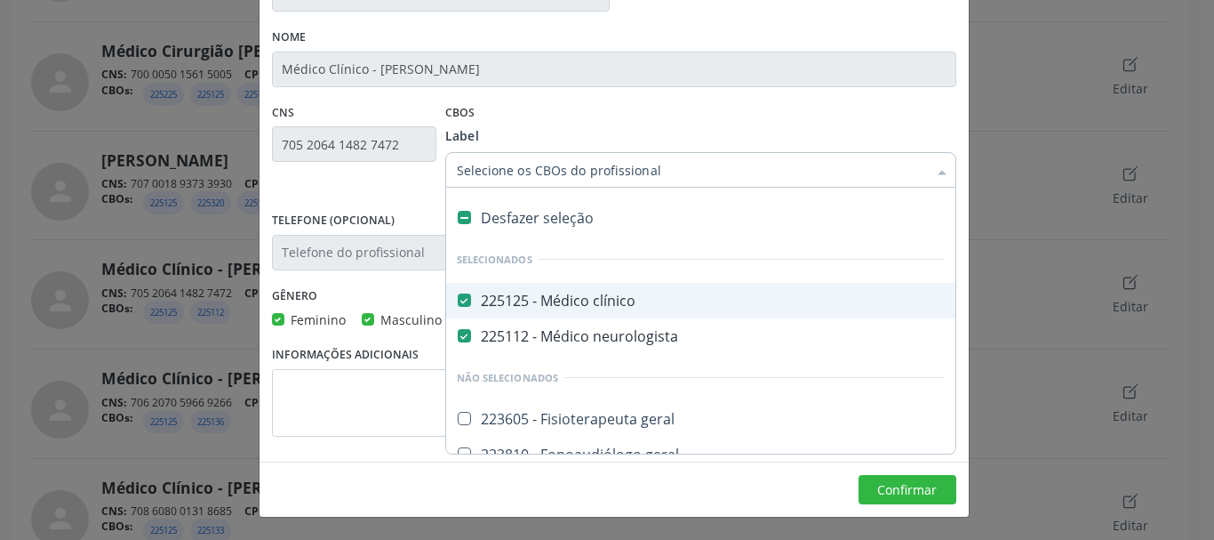
click at [463, 296] on clínico at bounding box center [464, 299] width 13 height 13
click at [458, 296] on clínico "checkbox" at bounding box center [452, 300] width 12 height 12
checkbox clínico "true"
click at [620, 125] on div "CBOs Label Desfazer seleção Selecionados 225125 - Médico clínico 225112 - Médic…" at bounding box center [700, 141] width 511 height 83
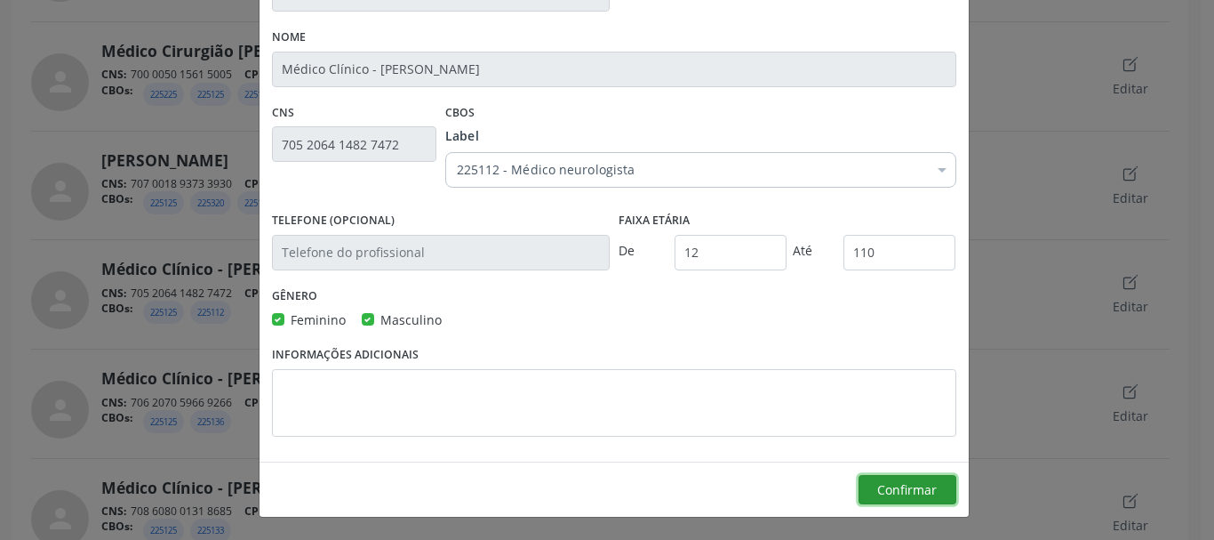
click at [876, 483] on button "Confirmar" at bounding box center [908, 490] width 98 height 30
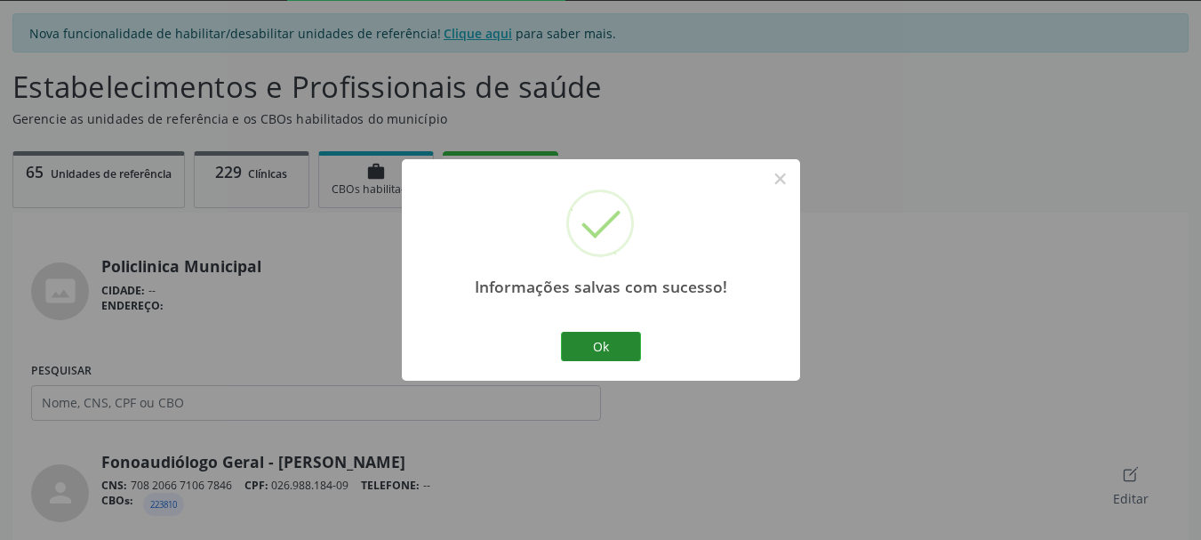
scroll to position [725, 0]
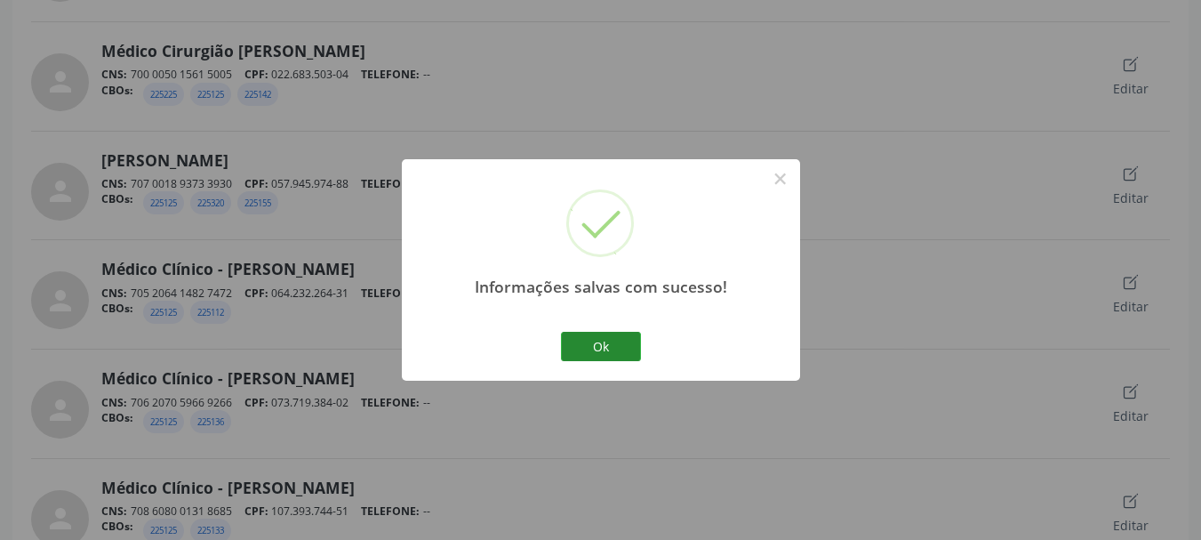
click at [620, 355] on button "Ok" at bounding box center [601, 347] width 80 height 30
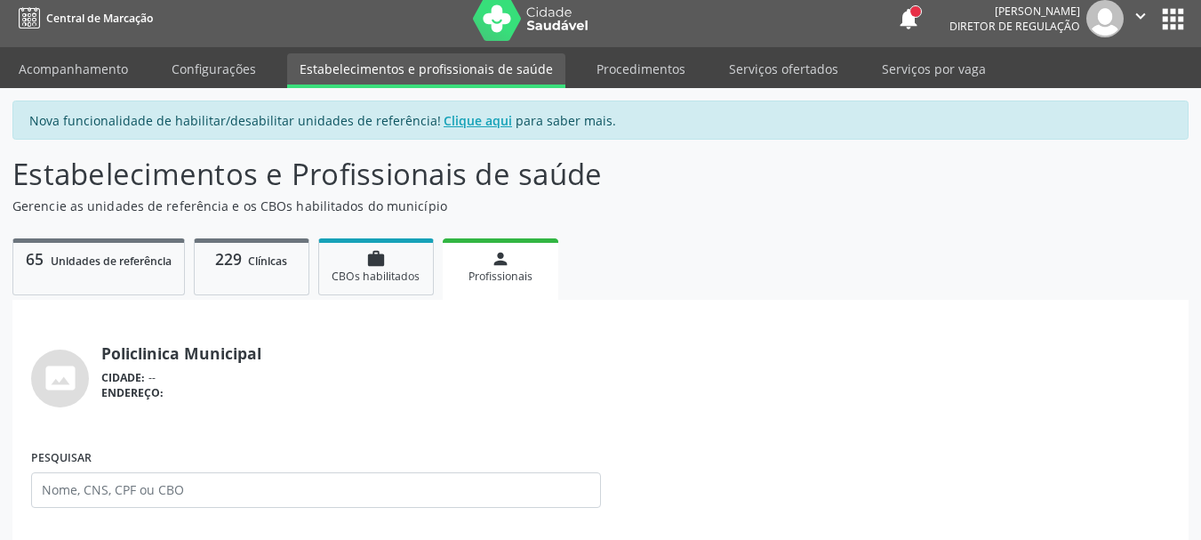
scroll to position [0, 0]
